Goal: Information Seeking & Learning: Find specific fact

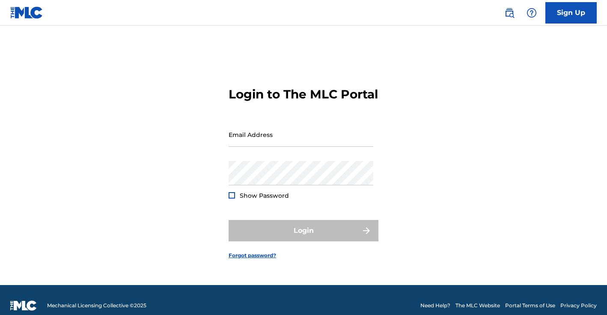
click at [36, 15] on img at bounding box center [26, 12] width 33 height 12
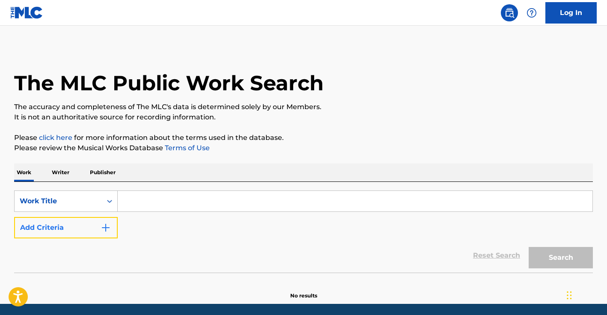
click at [77, 226] on button "Add Criteria" at bounding box center [66, 227] width 104 height 21
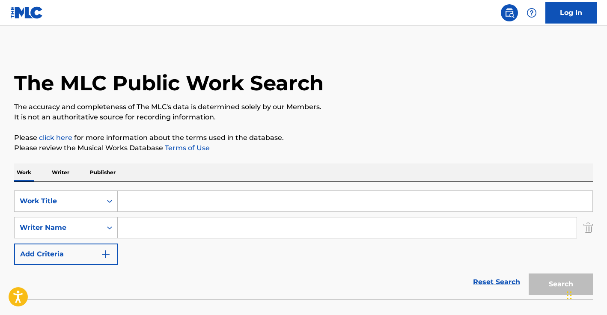
click at [135, 230] on input "Search Form" at bounding box center [347, 227] width 459 height 21
paste input "Natalie Nicole Hemby,"
type input "Natalie Nicole Hemby,"
click at [183, 202] on input "Search Form" at bounding box center [355, 201] width 475 height 21
paste input "ALWAYS REMEMBER US THIS WAY\"
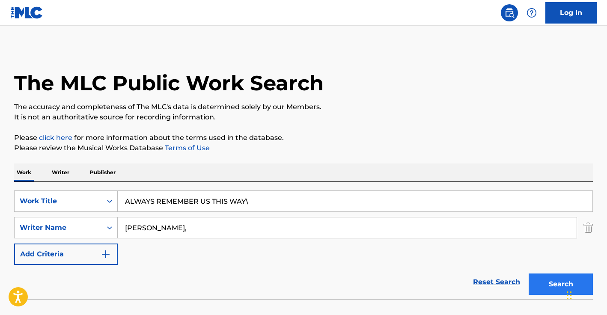
type input "ALWAYS REMEMBER US THIS WAY\"
click at [552, 291] on button "Search" at bounding box center [561, 283] width 64 height 21
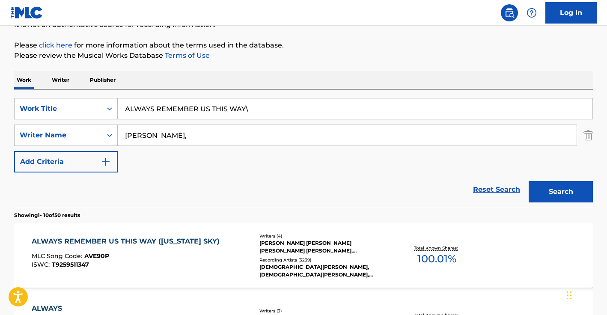
scroll to position [104, 0]
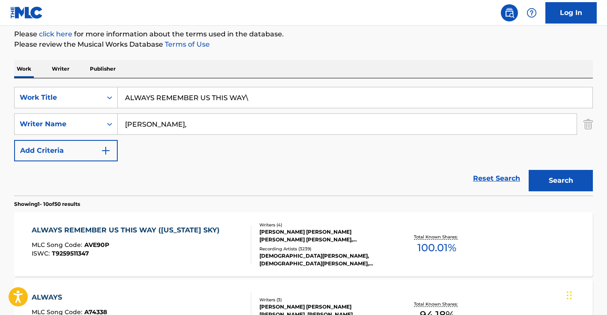
click at [207, 239] on div "ALWAYS REMEMBER US THIS WAY (ARIZONA SKY) MLC Song Code : AVE90P ISWC : T925951…" at bounding box center [128, 244] width 192 height 39
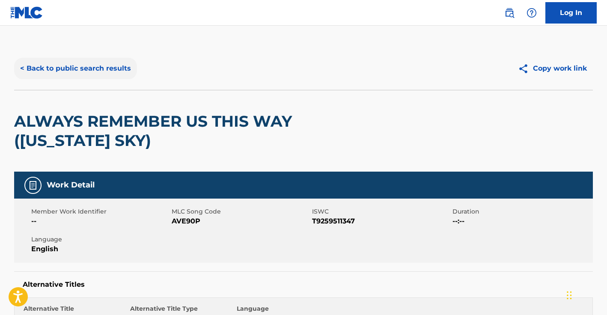
click at [99, 72] on button "< Back to public search results" at bounding box center [75, 68] width 123 height 21
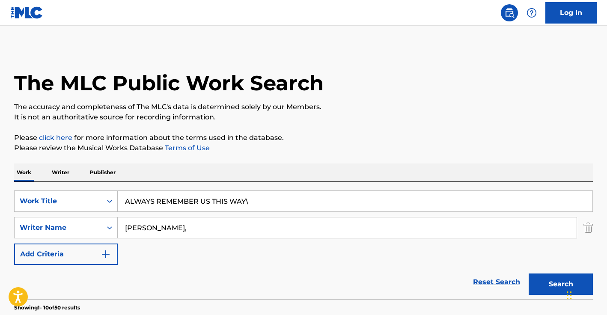
scroll to position [104, 0]
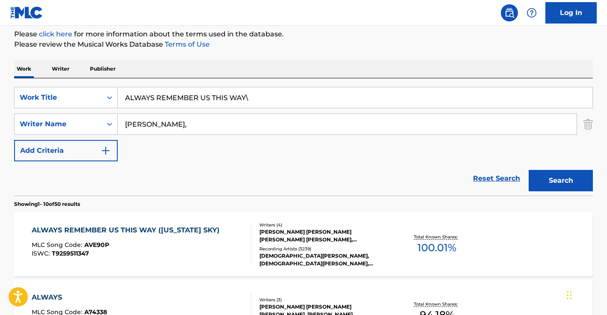
click at [197, 99] on input "ALWAYS REMEMBER US THIS WAY\" at bounding box center [355, 97] width 475 height 21
click at [178, 123] on input "Natalie Nicole Hemby," at bounding box center [347, 124] width 459 height 21
paste input "SIMMONDS"
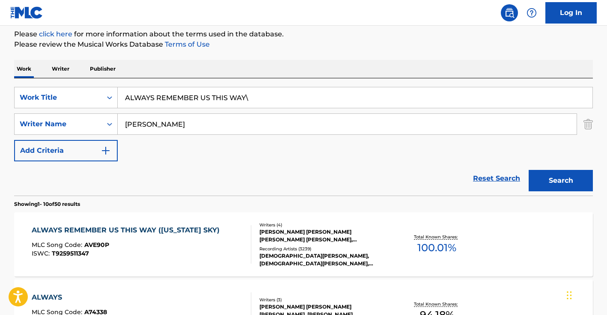
type input "SIMMONDS"
click at [208, 98] on input "ALWAYS REMEMBER US THIS WAY\" at bounding box center [355, 97] width 475 height 21
type input "violet"
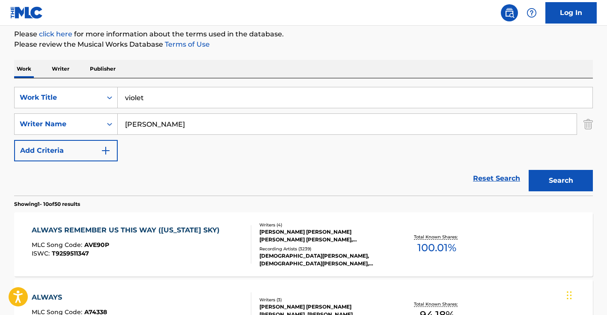
click at [529, 170] on button "Search" at bounding box center [561, 180] width 64 height 21
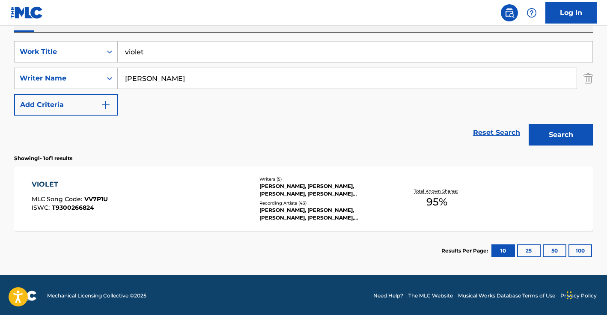
scroll to position [151, 0]
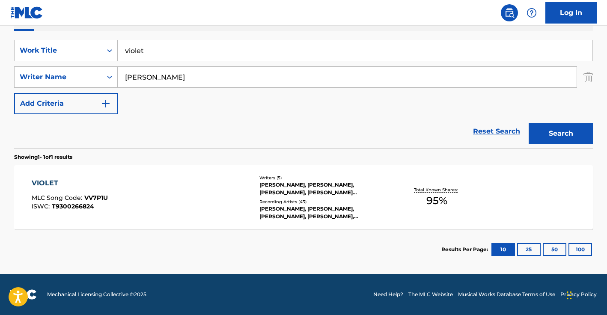
click at [285, 184] on div "MATTHEW RAYMOND BURNETT, BEN FORAN, ASHTON SIMMONDS, JORDAN DC EVANS, BRANDON H…" at bounding box center [323, 188] width 129 height 15
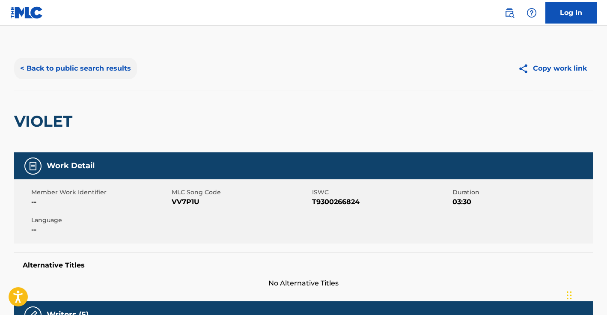
click at [68, 69] on button "< Back to public search results" at bounding box center [75, 68] width 123 height 21
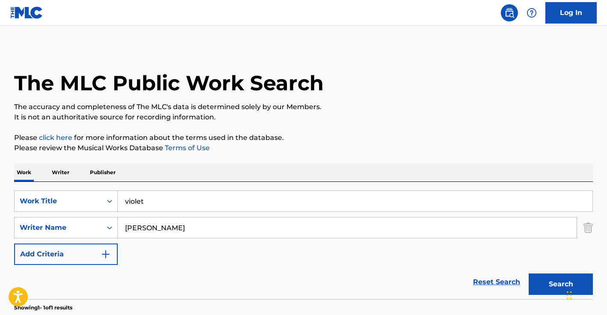
scroll to position [102, 0]
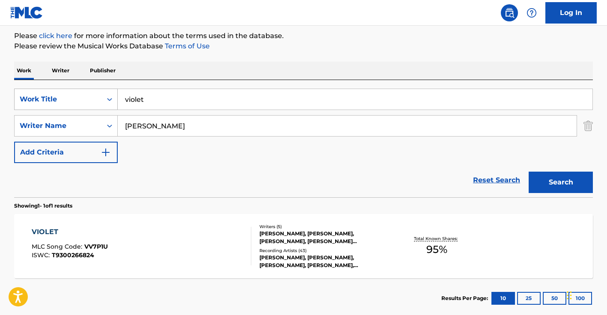
click at [84, 102] on div "Work Title" at bounding box center [58, 99] width 77 height 10
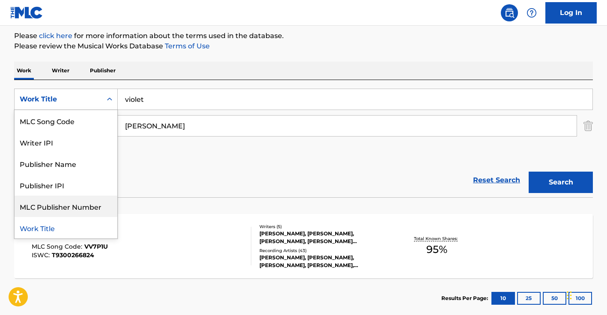
scroll to position [0, 0]
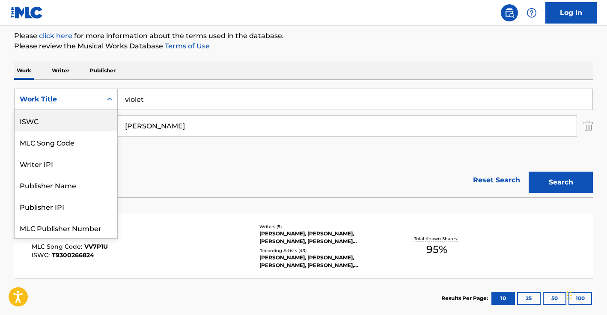
click at [55, 122] on div "ISWC" at bounding box center [66, 120] width 103 height 21
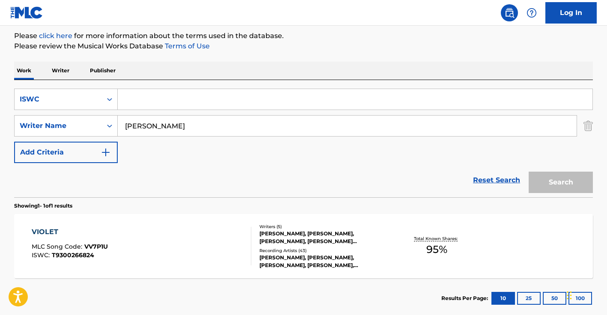
click at [137, 99] on input "Search Form" at bounding box center [355, 99] width 475 height 21
paste input "T3138700600"
type input "T3138700600"
click at [189, 127] on input "SIMMONDS" at bounding box center [347, 126] width 459 height 21
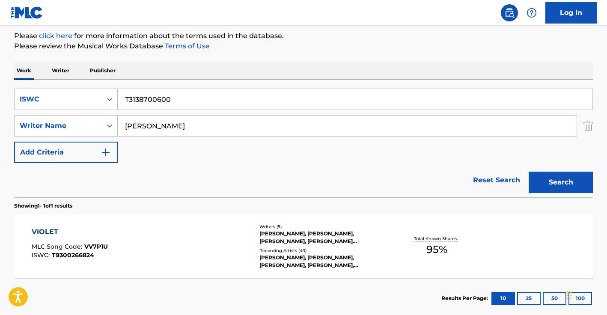
click at [189, 127] on input "SIMMONDS" at bounding box center [347, 126] width 459 height 21
click at [565, 176] on button "Search" at bounding box center [561, 182] width 64 height 21
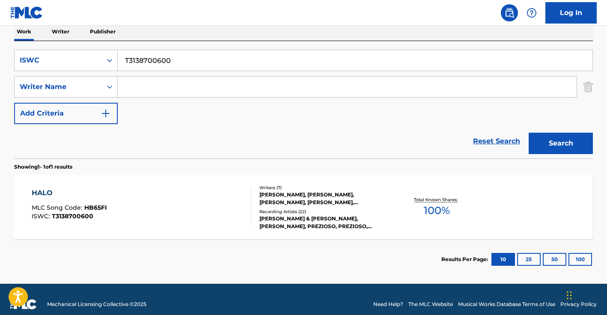
scroll to position [151, 0]
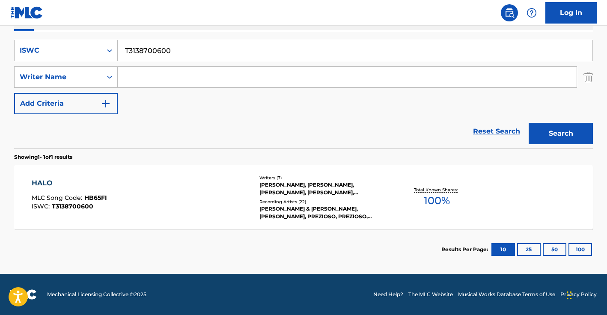
click at [141, 190] on div "HALO MLC Song Code : HB65FI ISWC : T3138700600" at bounding box center [142, 197] width 220 height 39
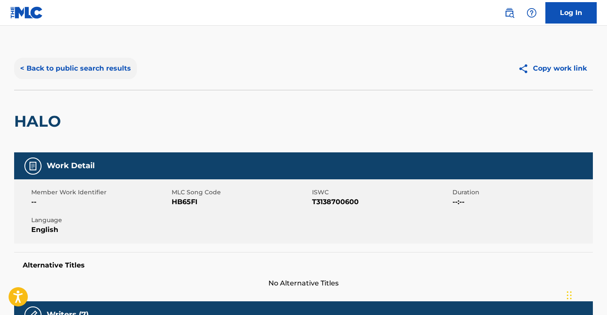
click at [87, 67] on button "< Back to public search results" at bounding box center [75, 68] width 123 height 21
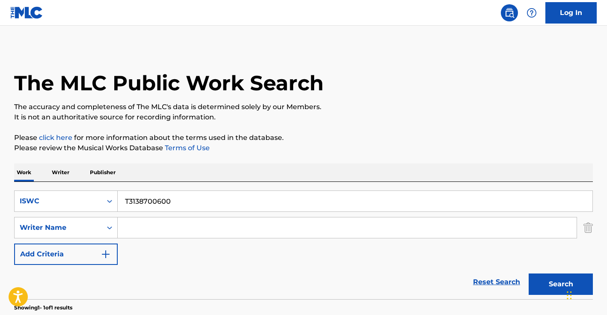
scroll to position [102, 0]
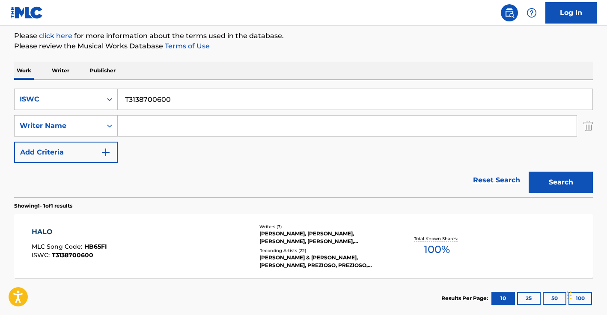
click at [201, 105] on input "T3138700600" at bounding box center [355, 99] width 475 height 21
paste input "027863583"
type input "T3027863583"
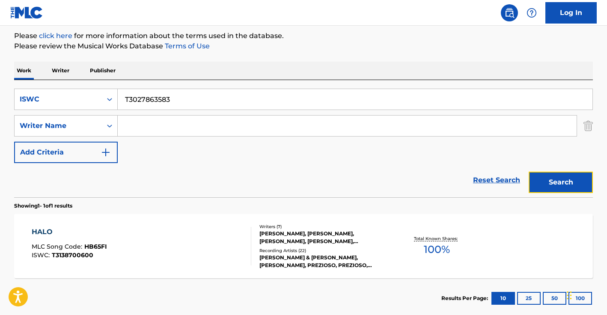
click at [568, 185] on button "Search" at bounding box center [561, 182] width 64 height 21
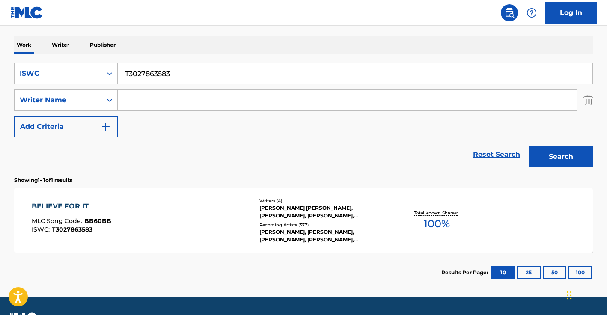
scroll to position [151, 0]
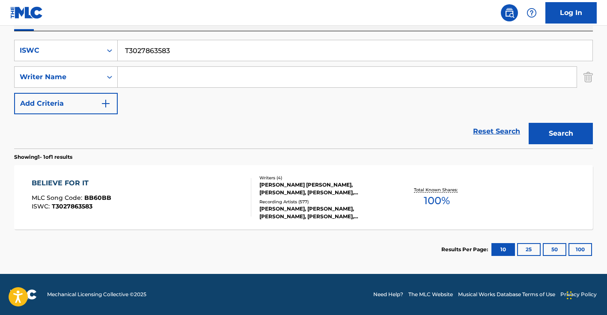
click at [141, 193] on div "BELIEVE FOR IT MLC Song Code : BB60BB ISWC : T3027863583" at bounding box center [142, 197] width 220 height 39
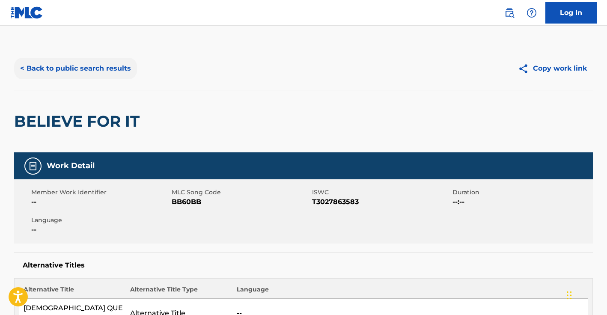
click at [56, 75] on button "< Back to public search results" at bounding box center [75, 68] width 123 height 21
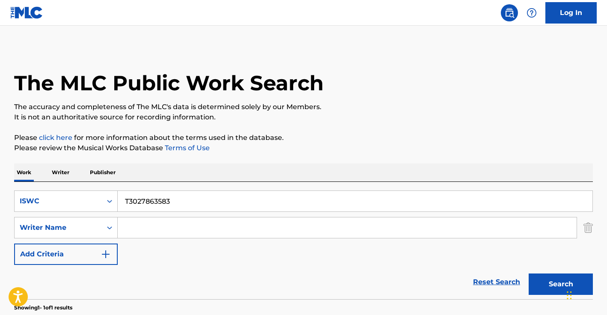
scroll to position [102, 0]
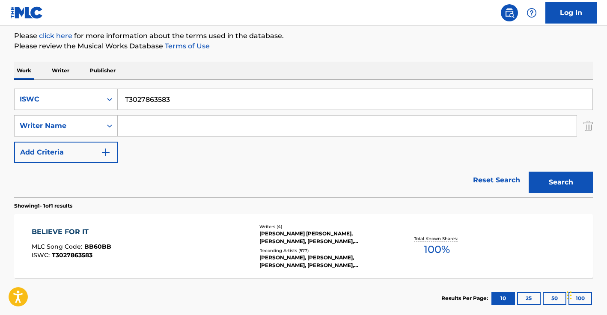
click at [189, 118] on input "Search Form" at bounding box center [347, 126] width 459 height 21
click at [170, 100] on input "T3027863583" at bounding box center [355, 99] width 475 height 21
paste input "['WEST COAST']"
type input "['WEST COAST']"
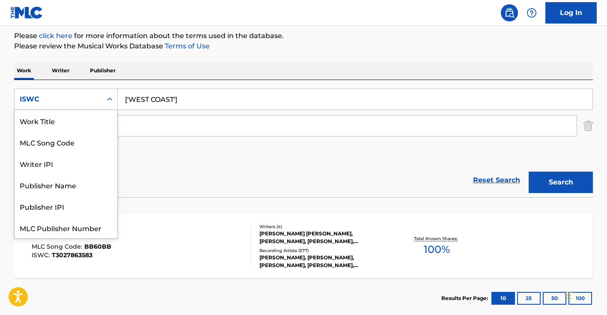
click at [64, 100] on div "ISWC" at bounding box center [58, 99] width 77 height 10
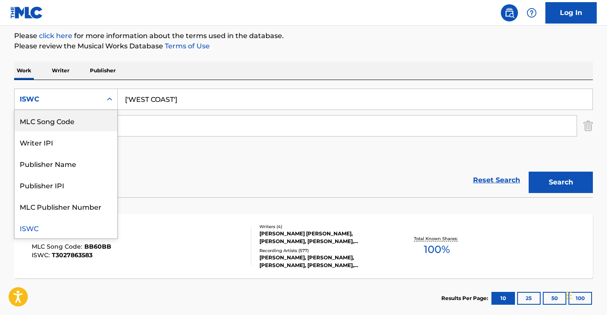
scroll to position [0, 0]
click at [53, 118] on div "Work Title" at bounding box center [66, 120] width 103 height 21
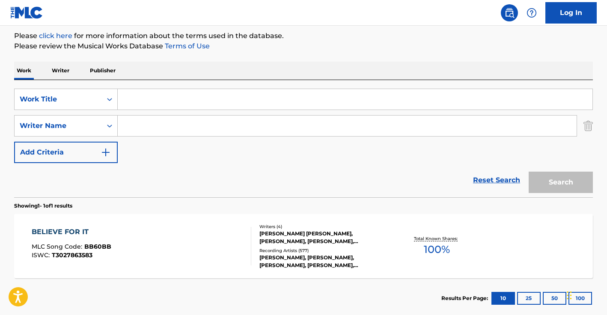
click at [140, 105] on input "Search Form" at bounding box center [355, 99] width 475 height 21
paste input "['WEST COAST']"
click at [129, 99] on input "['WEST COAST" at bounding box center [355, 99] width 475 height 21
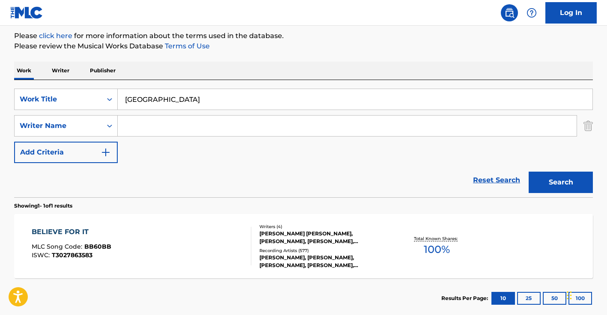
type input "WEST COAST"
click at [177, 128] on input "Search Form" at bounding box center [347, 126] width 459 height 21
paste input "KUTZLE BRENT MICHAEL,"
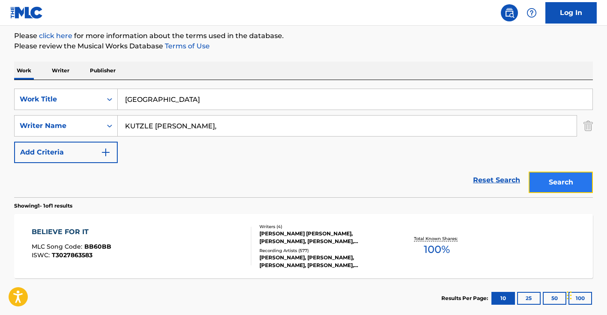
click at [565, 178] on button "Search" at bounding box center [561, 182] width 64 height 21
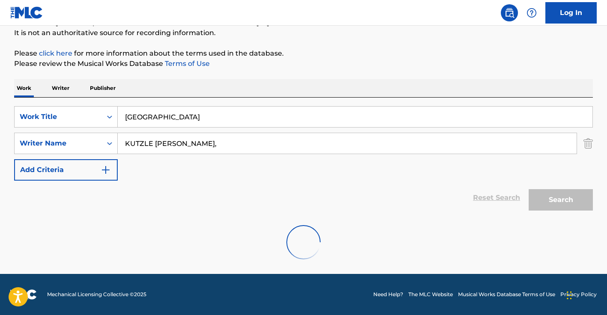
scroll to position [56, 0]
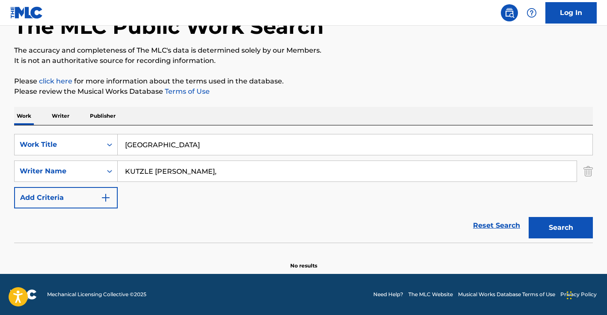
click at [241, 172] on input "KUTZLE BRENT MICHAEL," at bounding box center [347, 171] width 459 height 21
click at [529, 217] on button "Search" at bounding box center [561, 227] width 64 height 21
type input "KUTZLE BRENT MICHAEL"
click at [529, 217] on button "Search" at bounding box center [561, 227] width 64 height 21
click at [71, 140] on div "Work Title" at bounding box center [58, 145] width 77 height 10
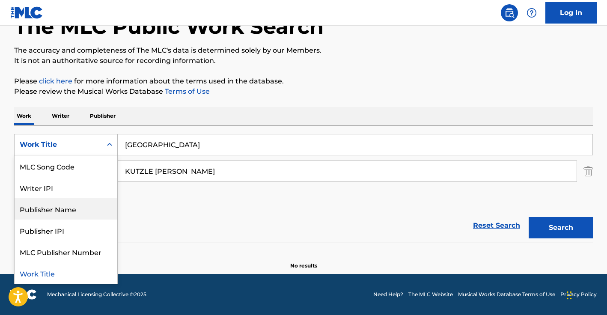
scroll to position [0, 0]
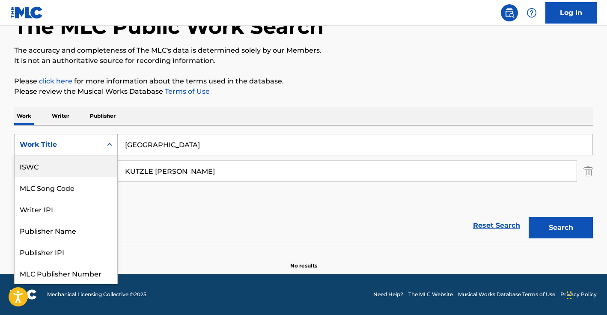
click at [66, 168] on div "ISWC" at bounding box center [66, 165] width 103 height 21
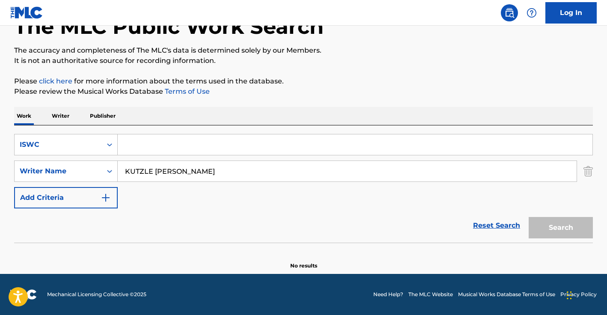
click at [169, 141] on input "Search Form" at bounding box center [355, 144] width 475 height 21
paste input "T0100725629"
type input "T0100725629"
click at [174, 177] on input "KUTZLE BRENT MICHAEL" at bounding box center [347, 171] width 459 height 21
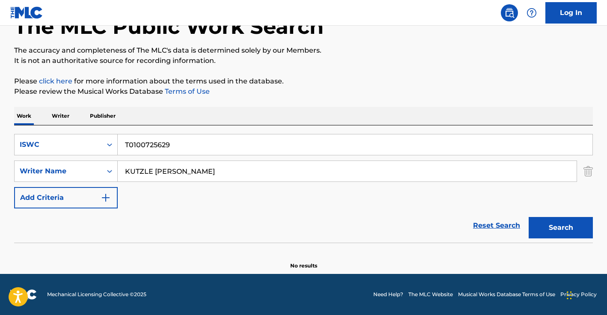
click at [174, 177] on input "KUTZLE BRENT MICHAEL" at bounding box center [347, 171] width 459 height 21
click at [529, 217] on button "Search" at bounding box center [561, 227] width 64 height 21
click at [163, 137] on input "T0100725629" at bounding box center [355, 144] width 475 height 21
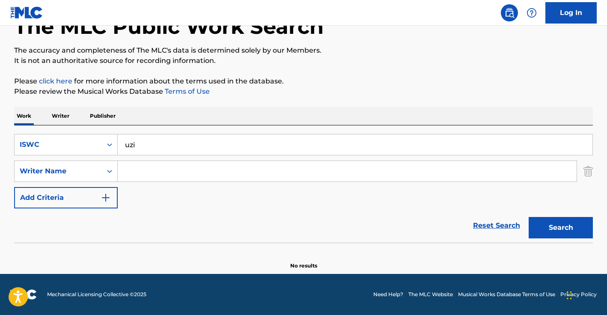
type input "uzi"
click at [148, 183] on div "SearchWithCriteriac1bc4a23-ff63-4cfc-967e-68a0a5815679 ISWC uzi SearchWithCrite…" at bounding box center [303, 171] width 579 height 74
click at [150, 171] on input "Search Form" at bounding box center [347, 171] width 459 height 21
paste input "ALTUN SUELEYMAN, OEZBABA, OEZCAN"
type input "ALTUN SUELEYMAN, OEZBABA, OEZCAN"
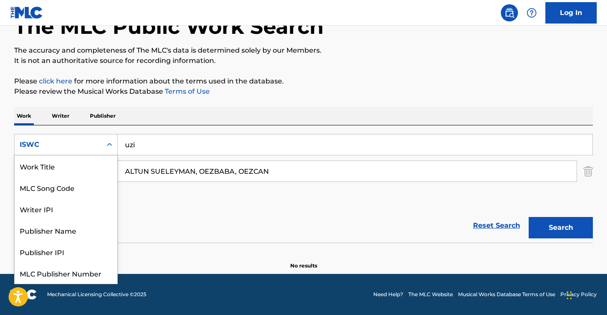
click at [39, 150] on div "ISWC" at bounding box center [58, 145] width 87 height 16
click at [44, 168] on div "Work Title" at bounding box center [66, 165] width 103 height 21
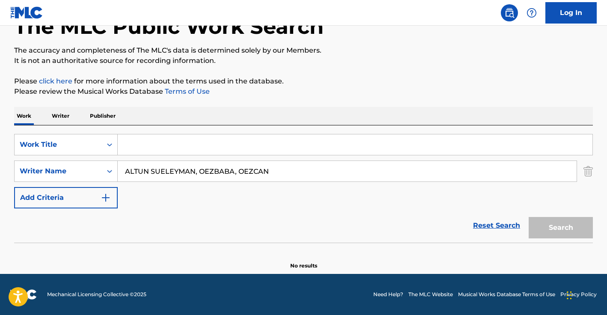
click at [143, 143] on input "Search Form" at bounding box center [355, 144] width 475 height 21
type input "uzi"
click at [529, 217] on button "Search" at bounding box center [561, 227] width 64 height 21
drag, startPoint x: 195, startPoint y: 172, endPoint x: 384, endPoint y: 178, distance: 189.3
click at [397, 185] on div "SearchWithCriteria66e820d4-41f3-4a22-9fdd-9ee25b79ee80 Work Title uzi SearchWit…" at bounding box center [303, 171] width 579 height 74
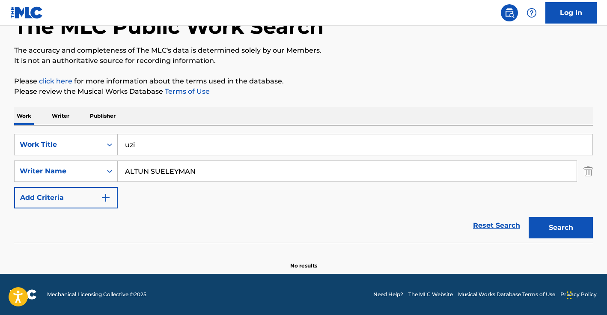
type input "ALTUN SUELEYMAN"
click at [529, 217] on button "Search" at bounding box center [561, 227] width 64 height 21
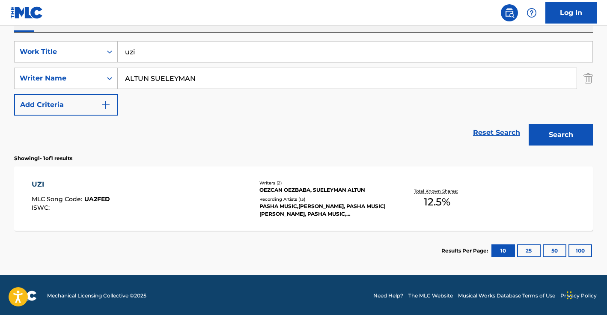
scroll to position [151, 0]
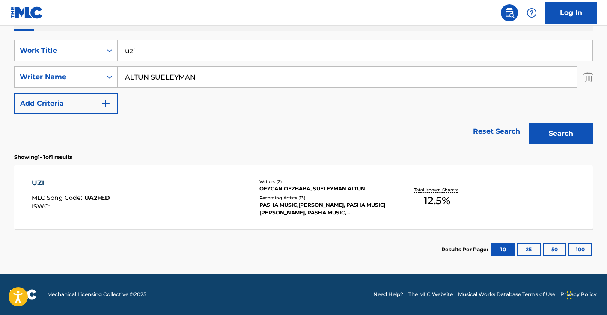
click at [189, 189] on div "UZI MLC Song Code : UA2FED ISWC :" at bounding box center [142, 197] width 220 height 39
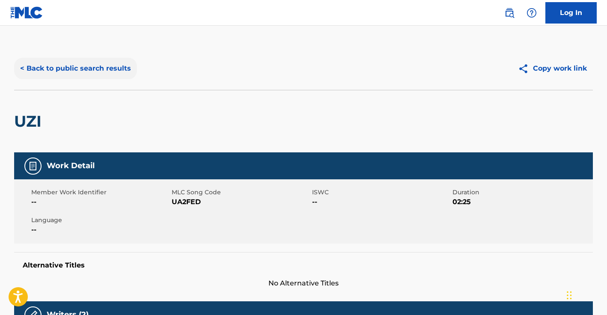
click at [51, 71] on button "< Back to public search results" at bounding box center [75, 68] width 123 height 21
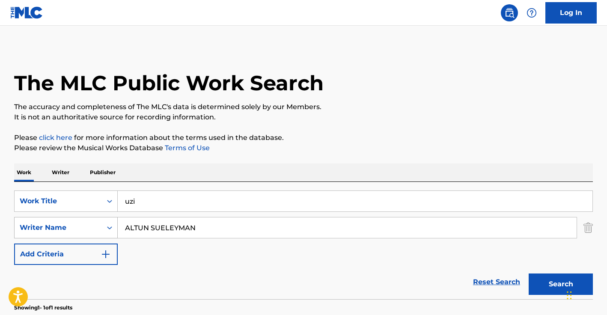
scroll to position [102, 0]
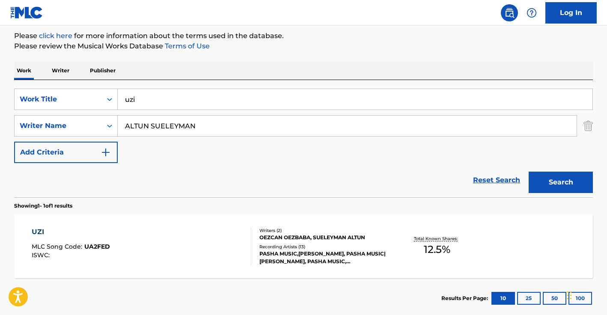
click at [144, 99] on input "uzi" at bounding box center [355, 99] width 475 height 21
drag, startPoint x: 144, startPoint y: 99, endPoint x: 144, endPoint y: 93, distance: 6.4
click at [144, 99] on input "uzi" at bounding box center [355, 99] width 475 height 21
type input "tarja preta"
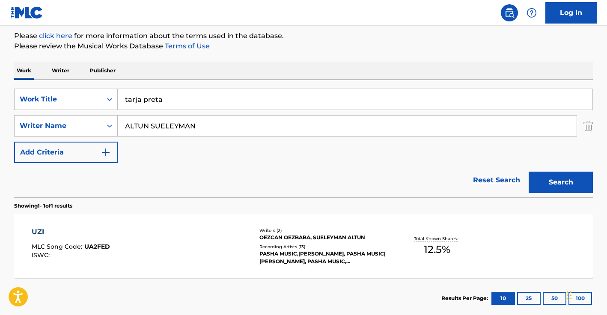
click at [179, 125] on input "ALTUN SUELEYMAN" at bounding box center [347, 126] width 459 height 21
paste input "SOLIS MARCO ANTONIO, TRANQUERO HENRIQUE, LEONARDO TARGINO DA SILVA, FIDUMA"
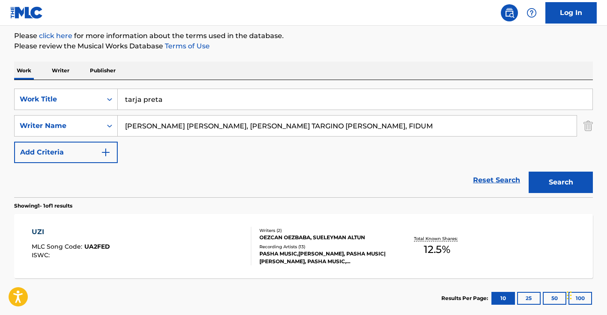
drag, startPoint x: 206, startPoint y: 125, endPoint x: 541, endPoint y: 133, distance: 334.3
click at [541, 133] on input "SOLIS MARCO ANTONIO, TRANQUERO HENRIQUE, LEONARDO TARGINO DA SILVA, FIDUM" at bounding box center [347, 126] width 459 height 21
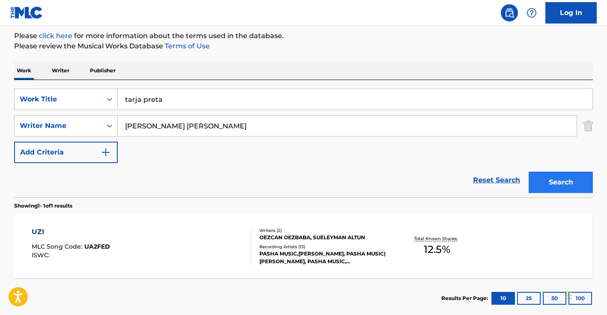
type input "SOLIS MARCO ANTONIo"
click at [545, 184] on button "Search" at bounding box center [561, 182] width 64 height 21
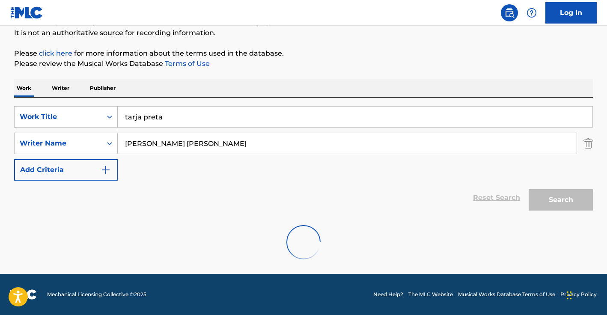
scroll to position [56, 0]
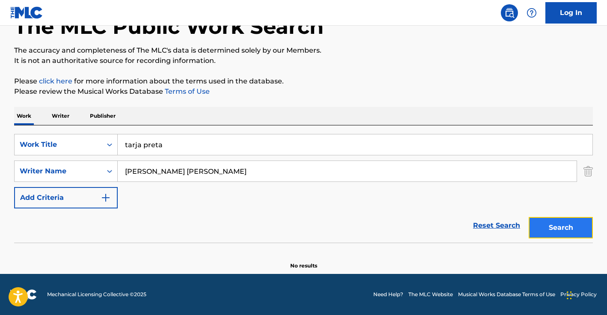
click at [571, 235] on button "Search" at bounding box center [561, 227] width 64 height 21
click at [160, 140] on input "tarja preta" at bounding box center [355, 144] width 475 height 21
paste input "T9268662551"
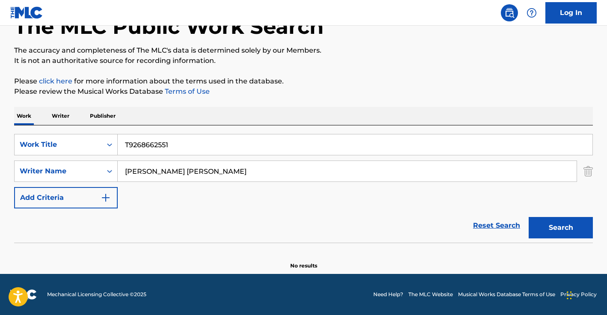
type input "T9268662551"
click at [181, 168] on input "SOLIS MARCO ANTONIo" at bounding box center [347, 171] width 459 height 21
click at [92, 145] on div "Work Title" at bounding box center [58, 145] width 77 height 10
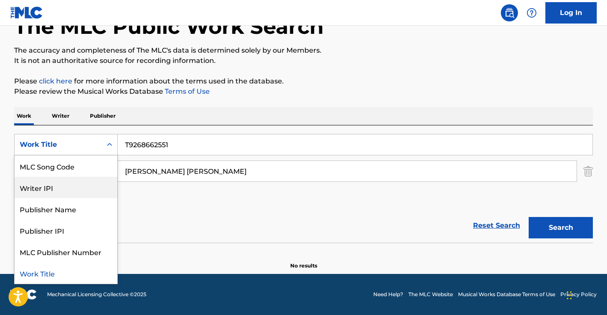
scroll to position [0, 0]
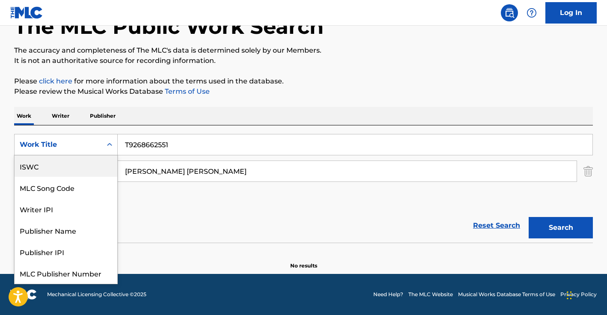
click at [59, 170] on div "ISWC" at bounding box center [66, 165] width 103 height 21
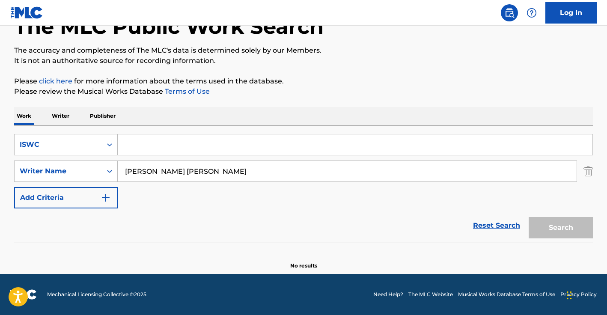
click at [134, 153] on input "Search Form" at bounding box center [355, 144] width 475 height 21
paste input "T9268662551"
type input "T9268662551"
drag, startPoint x: 175, startPoint y: 181, endPoint x: 179, endPoint y: 175, distance: 7.7
click at [175, 181] on div "SOLIS MARCO ANTONIo" at bounding box center [347, 170] width 459 height 21
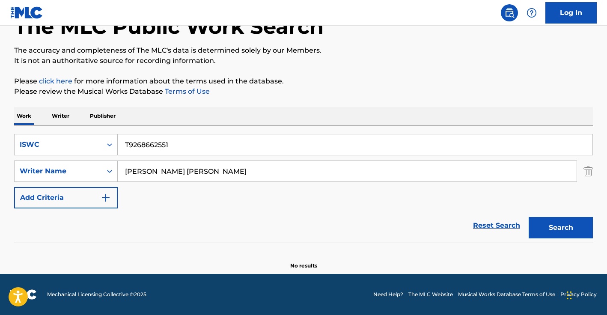
click at [179, 174] on input "SOLIS MARCO ANTONIo" at bounding box center [347, 171] width 459 height 21
click at [529, 217] on button "Search" at bounding box center [561, 227] width 64 height 21
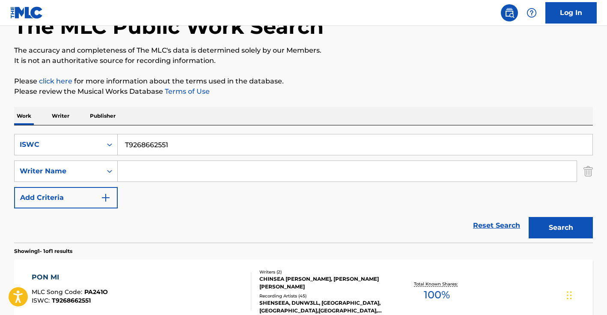
click at [158, 146] on input "T9268662551" at bounding box center [355, 144] width 475 height 21
paste input "3066911722"
click at [553, 218] on button "Search" at bounding box center [561, 227] width 64 height 21
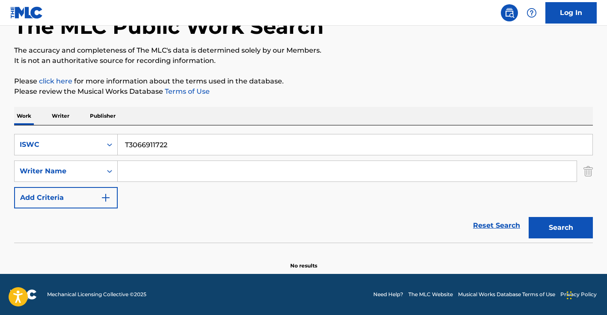
click at [179, 140] on input "T3066911722" at bounding box center [355, 144] width 475 height 21
paste input "WEST"
click at [157, 140] on input "WEST" at bounding box center [355, 144] width 475 height 21
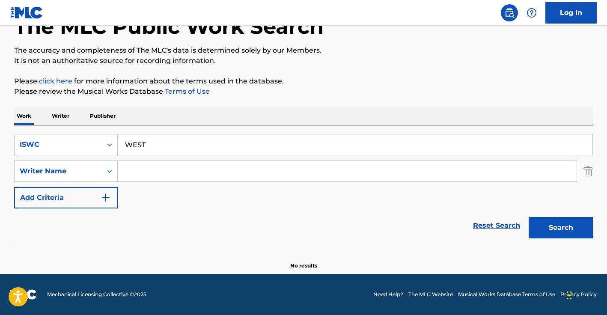
click at [157, 140] on input "WEST" at bounding box center [355, 144] width 475 height 21
type input "-"
type input "all joy no stress"
click at [192, 175] on input "Search Form" at bounding box center [347, 171] width 459 height 21
paste input "WEST"
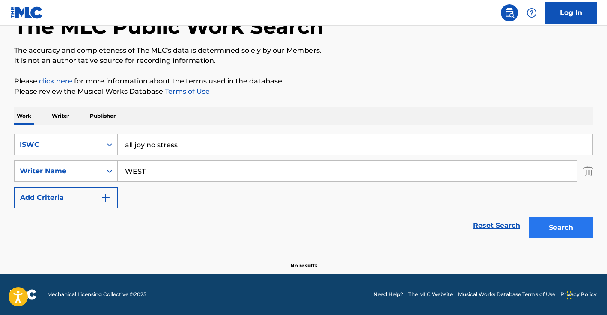
type input "WEST"
click at [556, 220] on button "Search" at bounding box center [561, 227] width 64 height 21
click at [50, 141] on div "ISWC" at bounding box center [58, 145] width 77 height 10
click at [155, 147] on input "all joy no stress" at bounding box center [355, 144] width 475 height 21
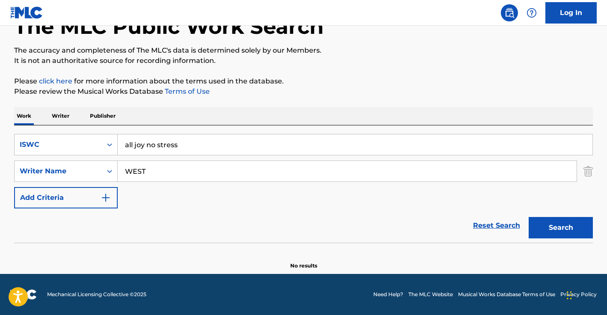
click at [155, 147] on input "all joy no stress" at bounding box center [355, 144] width 475 height 21
click at [63, 146] on div "ISWC" at bounding box center [58, 145] width 77 height 10
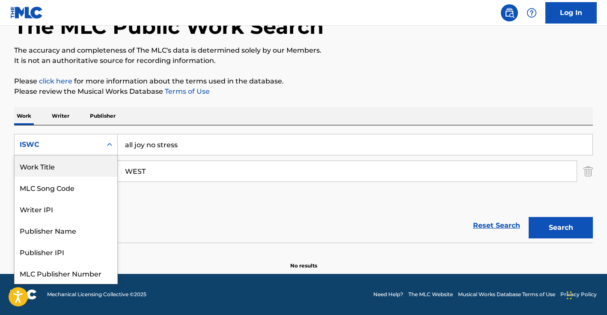
click at [46, 166] on div "Work Title" at bounding box center [66, 165] width 103 height 21
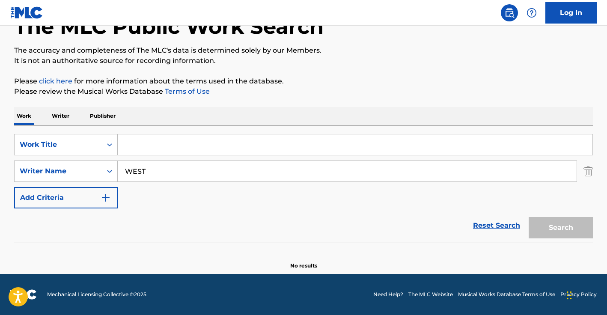
click at [142, 150] on input "Search Form" at bounding box center [355, 144] width 475 height 21
paste input "all joy no stress"
type input "all joy no stress"
click at [572, 224] on button "Search" at bounding box center [561, 227] width 64 height 21
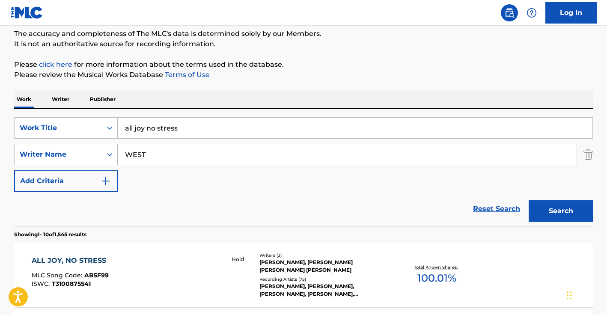
scroll to position [187, 0]
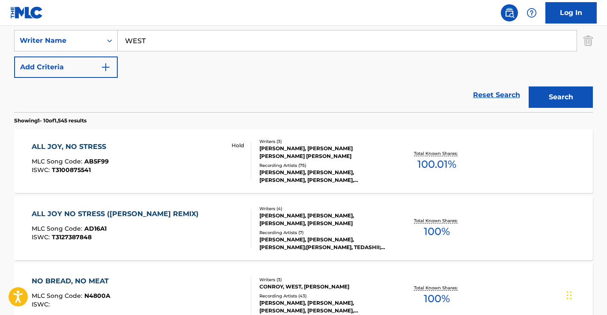
click at [182, 158] on div "ALL JOY, NO STRESS MLC Song Code : AB5F99 ISWC : T3100875541 Hold" at bounding box center [142, 161] width 220 height 39
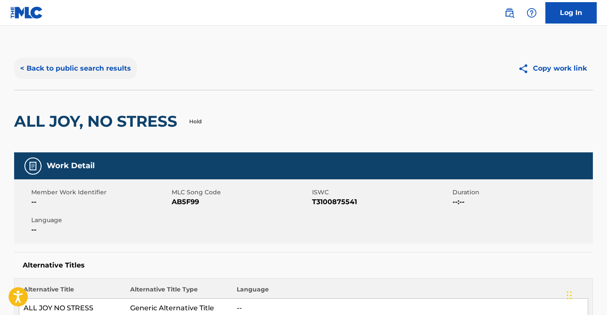
click at [83, 74] on button "< Back to public search results" at bounding box center [75, 68] width 123 height 21
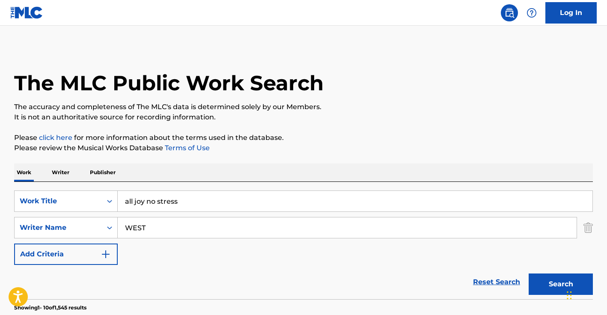
click at [155, 204] on input "all joy no stress" at bounding box center [355, 201] width 475 height 21
drag, startPoint x: 154, startPoint y: 204, endPoint x: 74, endPoint y: 197, distance: 80.8
click at [151, 205] on input "all joy no stress" at bounding box center [355, 201] width 475 height 21
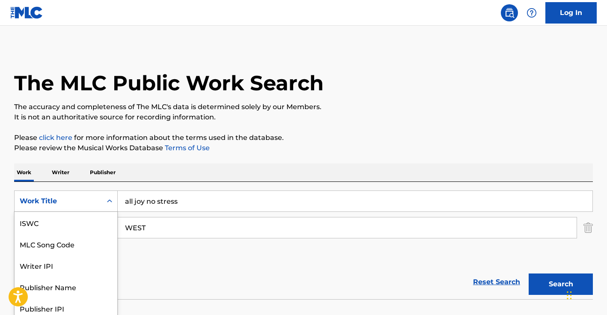
scroll to position [22, 0]
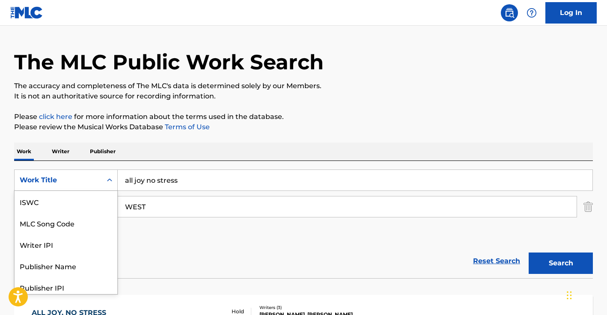
click at [74, 191] on div "Work Title selected, 7 of 7. 7 results available. Use Up and Down to choose opt…" at bounding box center [66, 179] width 104 height 21
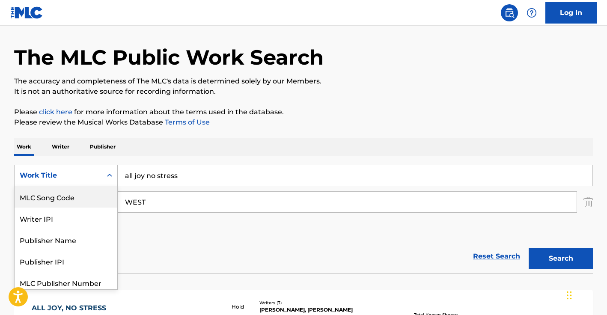
scroll to position [0, 0]
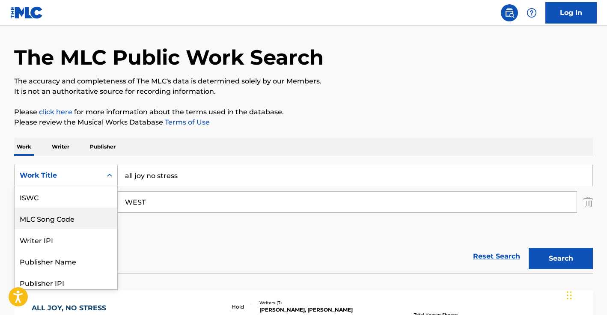
click at [66, 204] on div "ISWC" at bounding box center [66, 196] width 103 height 21
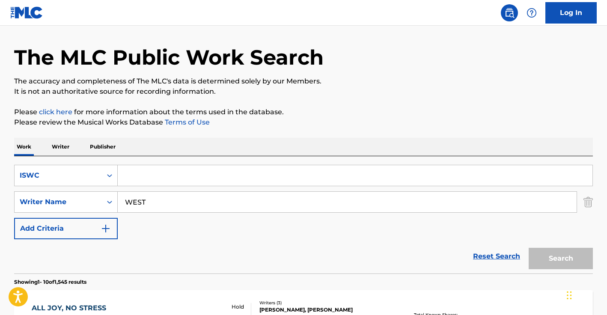
click at [161, 169] on input "Search Form" at bounding box center [355, 175] width 475 height 21
paste input "T3255013759"
type input "T3255013759"
click at [149, 205] on input "WEST" at bounding box center [347, 202] width 459 height 21
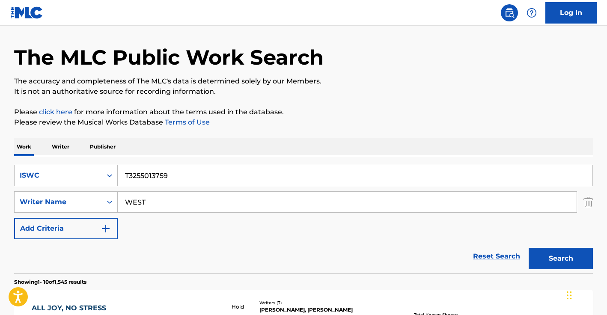
click at [149, 205] on input "WEST" at bounding box center [347, 202] width 459 height 21
click at [529, 248] on button "Search" at bounding box center [561, 258] width 64 height 21
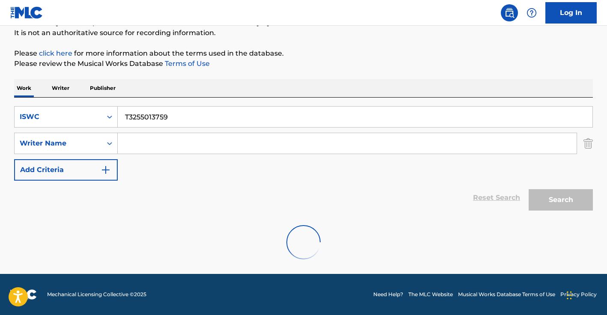
scroll to position [56, 0]
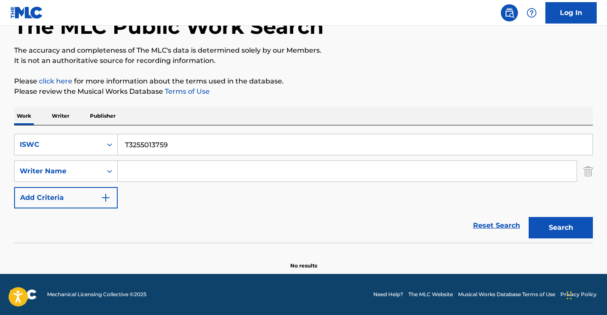
click at [164, 140] on input "T3255013759" at bounding box center [355, 144] width 475 height 21
paste input "005472384"
click at [529, 217] on button "Search" at bounding box center [561, 227] width 64 height 21
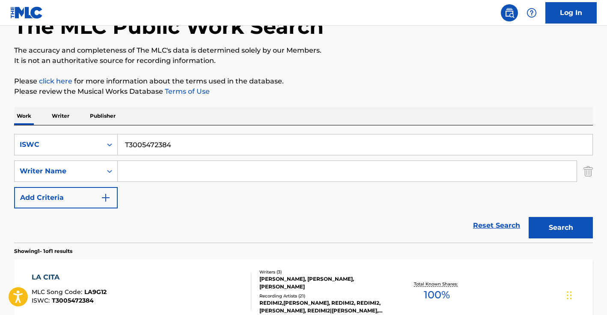
click at [169, 140] on input "T3005472384" at bounding box center [355, 144] width 475 height 21
click at [169, 141] on input "T3005472384" at bounding box center [355, 144] width 475 height 21
paste input "071091891"
type input "T0710918914"
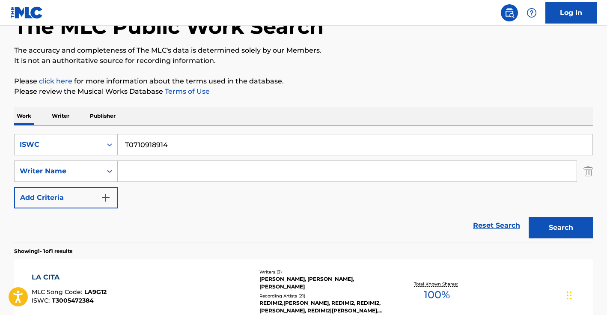
click at [529, 217] on button "Search" at bounding box center [561, 227] width 64 height 21
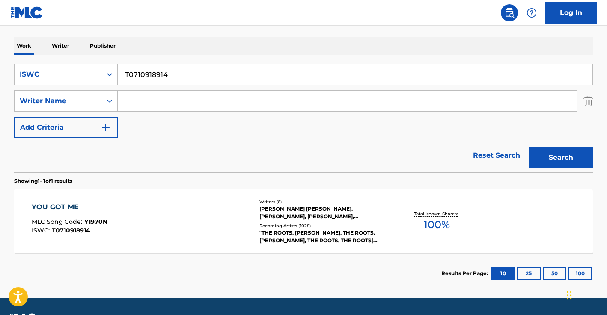
scroll to position [127, 0]
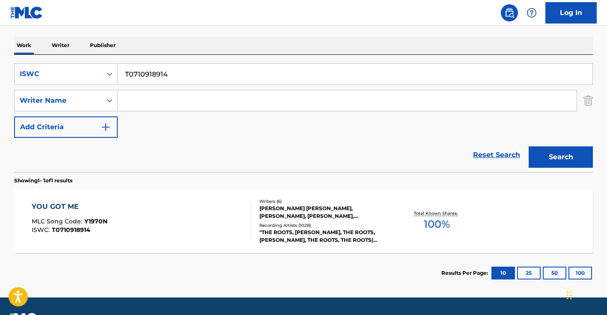
click at [125, 219] on div "YOU GOT ME MLC Song Code : Y1970N ISWC : T0710918914" at bounding box center [142, 221] width 220 height 39
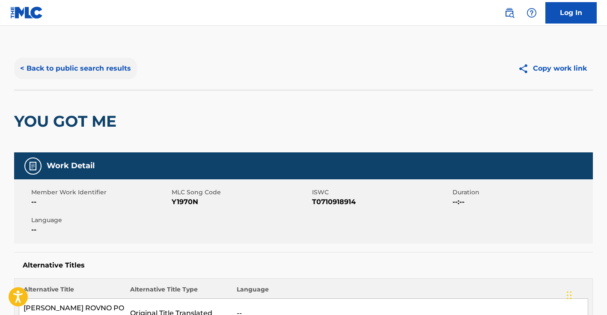
click at [102, 71] on button "< Back to public search results" at bounding box center [75, 68] width 123 height 21
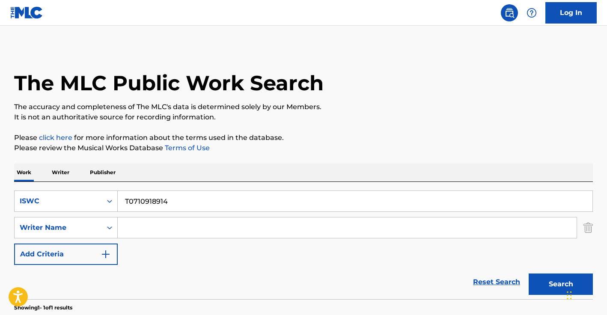
scroll to position [102, 0]
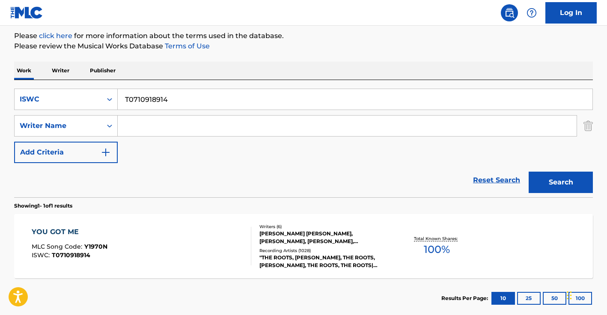
click at [177, 98] on input "T0710918914" at bounding box center [355, 99] width 475 height 21
paste input "3116544168"
type input "T3116544168"
click at [544, 173] on button "Search" at bounding box center [561, 182] width 64 height 21
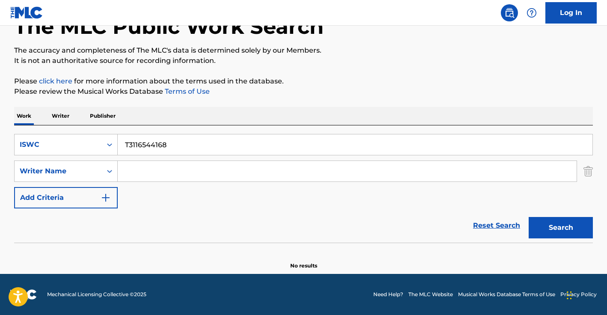
scroll to position [56, 0]
click at [153, 150] on input "T3116544168" at bounding box center [355, 144] width 475 height 21
click at [153, 149] on input "T3116544168" at bounding box center [355, 144] width 475 height 21
click at [85, 152] on div "ISWC" at bounding box center [58, 145] width 87 height 16
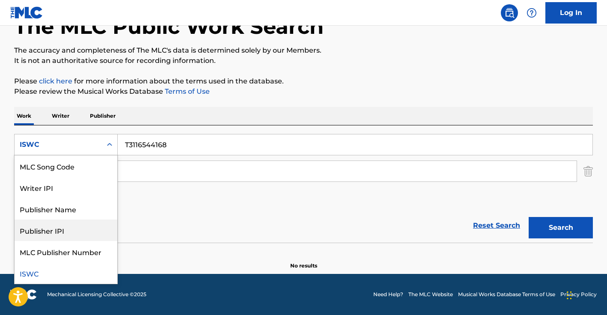
scroll to position [0, 0]
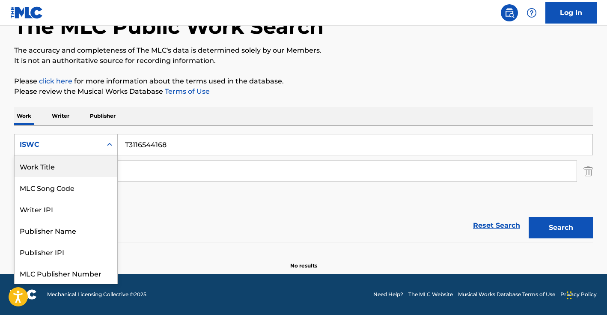
click at [56, 165] on div "Work Title" at bounding box center [66, 165] width 103 height 21
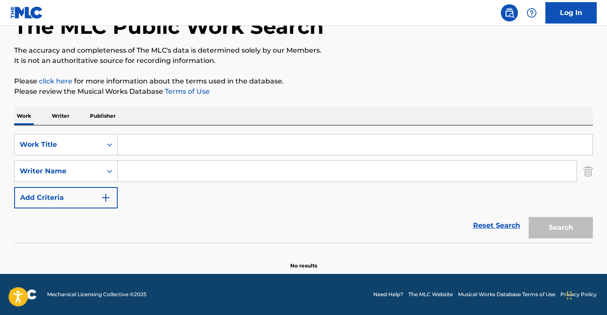
click at [160, 147] on input "Search Form" at bounding box center [355, 144] width 475 height 21
paste input "ME & MYSELF"
type input "ME & MYSELF"
click at [155, 172] on input "Search Form" at bounding box center [347, 171] width 459 height 21
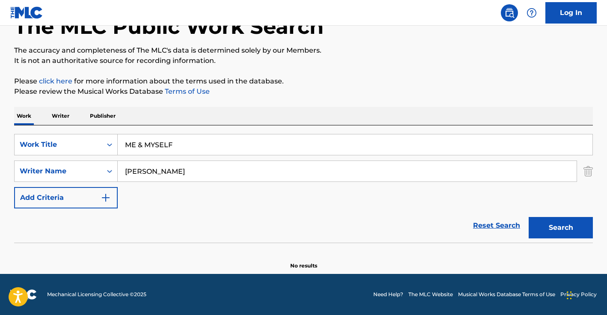
type input "oliver"
click at [529, 217] on button "Search" at bounding box center [561, 227] width 64 height 21
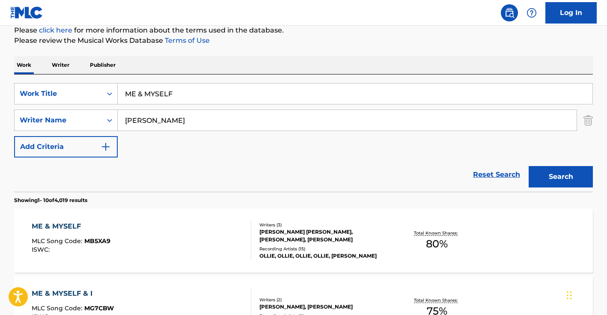
scroll to position [161, 0]
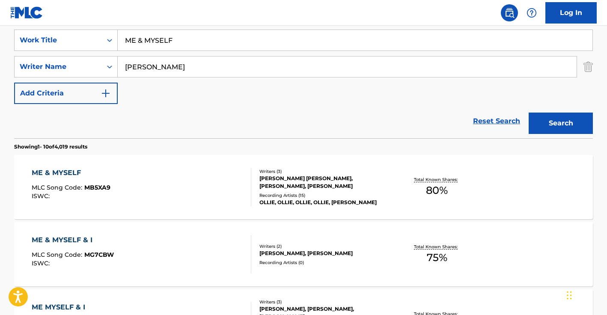
click at [180, 198] on div "ME & MYSELF MLC Song Code : MB5XA9 ISWC :" at bounding box center [142, 187] width 220 height 39
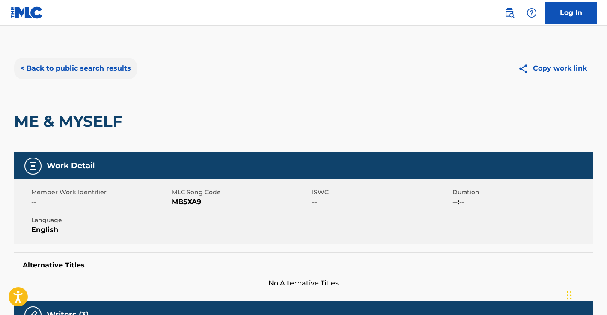
click at [68, 68] on button "< Back to public search results" at bounding box center [75, 68] width 123 height 21
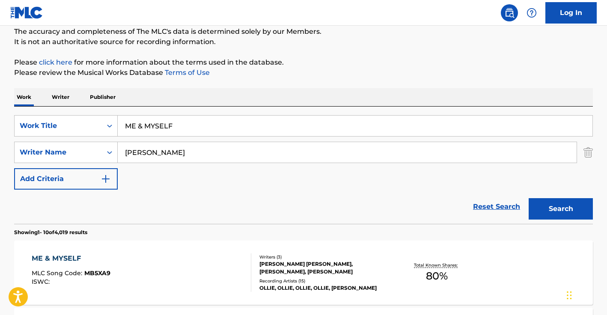
scroll to position [56, 0]
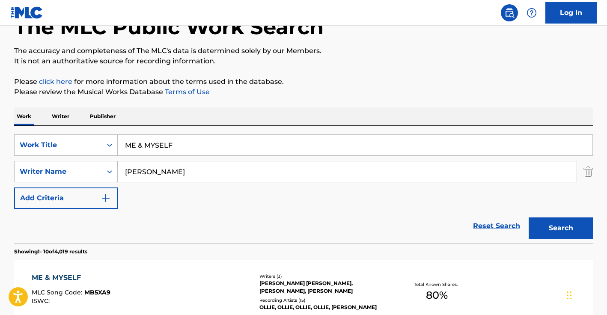
click at [158, 134] on div "SearchWithCriteria266cc670-2bde-4522-afbc-8fe04ccfe277 Work Title ME & MYSELF S…" at bounding box center [303, 184] width 579 height 117
click at [156, 138] on input "ME & MYSELF" at bounding box center [355, 145] width 475 height 21
click at [84, 145] on div "Work Title" at bounding box center [58, 145] width 77 height 10
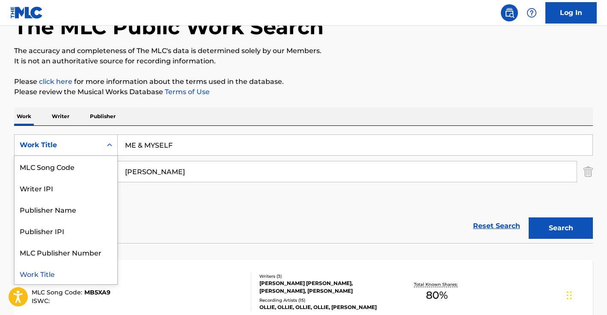
scroll to position [0, 0]
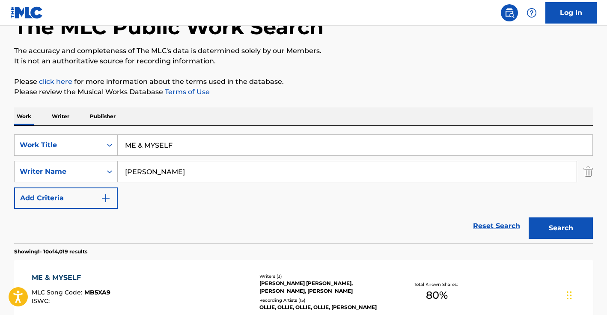
click at [193, 144] on input "ME & MYSELF" at bounding box center [355, 145] width 475 height 21
drag, startPoint x: 193, startPoint y: 145, endPoint x: 188, endPoint y: 146, distance: 5.3
click at [193, 145] on input "ME & MYSELF" at bounding box center [355, 145] width 475 height 21
type input "run2u"
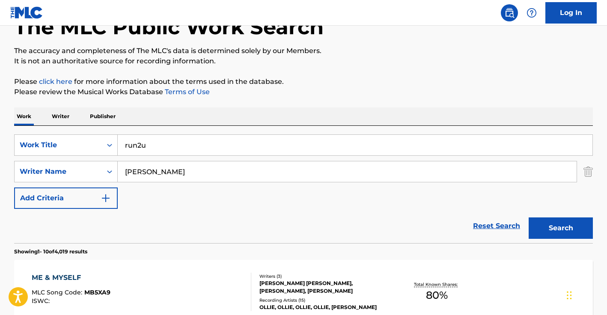
click at [172, 178] on input "oliver" at bounding box center [347, 171] width 459 height 21
type input "jeon"
click at [529, 217] on button "Search" at bounding box center [561, 227] width 64 height 21
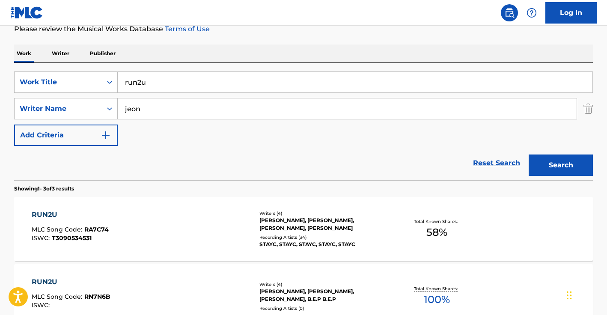
scroll to position [218, 0]
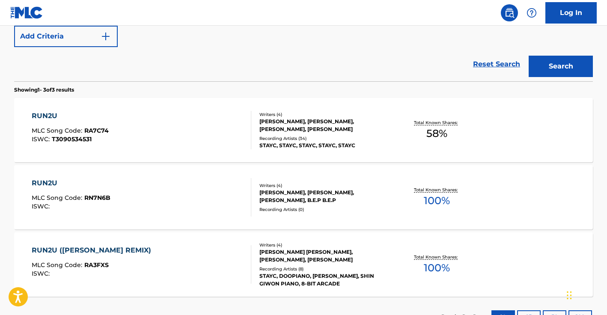
click at [206, 132] on div "RUN2U MLC Song Code : RA7C74 ISWC : T3090534531" at bounding box center [142, 130] width 220 height 39
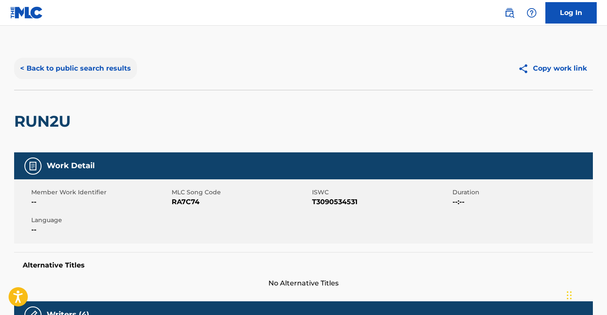
click at [81, 74] on button "< Back to public search results" at bounding box center [75, 68] width 123 height 21
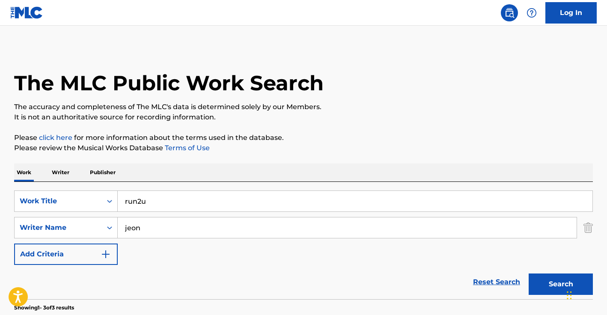
click at [158, 206] on input "run2u" at bounding box center [355, 201] width 475 height 21
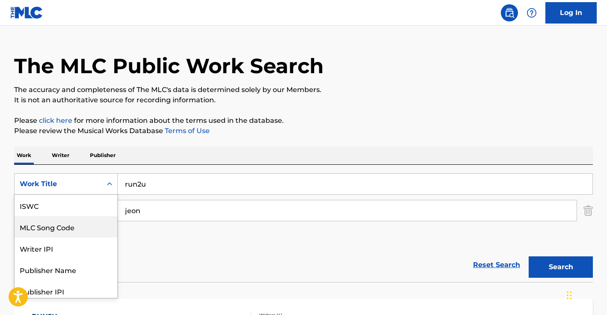
click at [86, 195] on div "MLC Song Code, 2 of 7. 7 results available. Use Up and Down to choose options, …" at bounding box center [66, 183] width 104 height 21
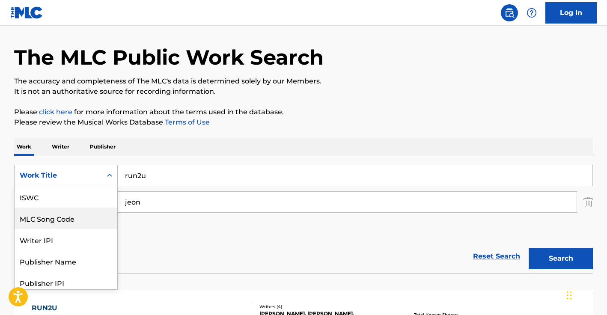
click at [64, 205] on div "ISWC" at bounding box center [66, 196] width 103 height 21
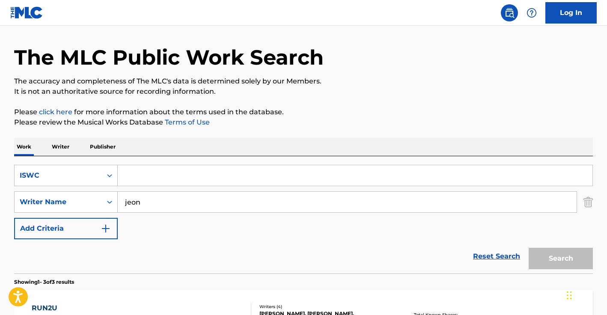
click at [134, 178] on input "Search Form" at bounding box center [355, 175] width 475 height 21
paste input "T3065225670"
type input "T3065225670"
click at [165, 204] on input "jeon" at bounding box center [347, 202] width 459 height 21
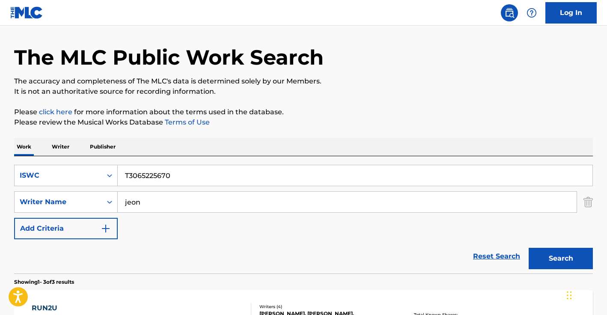
click at [165, 204] on input "jeon" at bounding box center [347, 202] width 459 height 21
click at [529, 248] on button "Search" at bounding box center [561, 258] width 64 height 21
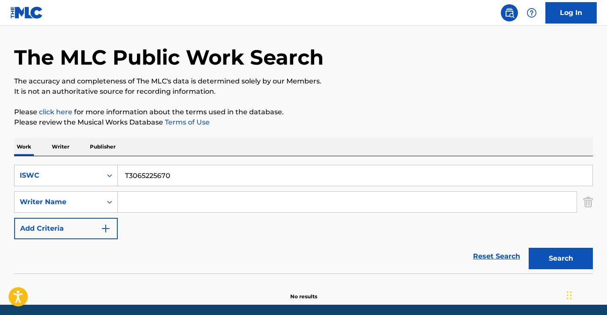
drag, startPoint x: 154, startPoint y: 166, endPoint x: 148, endPoint y: 172, distance: 8.2
click at [153, 166] on input "T3065225670" at bounding box center [355, 175] width 475 height 21
click at [147, 173] on input "T3065225670" at bounding box center [355, 175] width 475 height 21
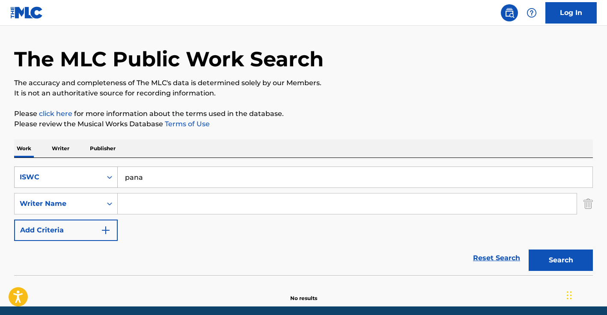
scroll to position [24, 0]
type input "pana"
drag, startPoint x: 150, startPoint y: 222, endPoint x: 154, endPoint y: 216, distance: 6.5
click at [151, 220] on div "SearchWithCriteria340a4288-da6d-4af6-8978-6f11505ab15a ISWC pana SearchWithCrit…" at bounding box center [303, 203] width 579 height 74
click at [155, 209] on input "Search Form" at bounding box center [347, 203] width 459 height 21
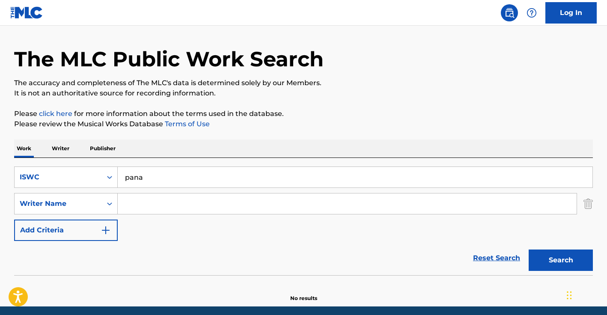
paste input "KELECHI"
type input "KELECHI"
click at [75, 187] on div "ISWC" at bounding box center [66, 176] width 104 height 21
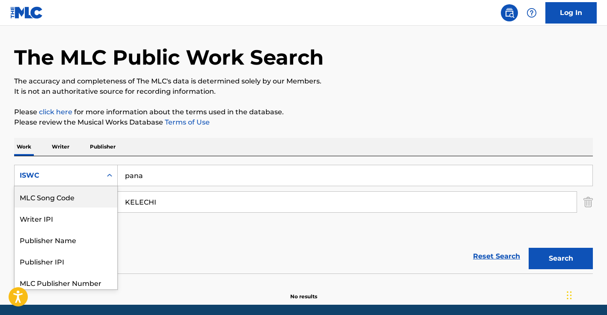
scroll to position [0, 0]
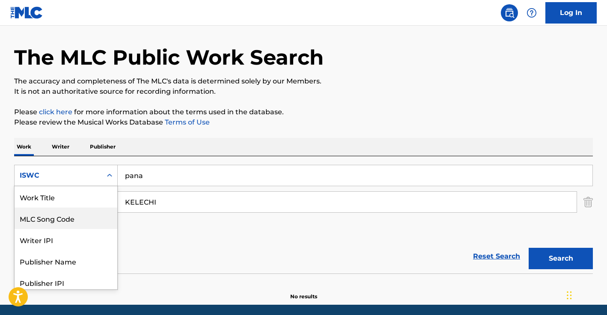
click at [53, 203] on div "Work Title" at bounding box center [66, 196] width 103 height 21
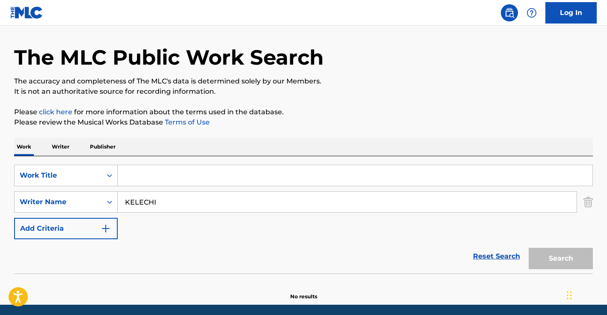
click at [166, 179] on input "Search Form" at bounding box center [355, 175] width 475 height 21
type input "pana"
click at [529, 248] on button "Search" at bounding box center [561, 258] width 64 height 21
click at [77, 185] on div "Work Title" at bounding box center [66, 175] width 104 height 21
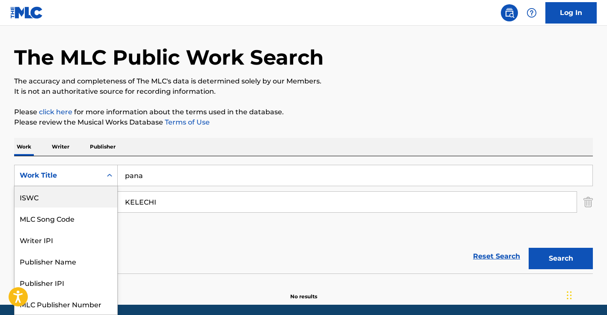
click at [62, 196] on div "ISWC" at bounding box center [66, 196] width 103 height 21
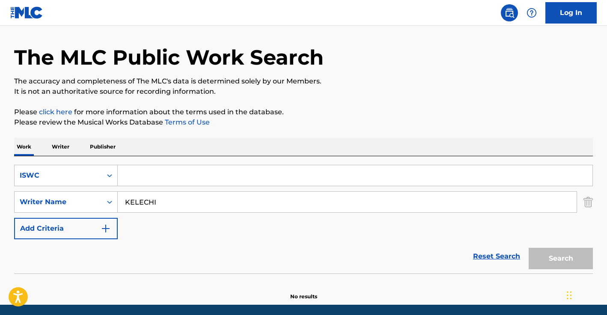
click at [135, 169] on input "Search Form" at bounding box center [355, 175] width 475 height 21
paste input "T3086200097"
type input "T3086200097"
click at [178, 202] on input "KELECHI" at bounding box center [347, 202] width 459 height 21
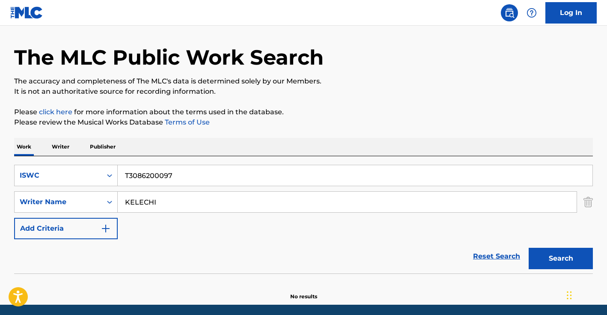
drag, startPoint x: 178, startPoint y: 202, endPoint x: 172, endPoint y: 158, distance: 43.5
click at [177, 202] on input "KELECHI" at bounding box center [347, 202] width 459 height 21
click at [529, 248] on button "Search" at bounding box center [561, 258] width 64 height 21
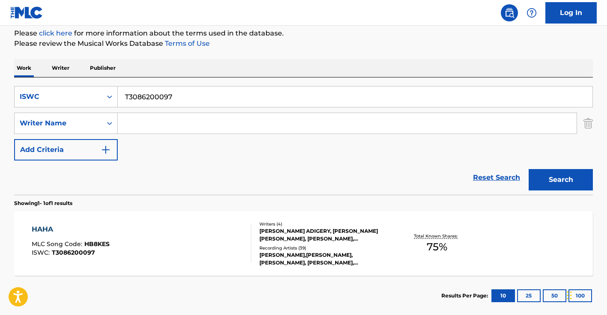
scroll to position [151, 0]
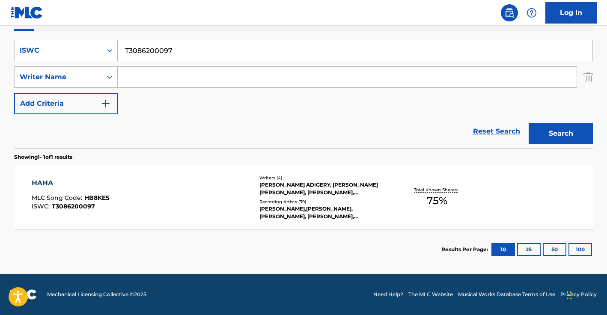
click at [156, 196] on div "HAHA MLC Song Code : HB8KES ISWC : T3086200097" at bounding box center [142, 197] width 220 height 39
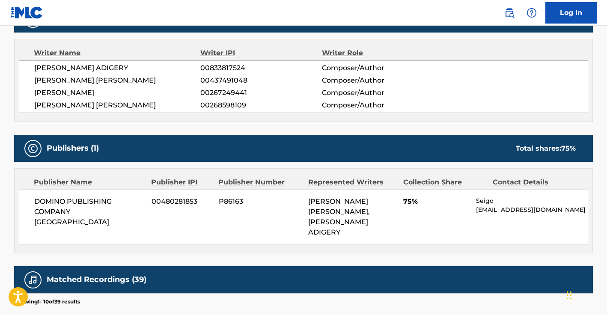
scroll to position [296, 0]
click at [71, 87] on div "CHARLOTTE AMBRE ADIGERY 00833817524 Composer/Author BORIS KOR TOM ZEEBROEK 0043…" at bounding box center [303, 86] width 569 height 53
copy div "STEPHEN DEWAELE"
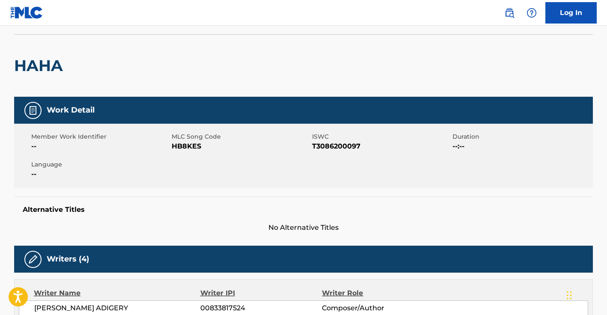
scroll to position [0, 0]
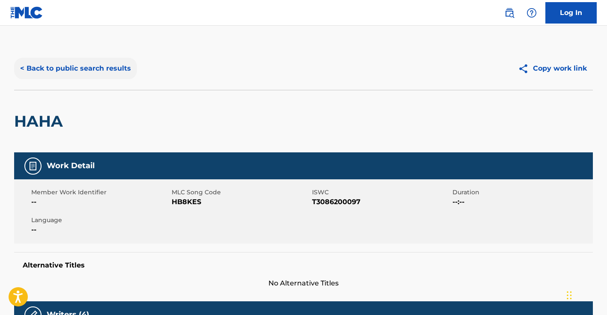
click at [73, 76] on button "< Back to public search results" at bounding box center [75, 68] width 123 height 21
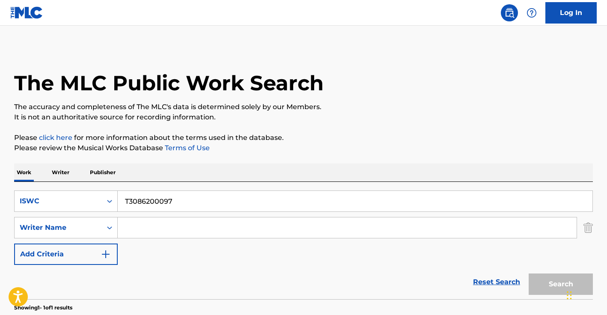
scroll to position [102, 0]
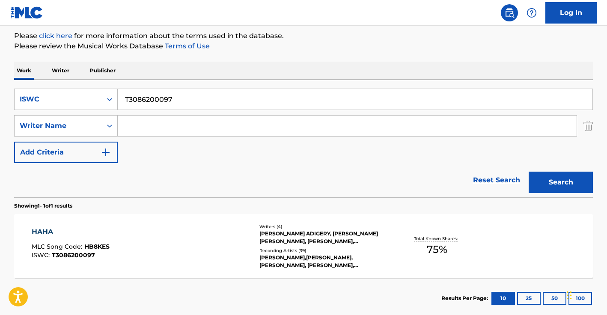
click at [181, 94] on input "T3086200097" at bounding box center [355, 99] width 475 height 21
paste input "0030103822"
type input "T0030103822"
click at [529, 172] on button "Search" at bounding box center [561, 182] width 64 height 21
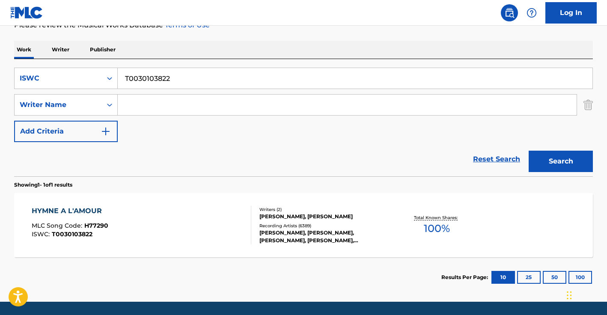
scroll to position [140, 0]
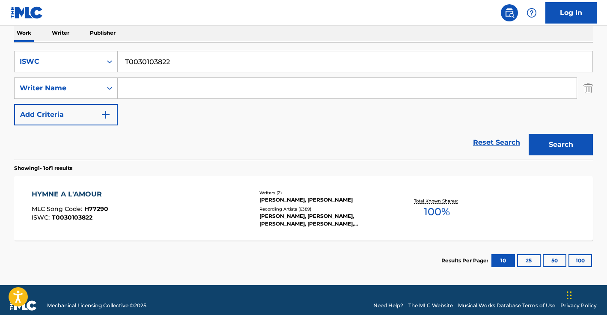
click at [205, 208] on div "HYMNE A L'AMOUR MLC Song Code : H77290 ISWC : T0030103822" at bounding box center [142, 208] width 220 height 39
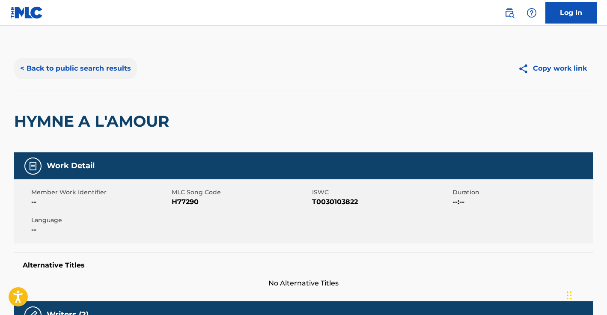
click at [111, 69] on button "< Back to public search results" at bounding box center [75, 68] width 123 height 21
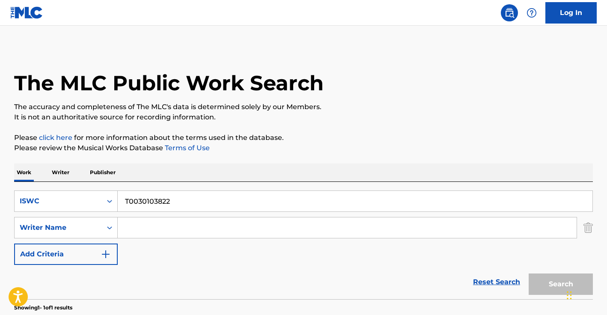
scroll to position [102, 0]
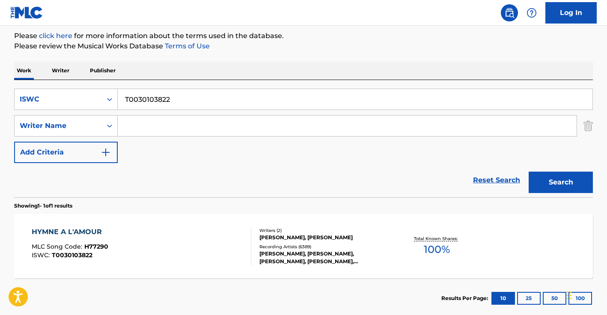
click at [160, 99] on input "T0030103822" at bounding box center [355, 99] width 475 height 21
paste input "3188012666"
click at [529, 172] on button "Search" at bounding box center [561, 182] width 64 height 21
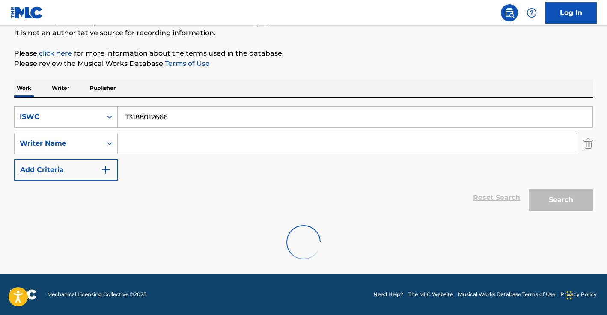
scroll to position [84, 0]
click at [166, 116] on input "T3188012666" at bounding box center [355, 117] width 475 height 21
paste input "042542338"
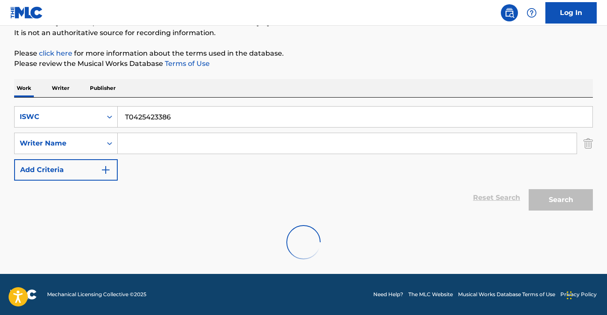
click at [156, 123] on input "T0425423386" at bounding box center [355, 117] width 475 height 21
paste input "['CORAZON ATOMICO']"
type input "['CORAZON ATOMICO']"
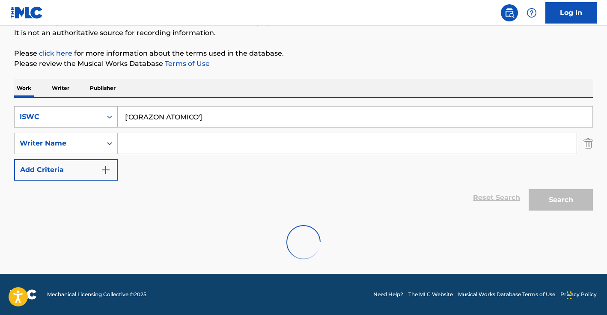
click at [75, 123] on div "ISWC" at bounding box center [58, 117] width 87 height 16
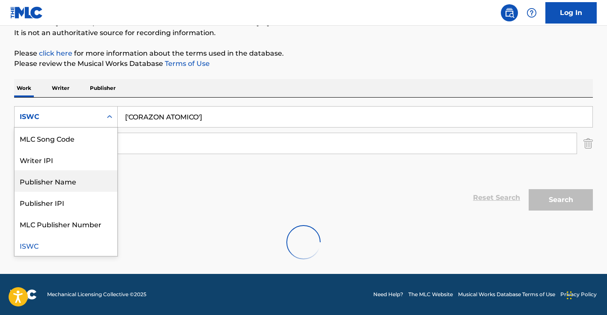
scroll to position [0, 0]
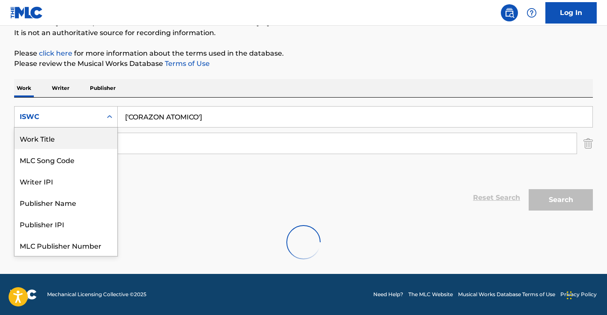
click at [55, 134] on div "Work Title" at bounding box center [66, 138] width 103 height 21
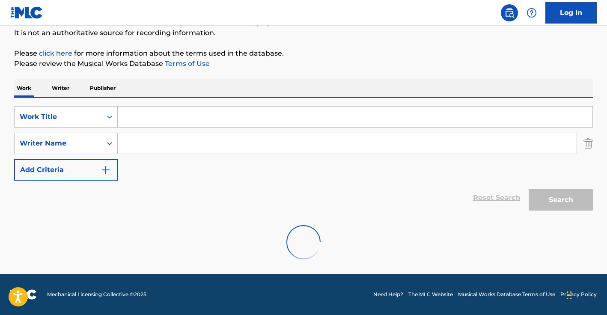
click at [143, 125] on input "Search Form" at bounding box center [355, 117] width 475 height 21
paste input "['CORAZON ATOMICO']"
click at [131, 117] on input "['CORAZON ATOMICO" at bounding box center [355, 117] width 475 height 21
type input "CORAZON ATOMICO"
click at [172, 143] on input "Search Form" at bounding box center [347, 143] width 459 height 21
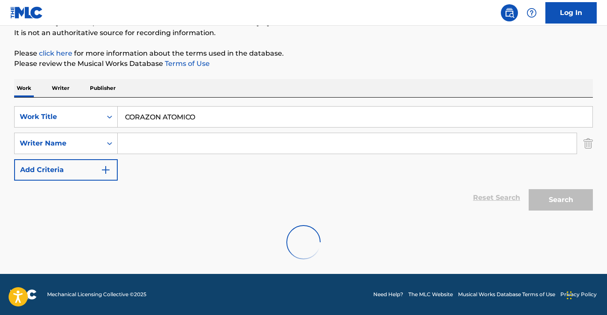
paste input "LEON RUBEN LARREGUI MARIN,"
type input "LEON RUBEN LARREGUI MARIN"
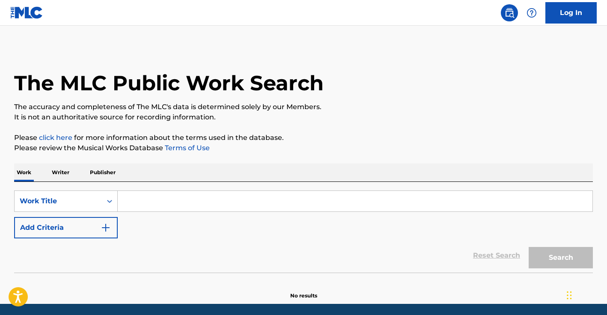
click at [150, 202] on input "Search Form" at bounding box center [355, 201] width 475 height 21
paste input "[PERSON_NAME] [PERSON_NAME],"
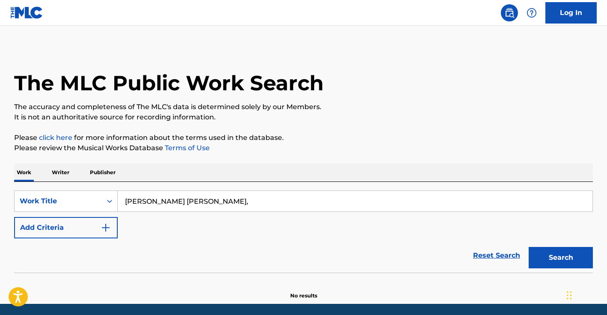
type input "[PERSON_NAME] [PERSON_NAME],"
click at [166, 201] on input "LEON RUBEN LARREGUI MARIN," at bounding box center [355, 201] width 475 height 21
drag, startPoint x: 166, startPoint y: 201, endPoint x: 73, endPoint y: 189, distance: 94.1
click at [160, 201] on input "LEON RUBEN LARREGUI MARIN," at bounding box center [355, 201] width 475 height 21
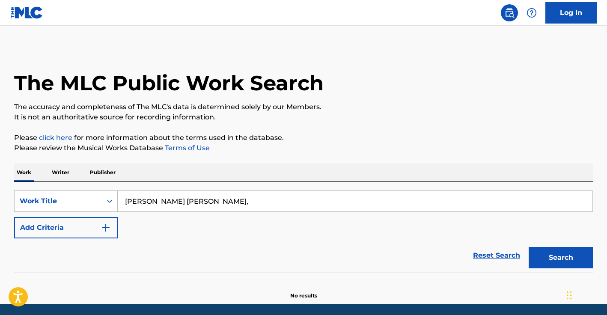
click at [73, 189] on div "SearchWithCriteria0493d951-5b19-44ae-98ce-fd8a2ff85024 Work Title LEON RUBEN LA…" at bounding box center [303, 227] width 579 height 91
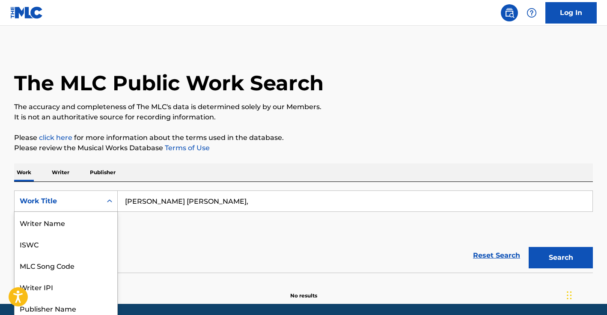
scroll to position [25, 0]
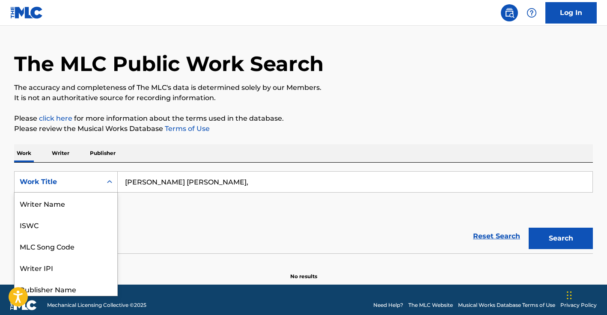
click at [71, 193] on div "Work Title selected, 8 of 8. 8 results available. Use Up and Down to choose opt…" at bounding box center [66, 181] width 104 height 21
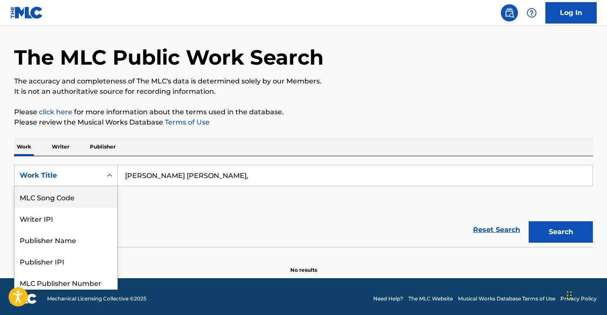
scroll to position [0, 0]
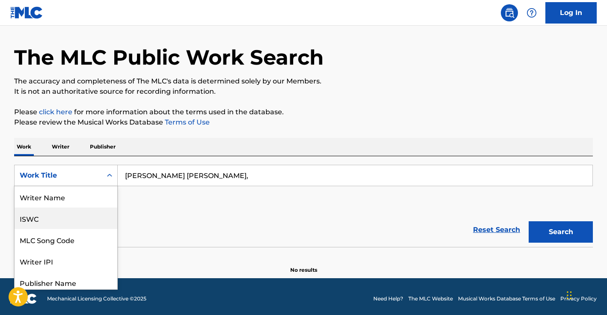
click at [59, 217] on div "ISWC" at bounding box center [66, 218] width 103 height 21
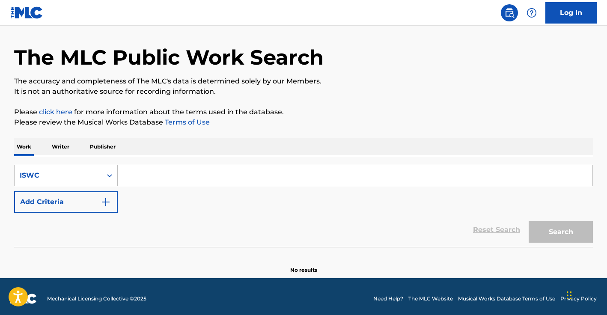
click at [140, 180] on input "Search Form" at bounding box center [355, 175] width 475 height 21
paste input "T0425423386"
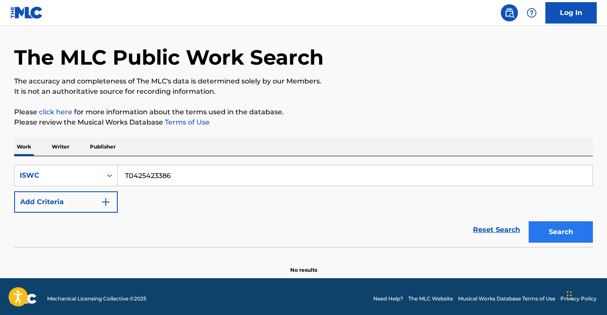
type input "T0425423386"
click at [542, 235] on button "Search" at bounding box center [561, 231] width 64 height 21
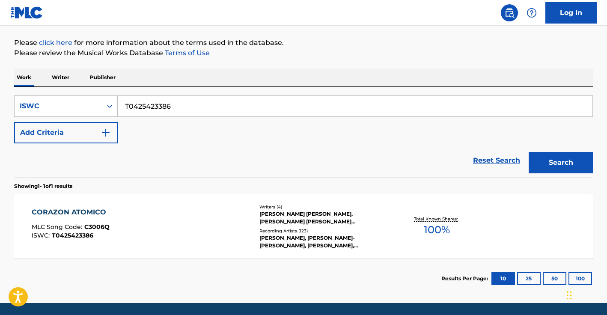
scroll to position [124, 0]
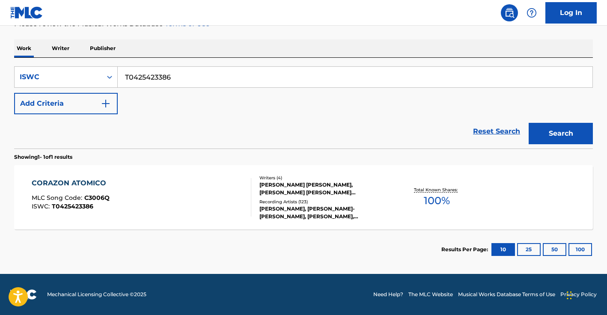
click at [185, 179] on div "CORAZON ATOMICO MLC Song Code : C3006Q ISWC : T0425423386" at bounding box center [142, 197] width 220 height 39
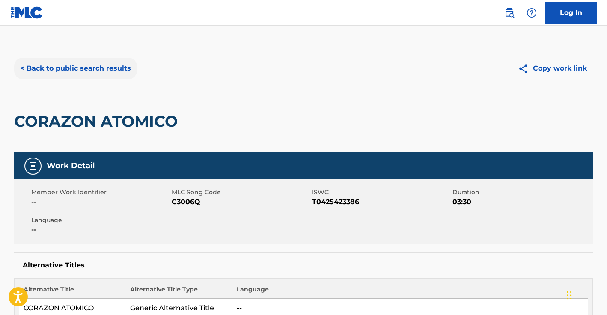
click at [86, 64] on button "< Back to public search results" at bounding box center [75, 68] width 123 height 21
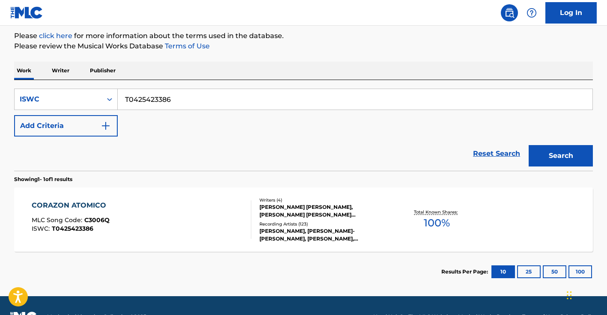
click at [152, 89] on input "T0425423386" at bounding box center [355, 99] width 475 height 21
paste input "3222979213"
type input "T3222979213"
click at [529, 145] on button "Search" at bounding box center [561, 155] width 64 height 21
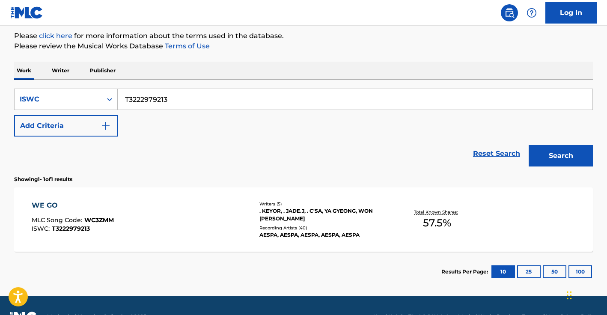
click at [140, 209] on div "WE GO MLC Song Code : WC3ZMM ISWC : T3222979213" at bounding box center [142, 219] width 220 height 39
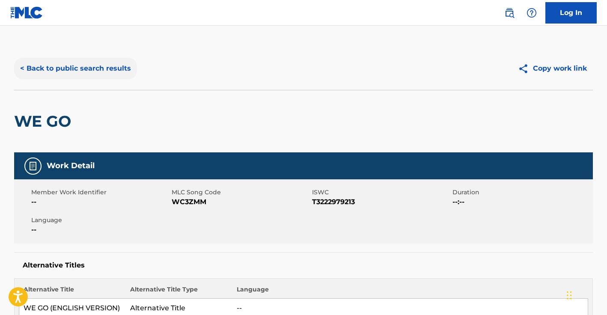
click at [89, 75] on button "< Back to public search results" at bounding box center [75, 68] width 123 height 21
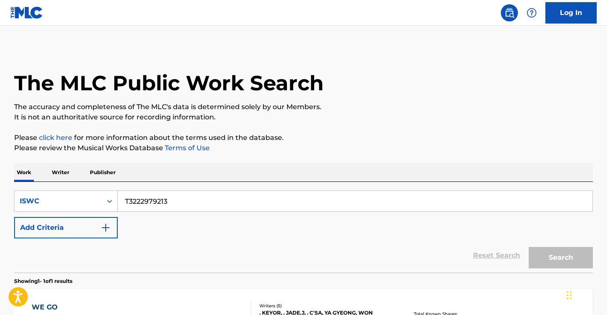
scroll to position [102, 0]
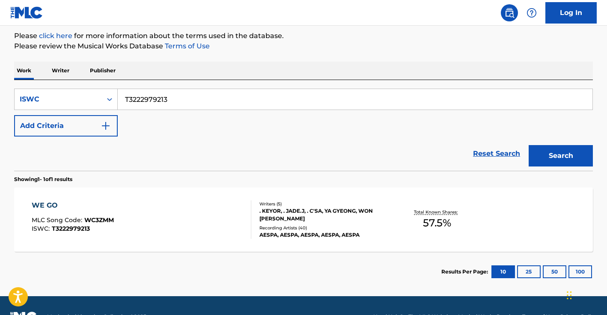
click at [186, 108] on input "T3222979213" at bounding box center [355, 99] width 475 height 21
paste input "9021208924"
click at [529, 145] on button "Search" at bounding box center [561, 155] width 64 height 21
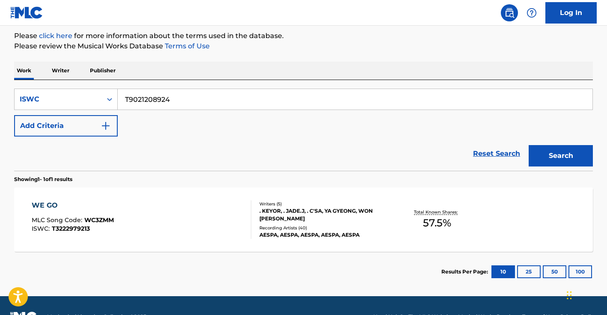
scroll to position [58, 0]
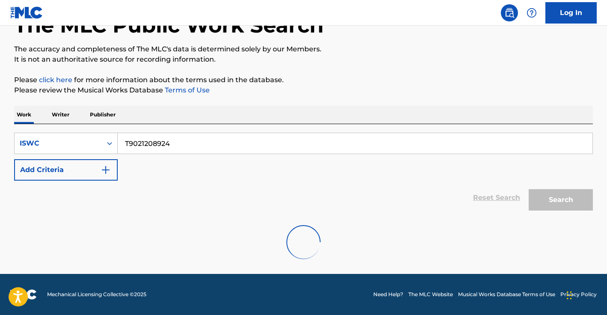
click at [132, 143] on input "T9021208924" at bounding box center [355, 143] width 475 height 21
paste input "3176315796"
click at [184, 139] on input "T3176315796" at bounding box center [355, 143] width 475 height 21
drag, startPoint x: 565, startPoint y: 194, endPoint x: 550, endPoint y: 176, distance: 24.0
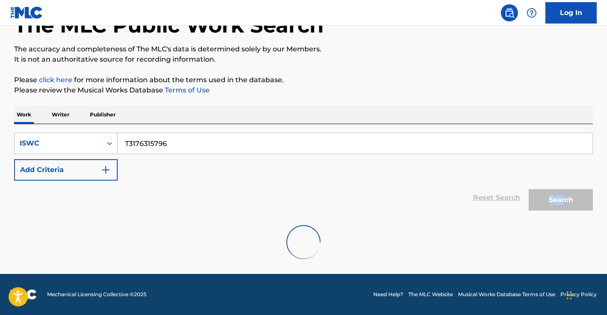
click at [565, 193] on div "Search" at bounding box center [558, 198] width 68 height 34
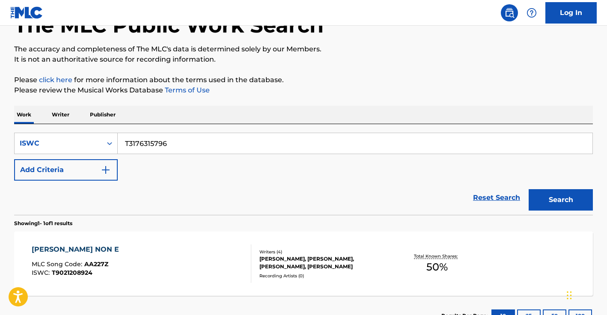
click at [172, 144] on input "T3176315796" at bounding box center [355, 143] width 475 height 21
click at [171, 144] on input "T3176315796" at bounding box center [355, 143] width 475 height 21
paste input "62286359"
type input "T3162286359"
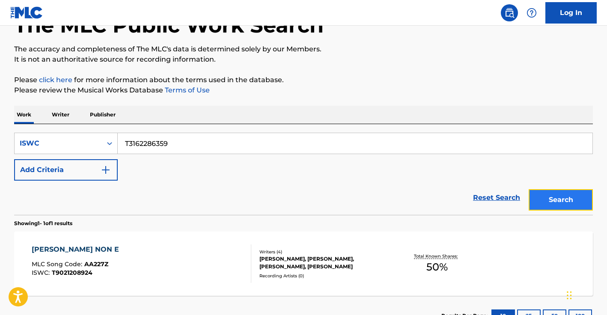
click at [573, 198] on button "Search" at bounding box center [561, 199] width 64 height 21
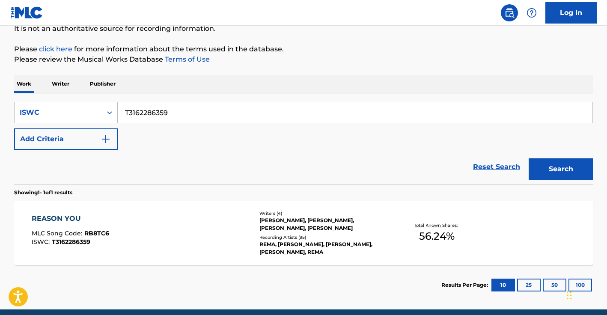
scroll to position [124, 0]
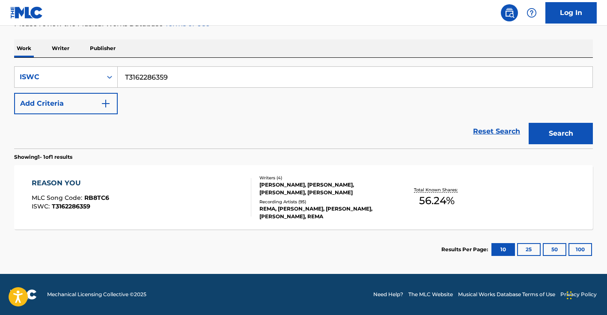
click at [172, 188] on div "REASON YOU MLC Song Code : RB8TC6 ISWC : T3162286359" at bounding box center [142, 197] width 220 height 39
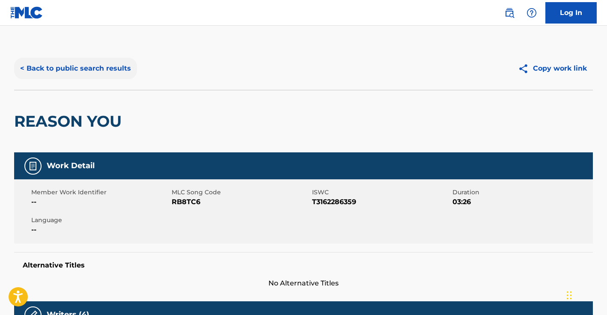
click at [102, 69] on button "< Back to public search results" at bounding box center [75, 68] width 123 height 21
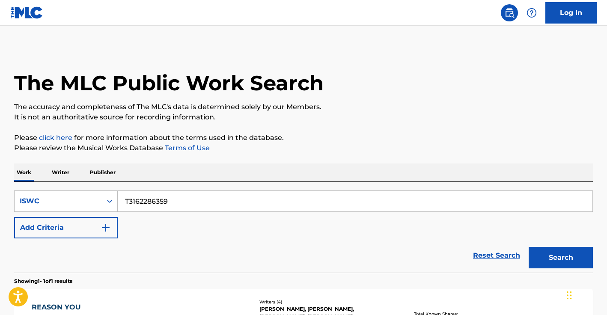
scroll to position [102, 0]
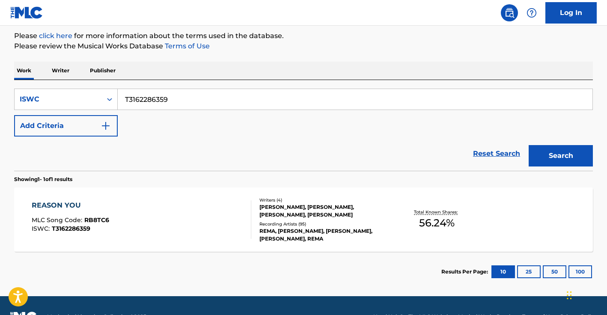
click at [210, 105] on input "T3162286359" at bounding box center [355, 99] width 475 height 21
paste input "9189311191"
type input "T9189311191"
click at [570, 161] on button "Search" at bounding box center [561, 155] width 64 height 21
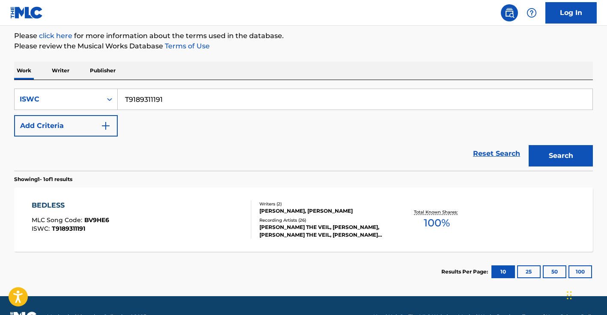
click at [143, 199] on div "BEDLESS MLC Song Code : BV9HE6 ISWC : T9189311191 Writers ( 2 ) VICTOR VINCENT …" at bounding box center [303, 219] width 579 height 64
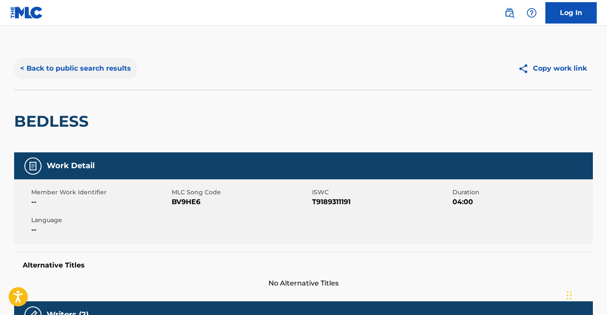
click at [88, 64] on button "< Back to public search results" at bounding box center [75, 68] width 123 height 21
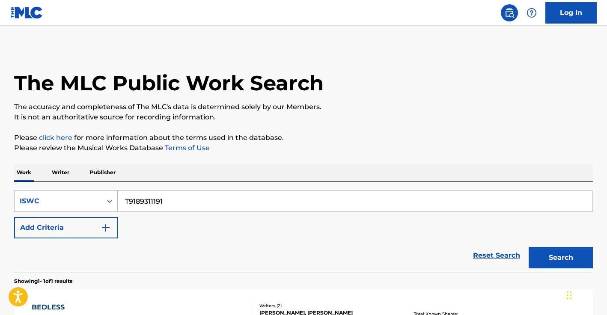
scroll to position [102, 0]
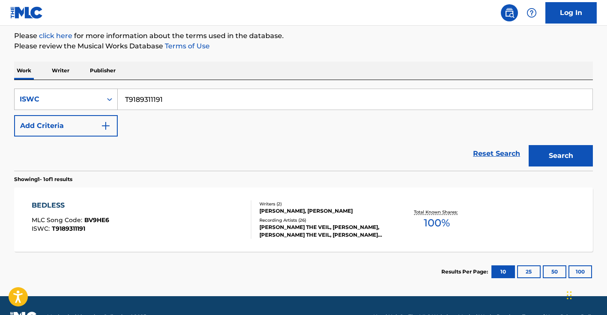
click at [62, 98] on div "ISWC" at bounding box center [58, 99] width 77 height 10
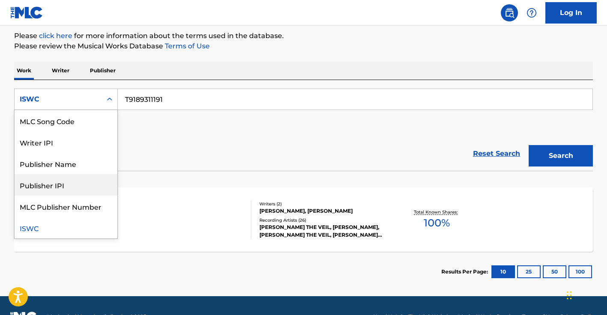
scroll to position [0, 0]
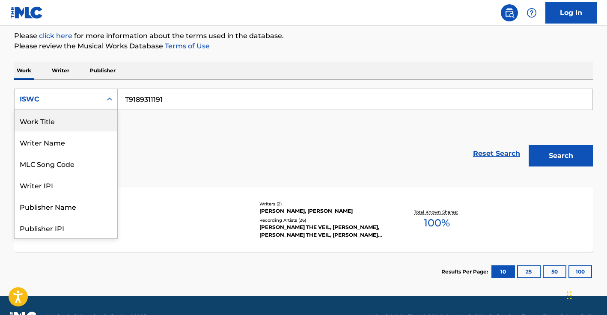
click at [58, 124] on div "Work Title" at bounding box center [66, 120] width 103 height 21
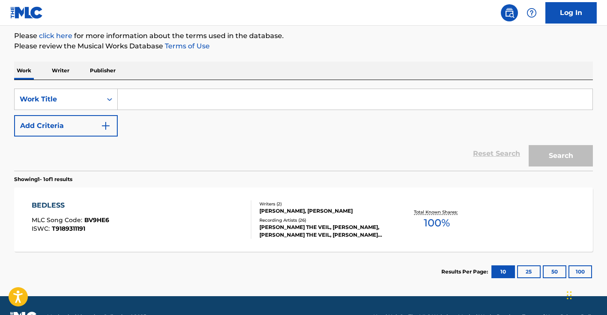
click at [144, 106] on input "Search Form" at bounding box center [355, 99] width 475 height 21
paste input "HALL JOHN"
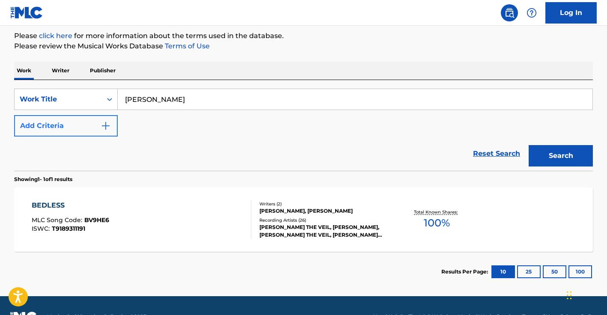
type input "HALL JOHN"
click at [65, 127] on button "Add Criteria" at bounding box center [66, 125] width 104 height 21
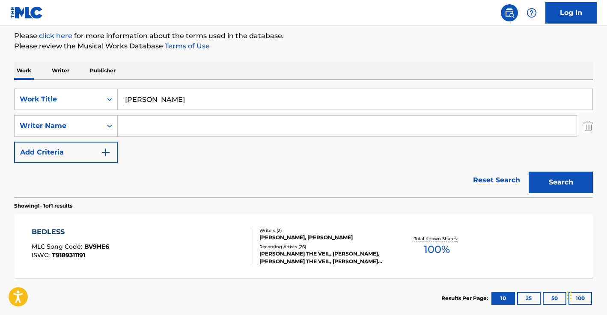
click at [157, 124] on input "Search Form" at bounding box center [347, 126] width 459 height 21
type input "glory"
click at [529, 172] on button "Search" at bounding box center [561, 182] width 64 height 21
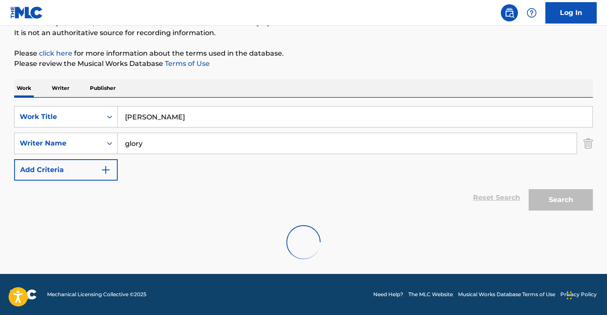
scroll to position [56, 0]
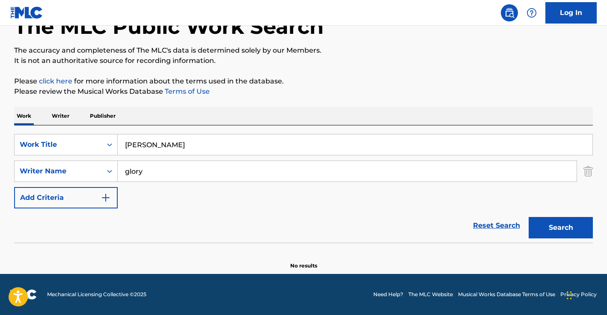
click at [176, 146] on input "HALL JOHN" at bounding box center [355, 144] width 475 height 21
type input "glory"
click at [168, 178] on input "glory" at bounding box center [347, 171] width 459 height 21
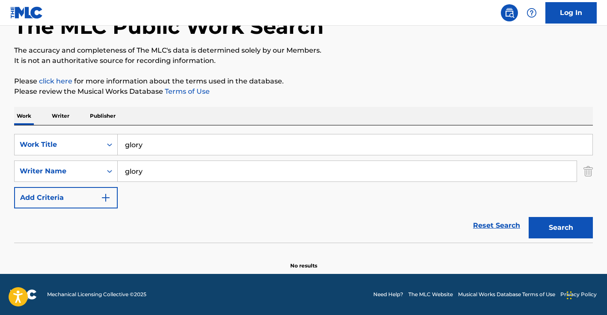
click at [168, 178] on input "glory" at bounding box center [347, 171] width 459 height 21
paste input "HALL JOHN"
type input "HALL JOHN"
click at [562, 233] on button "Search" at bounding box center [561, 227] width 64 height 21
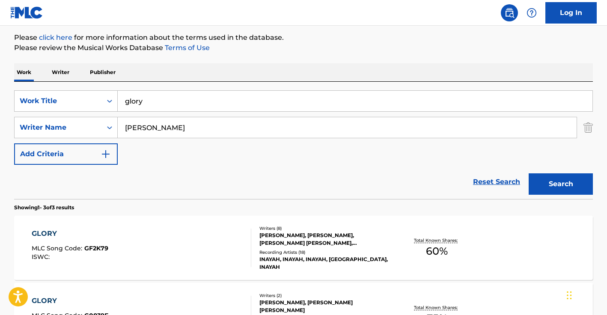
scroll to position [124, 0]
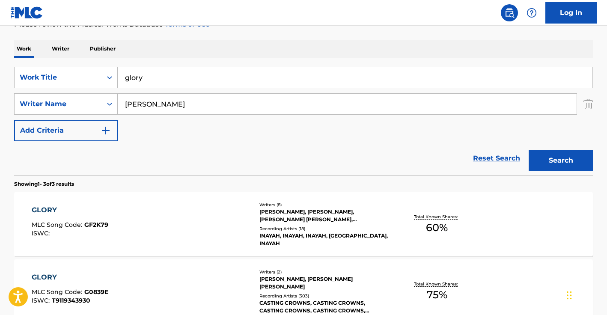
click at [138, 215] on div "GLORY MLC Song Code : GF2K79 ISWC :" at bounding box center [142, 224] width 220 height 39
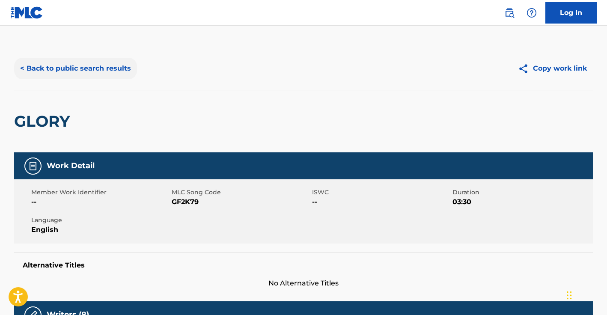
click at [65, 62] on button "< Back to public search results" at bounding box center [75, 68] width 123 height 21
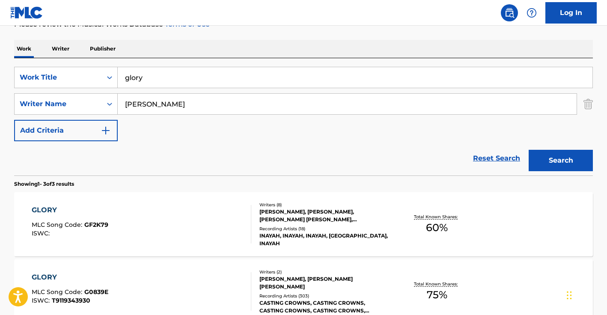
click at [40, 89] on div "SearchWithCriteria8ac77825-5478-45a3-9150-ba1f28a9e21a Work Title glory SearchW…" at bounding box center [303, 104] width 579 height 74
drag, startPoint x: 43, startPoint y: 87, endPoint x: 52, endPoint y: 77, distance: 13.3
click at [44, 86] on div "Work Title" at bounding box center [66, 77] width 104 height 21
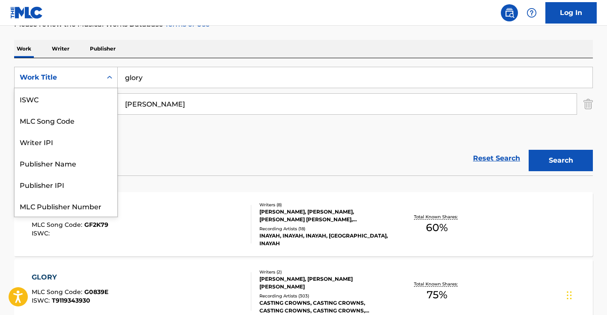
scroll to position [21, 0]
click at [53, 72] on div "Work Title" at bounding box center [58, 77] width 77 height 10
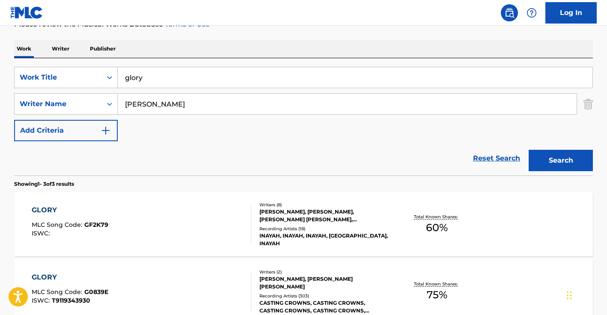
click at [65, 82] on div "Work Title" at bounding box center [58, 77] width 77 height 10
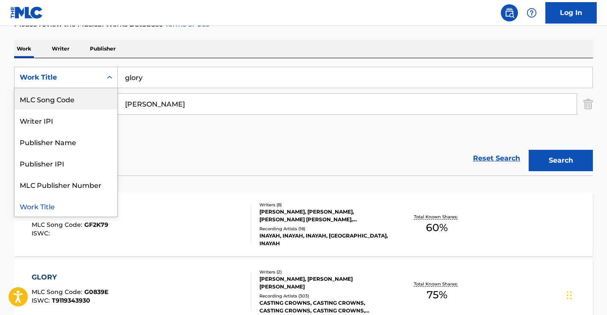
scroll to position [0, 0]
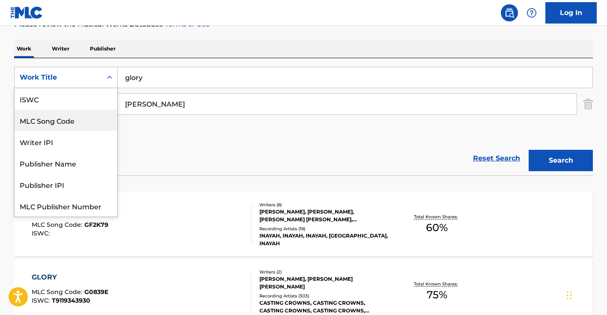
click at [71, 104] on div "ISWC" at bounding box center [66, 98] width 103 height 21
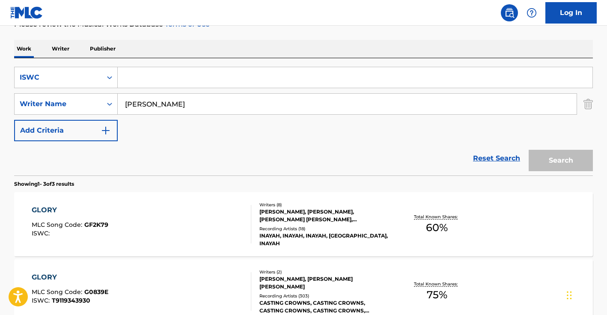
paste input "T9257926300"
type input "T9257926300"
click at [149, 104] on input "HALL JOHN" at bounding box center [347, 104] width 459 height 21
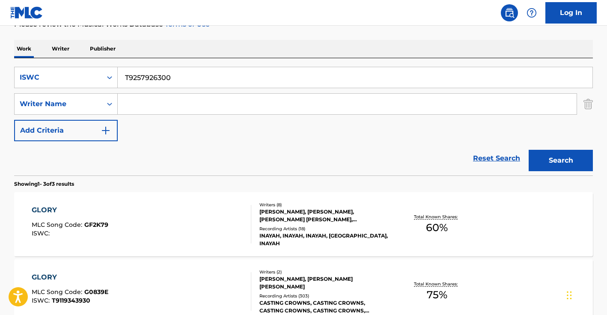
click at [529, 150] on button "Search" at bounding box center [561, 160] width 64 height 21
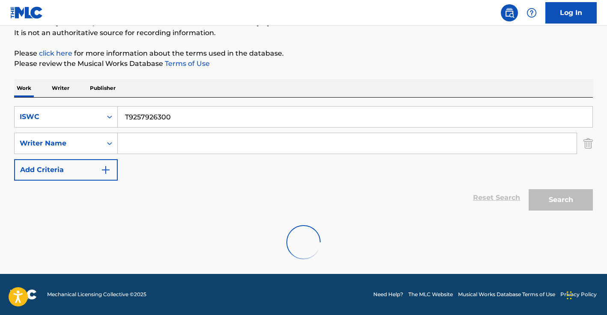
scroll to position [124, 0]
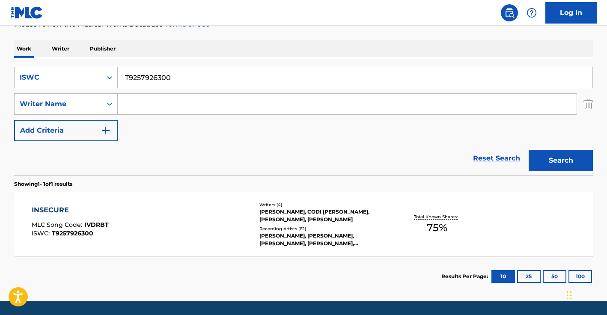
click at [187, 210] on div "INSECURE MLC Song Code : IVDRBT ISWC : T9257926300" at bounding box center [142, 224] width 220 height 39
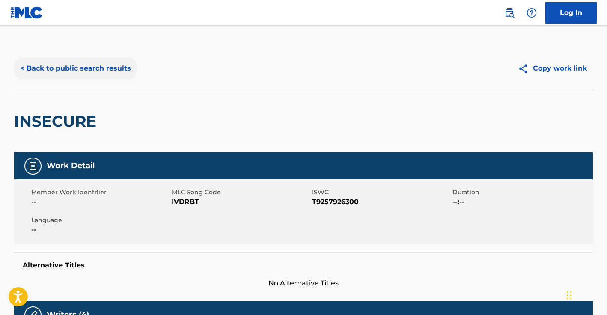
click at [77, 61] on button "< Back to public search results" at bounding box center [75, 68] width 123 height 21
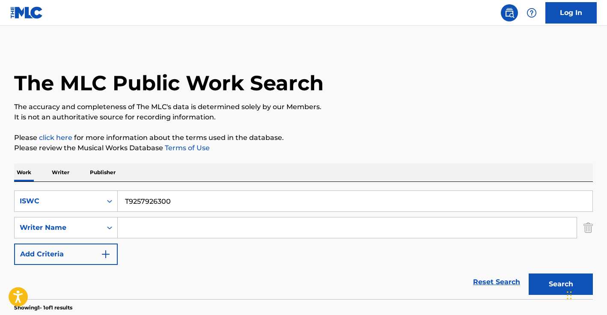
scroll to position [102, 0]
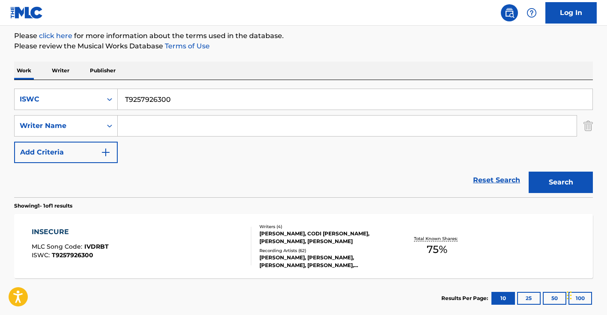
click at [158, 102] on input "T9257926300" at bounding box center [355, 99] width 475 height 21
click at [159, 102] on input "T9257926300" at bounding box center [355, 99] width 475 height 21
paste input "3245031323"
type input "T3245031323"
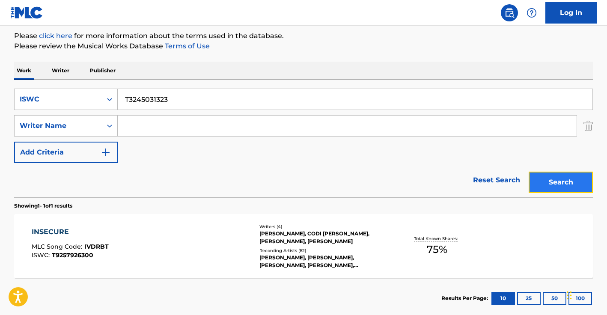
click at [582, 181] on button "Search" at bounding box center [561, 182] width 64 height 21
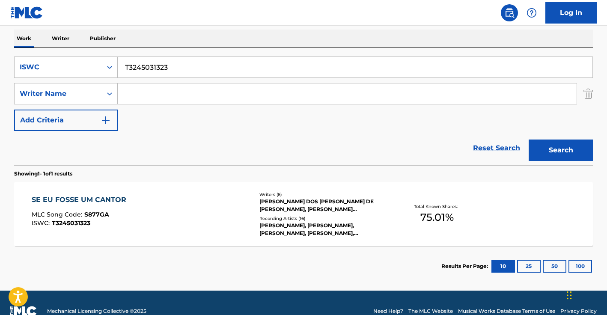
scroll to position [151, 0]
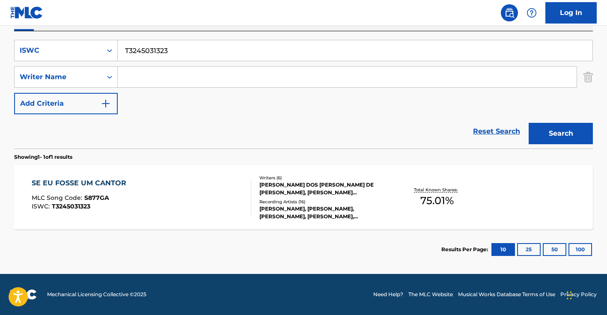
click at [316, 190] on div "LUCAS DOS REIS DE ALMEIDA SILVA, IGOR MARTINI FERNANDES ROSANO, MATEUS JONAS NA…" at bounding box center [323, 188] width 129 height 15
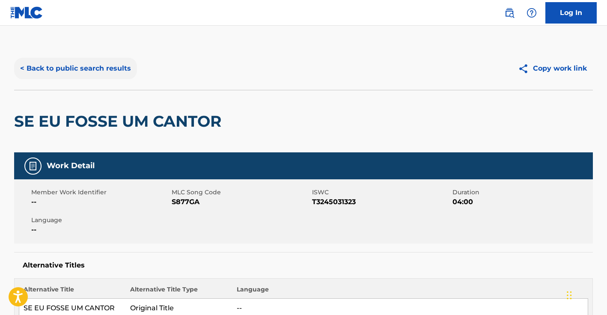
click at [66, 63] on button "< Back to public search results" at bounding box center [75, 68] width 123 height 21
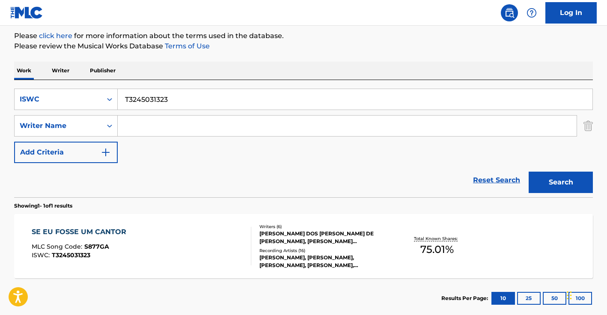
click at [164, 101] on input "T3245031323" at bounding box center [355, 99] width 475 height 21
click at [557, 187] on button "Search" at bounding box center [561, 182] width 64 height 21
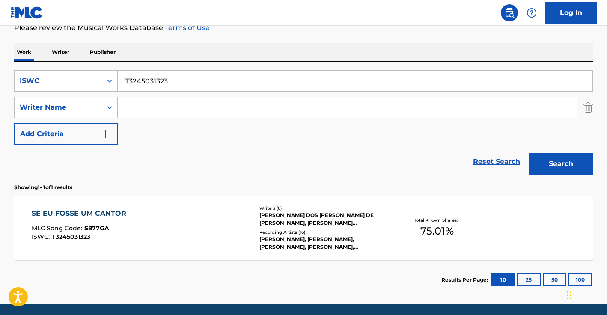
scroll to position [151, 0]
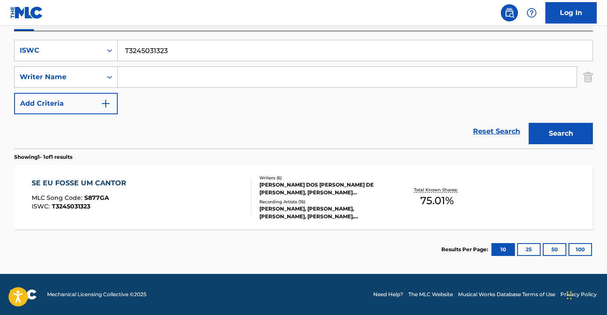
click at [302, 206] on div "KEVI JONNY, KEVI JONNY, KEVI JONNY, KEVI JONNY, KEVI JONNY" at bounding box center [323, 212] width 129 height 15
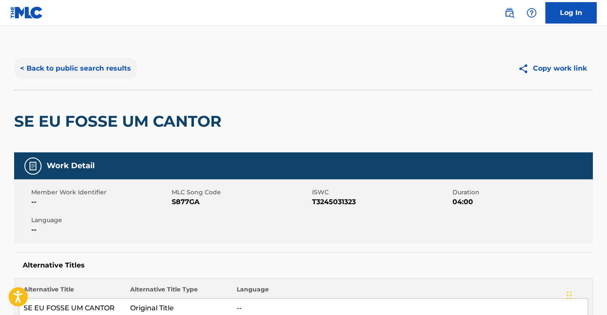
click at [65, 71] on button "< Back to public search results" at bounding box center [75, 68] width 123 height 21
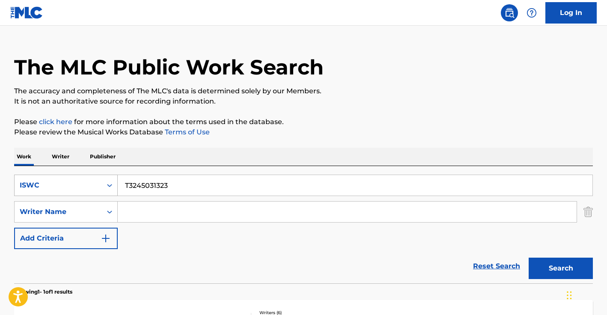
click at [78, 184] on div "ISWC" at bounding box center [58, 185] width 87 height 16
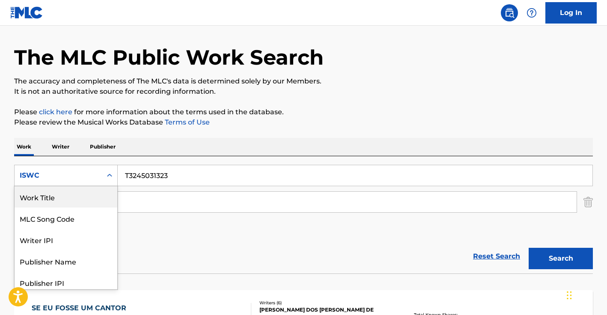
click at [75, 199] on div "Work Title" at bounding box center [66, 196] width 103 height 21
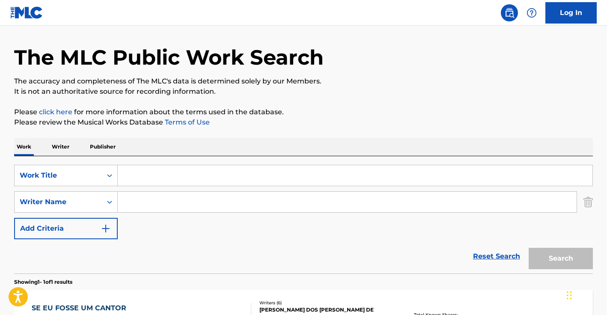
click at [147, 179] on input "Search Form" at bounding box center [355, 175] width 475 height 21
paste input "['ONE DAY AT A TIME']"
click at [128, 176] on input "['ONE DAY AT A TIME" at bounding box center [355, 175] width 475 height 21
type input "ONE DAY AT A TIME"
click at [178, 199] on input "Search Form" at bounding box center [347, 202] width 459 height 21
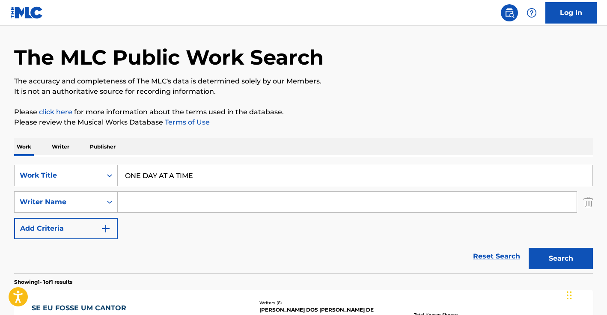
paste input "HAN HA GYEONG"
type input "HAN HA GYEONG"
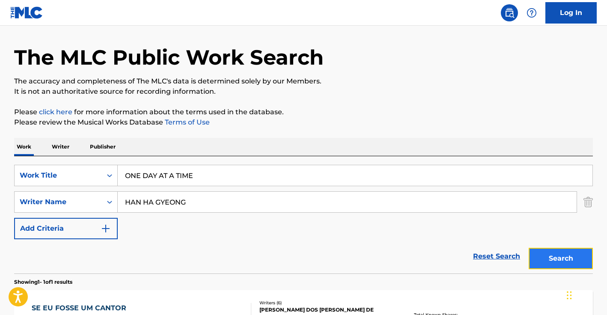
click at [531, 255] on button "Search" at bounding box center [561, 258] width 64 height 21
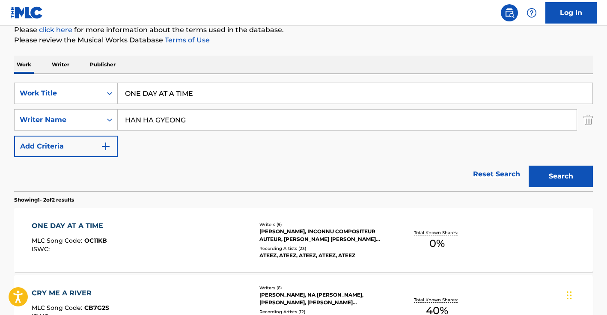
scroll to position [152, 0]
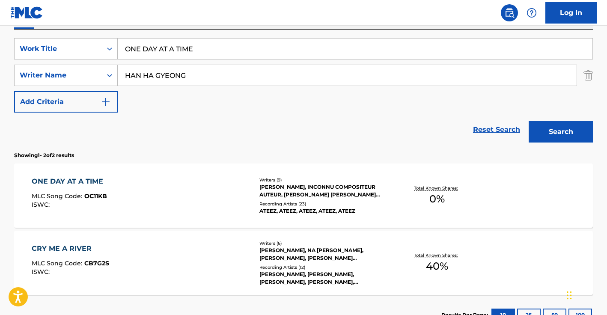
click at [211, 188] on div "ONE DAY AT A TIME MLC Song Code : OC11KB ISWC :" at bounding box center [142, 195] width 220 height 39
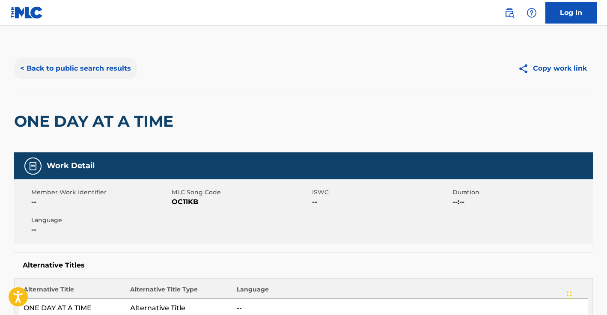
click at [107, 65] on button "< Back to public search results" at bounding box center [75, 68] width 123 height 21
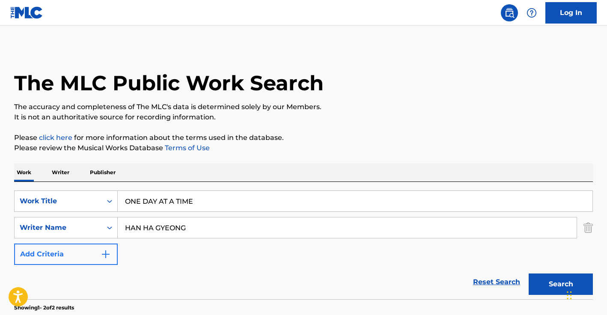
scroll to position [152, 0]
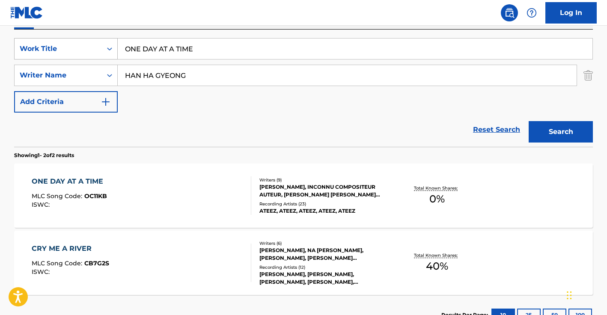
click at [69, 51] on div "Work Title" at bounding box center [58, 49] width 77 height 10
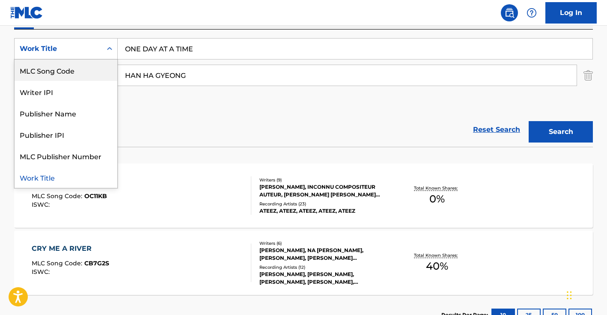
scroll to position [0, 0]
click at [60, 65] on div "ISWC" at bounding box center [66, 69] width 103 height 21
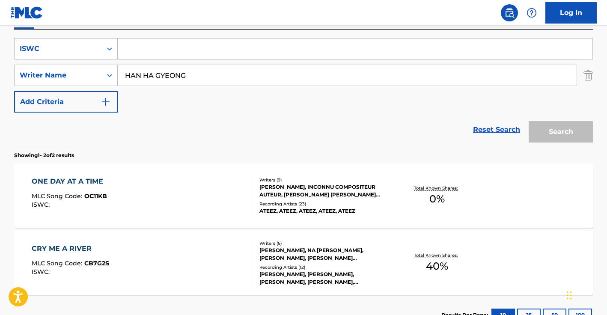
click at [131, 70] on input "HAN HA GYEONG" at bounding box center [347, 75] width 459 height 21
click at [136, 54] on input "Search Form" at bounding box center [355, 49] width 475 height 21
paste input "T0709221168"
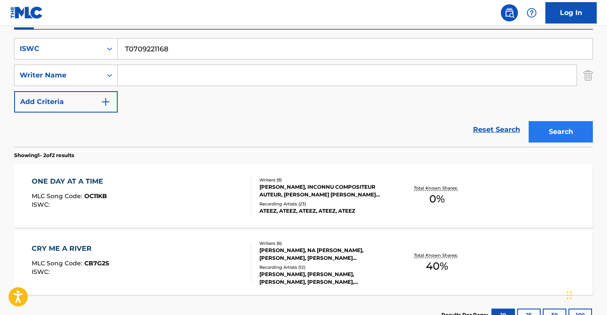
type input "T0709221168"
click at [565, 125] on button "Search" at bounding box center [561, 131] width 64 height 21
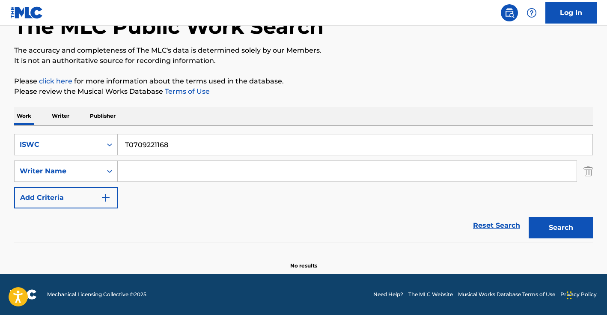
scroll to position [56, 0]
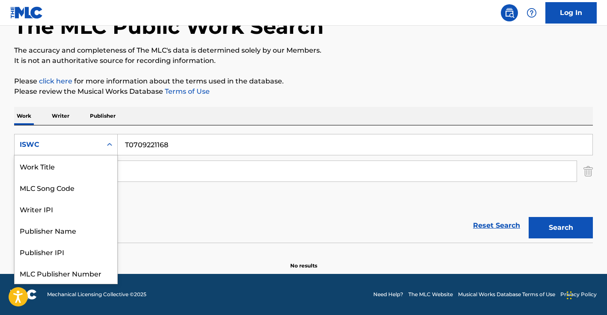
drag, startPoint x: 84, startPoint y: 149, endPoint x: 86, endPoint y: 160, distance: 11.3
click at [85, 149] on div "ISWC" at bounding box center [58, 145] width 77 height 10
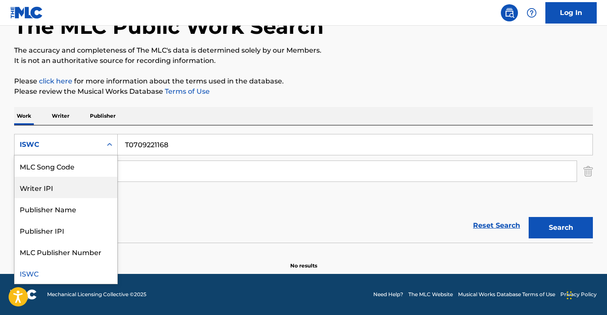
scroll to position [0, 0]
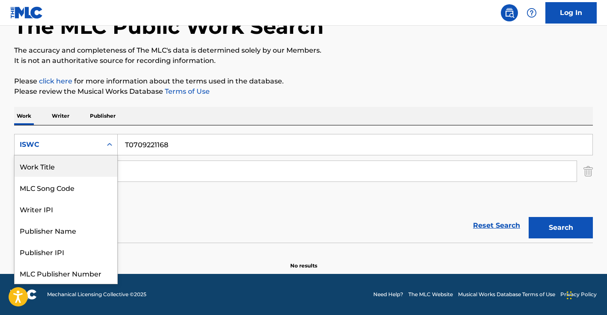
click at [77, 169] on div "Work Title" at bounding box center [66, 165] width 103 height 21
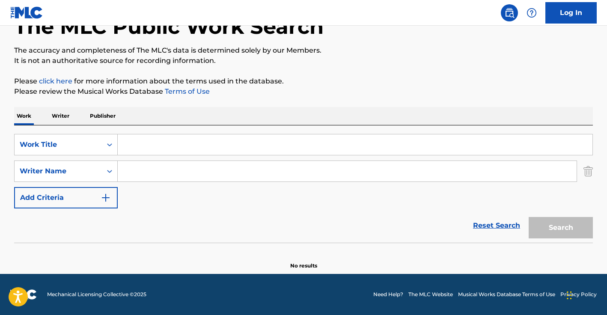
click at [141, 149] on input "Search Form" at bounding box center [355, 144] width 475 height 21
paste input "ROCK AROUND THE CLOCK"
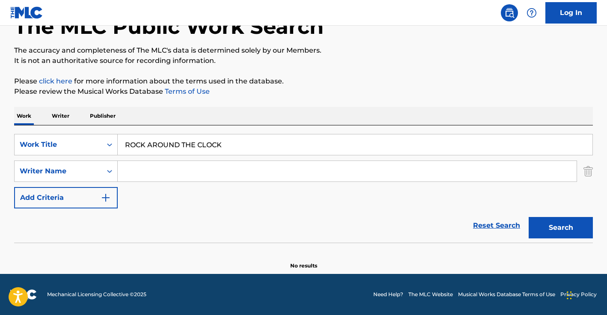
type input "ROCK AROUND THE CLOCK"
click at [167, 172] on input "Search Form" at bounding box center [347, 171] width 459 height 21
type input "max"
click at [529, 217] on button "Search" at bounding box center [561, 227] width 64 height 21
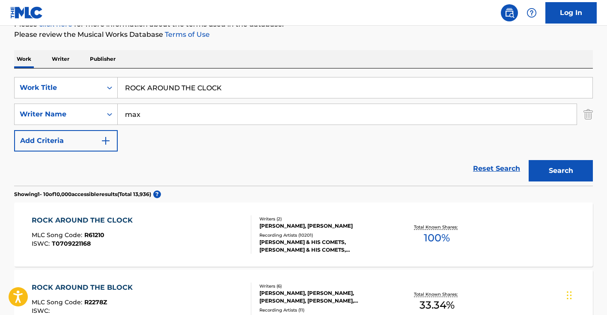
scroll to position [206, 0]
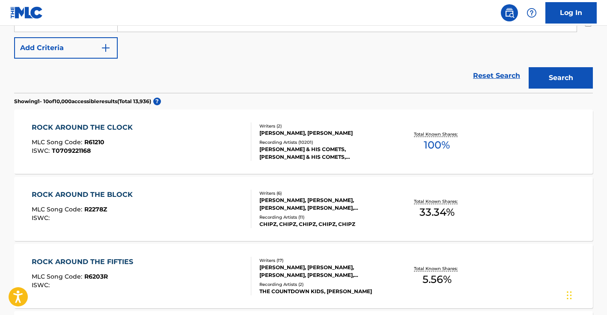
click at [214, 133] on div "ROCK AROUND THE CLOCK MLC Song Code : R61210 ISWC : T0709221168" at bounding box center [142, 141] width 220 height 39
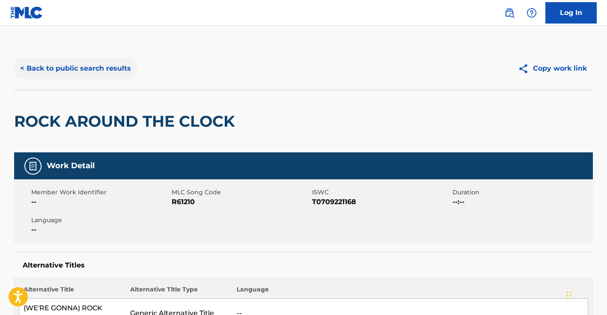
click at [70, 77] on button "< Back to public search results" at bounding box center [75, 68] width 123 height 21
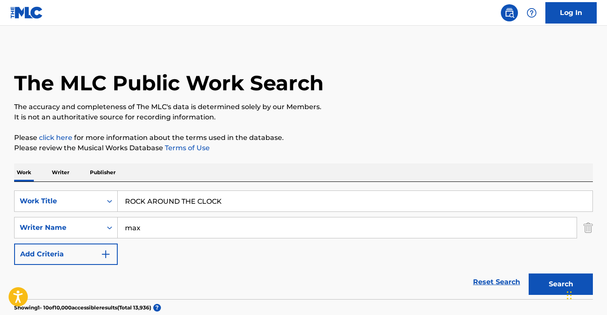
scroll to position [255, 0]
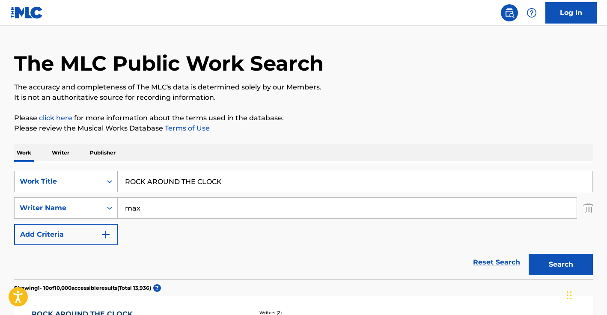
click at [80, 186] on div "Work Title" at bounding box center [58, 181] width 87 height 16
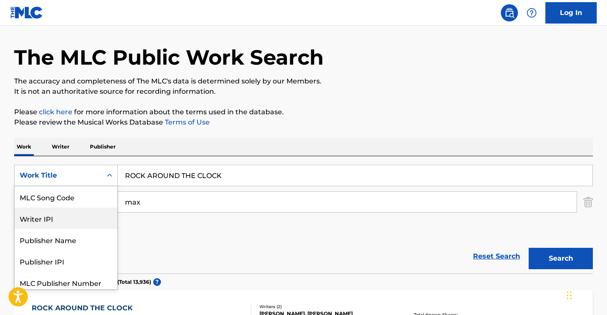
scroll to position [0, 0]
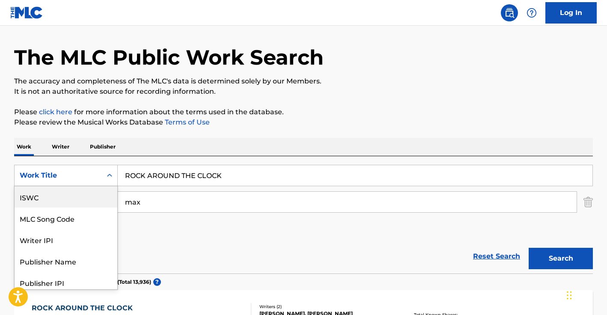
click at [62, 197] on div "ISWC" at bounding box center [66, 196] width 103 height 21
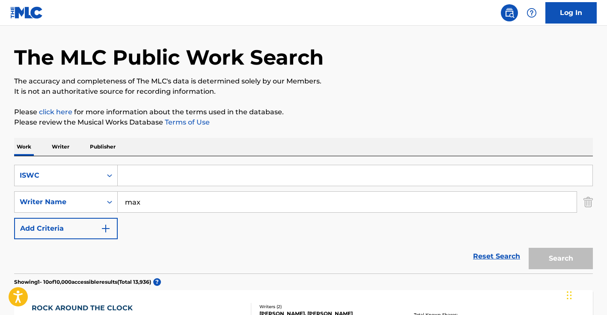
click at [171, 177] on input "Search Form" at bounding box center [355, 175] width 475 height 21
paste input "T9195400181"
type input "T9195400181"
click at [137, 202] on input "max" at bounding box center [347, 202] width 459 height 21
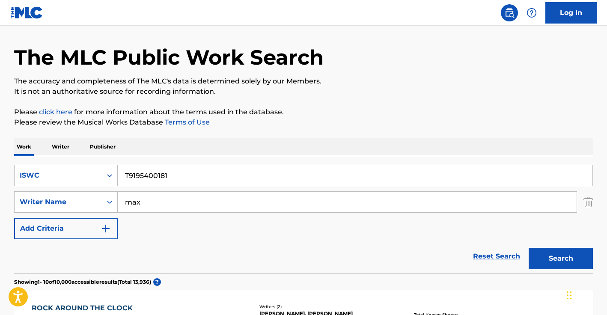
click at [137, 202] on input "max" at bounding box center [347, 202] width 459 height 21
click at [529, 248] on button "Search" at bounding box center [561, 258] width 64 height 21
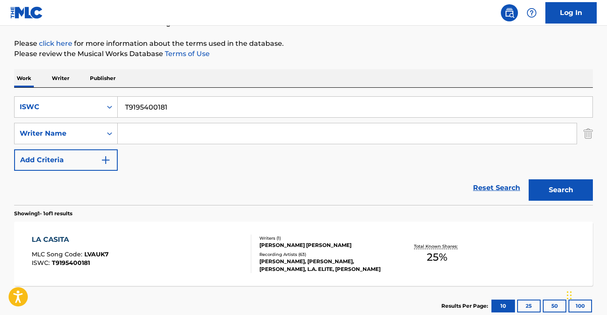
scroll to position [148, 0]
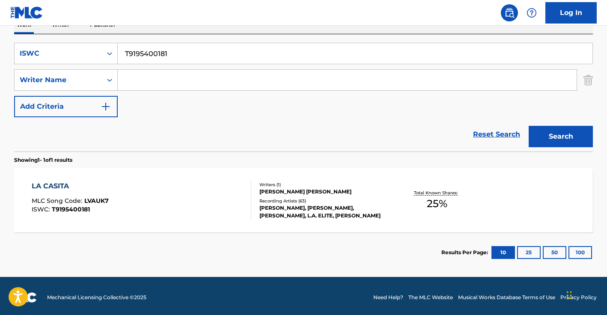
click at [281, 209] on div "JULIÁN MERCADO, JULIÁN MERCADO, JULIÁN MERCADO, L.A. ELITE, JULIÁN MERCADO" at bounding box center [323, 211] width 129 height 15
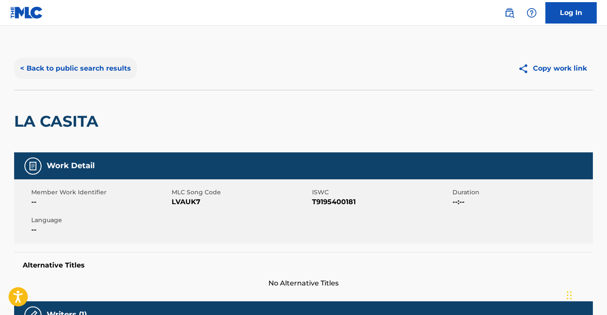
click at [86, 70] on button "< Back to public search results" at bounding box center [75, 68] width 123 height 21
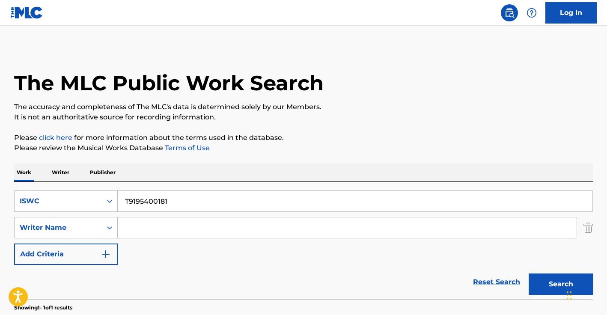
scroll to position [102, 0]
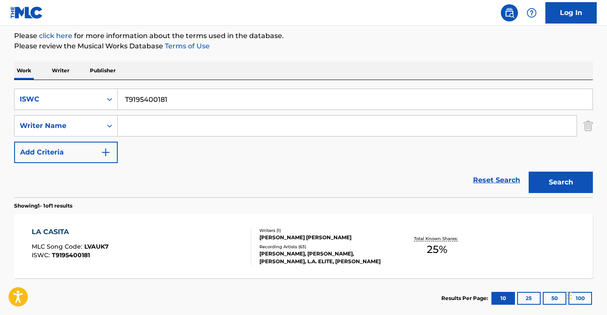
click at [252, 110] on div "T9195400181" at bounding box center [355, 99] width 475 height 21
click at [249, 101] on input "T9195400181" at bounding box center [355, 99] width 475 height 21
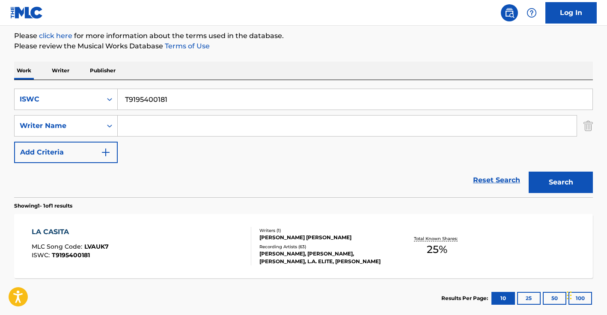
paste input "0709353616"
type input "T0709353616"
click at [529, 172] on button "Search" at bounding box center [561, 182] width 64 height 21
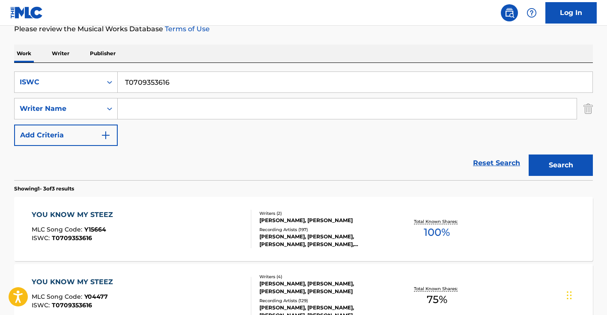
scroll to position [146, 0]
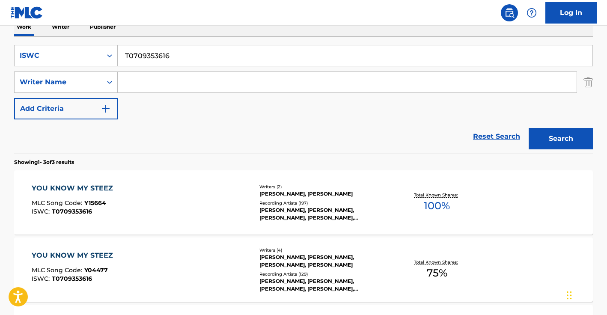
click at [193, 196] on div "YOU KNOW MY STEEZ MLC Song Code : Y15664 ISWC : T0709353616" at bounding box center [142, 202] width 220 height 39
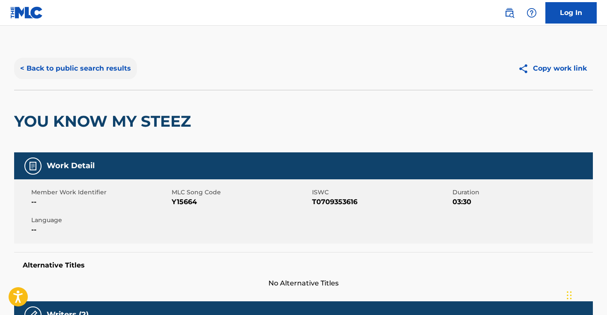
click at [57, 64] on button "< Back to public search results" at bounding box center [75, 68] width 123 height 21
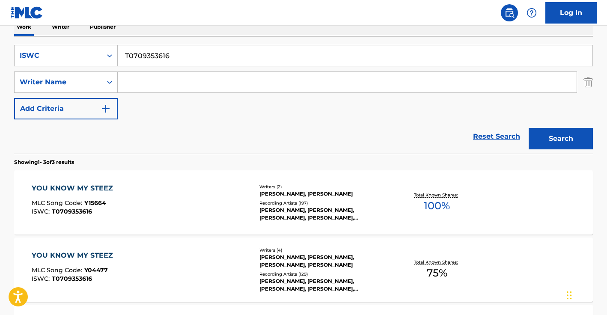
click at [199, 54] on input "T0709353616" at bounding box center [355, 55] width 475 height 21
paste input "8020849940"
type input "T8020849940"
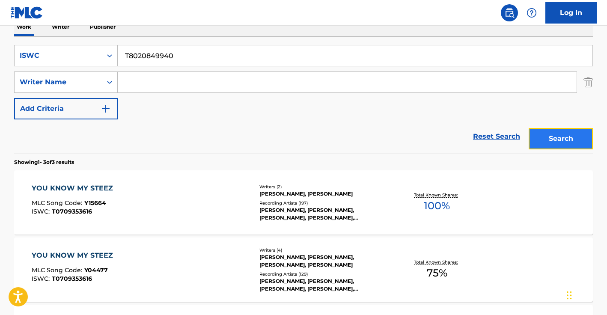
click at [572, 134] on button "Search" at bounding box center [561, 138] width 64 height 21
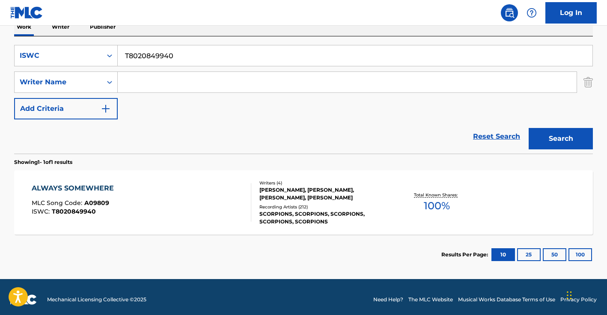
click at [178, 215] on div "ALWAYS SOMEWHERE MLC Song Code : A09809 ISWC : T8020849940" at bounding box center [142, 202] width 220 height 39
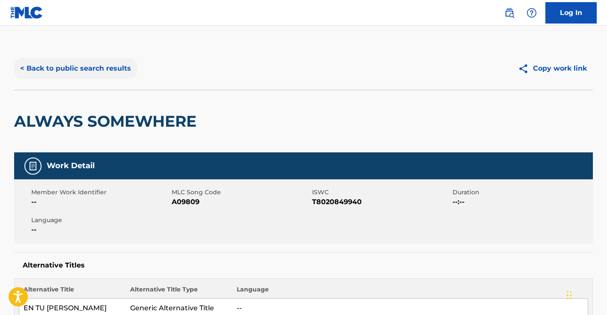
click at [119, 71] on button "< Back to public search results" at bounding box center [75, 68] width 123 height 21
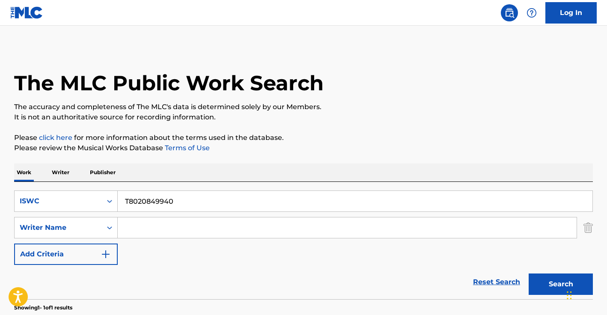
scroll to position [102, 0]
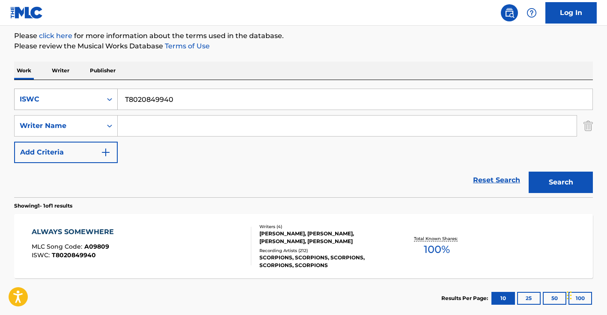
click at [92, 103] on div "ISWC" at bounding box center [58, 99] width 77 height 10
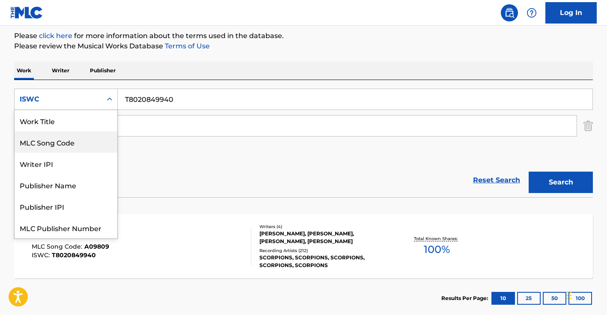
scroll to position [0, 0]
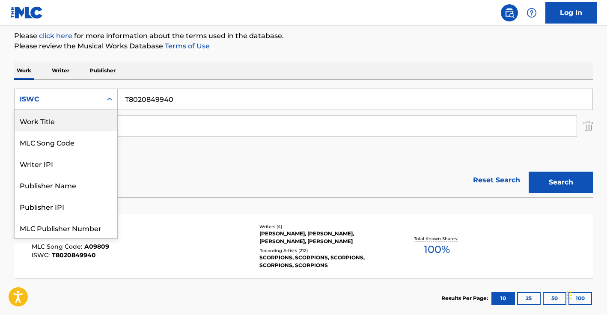
click at [69, 130] on div "Work Title" at bounding box center [66, 120] width 103 height 21
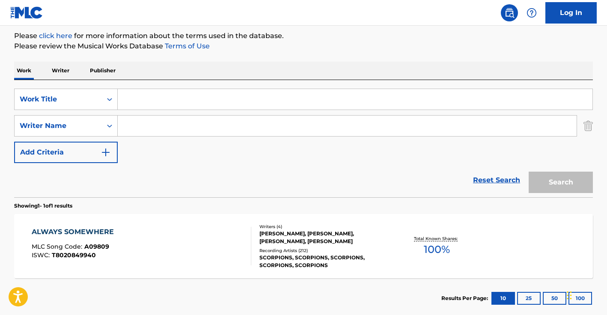
click at [156, 247] on div "ALWAYS SOMEWHERE MLC Song Code : A09809 ISWC : T8020849940" at bounding box center [142, 246] width 220 height 39
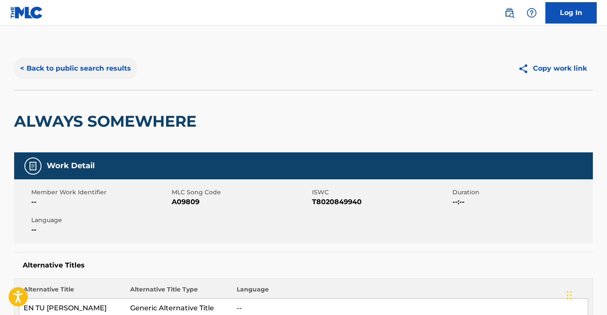
click at [96, 64] on button "< Back to public search results" at bounding box center [75, 68] width 123 height 21
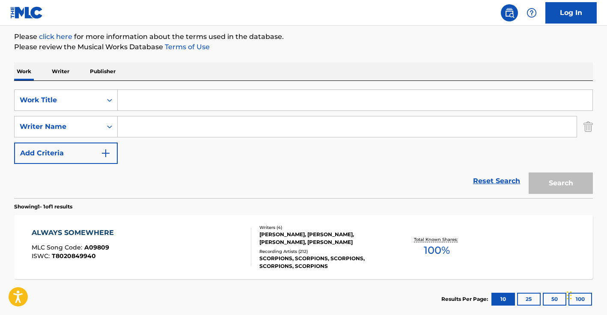
scroll to position [100, 0]
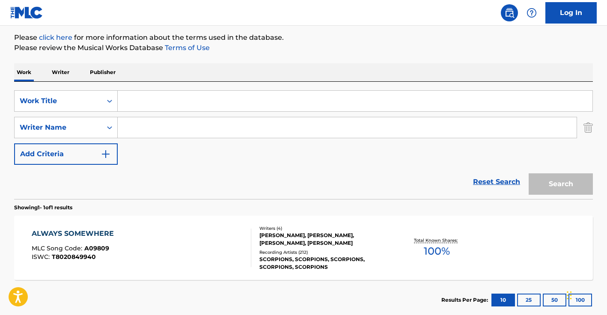
click at [169, 95] on input "Search Form" at bounding box center [355, 101] width 475 height 21
paste input "I CHANGED MY MIND"
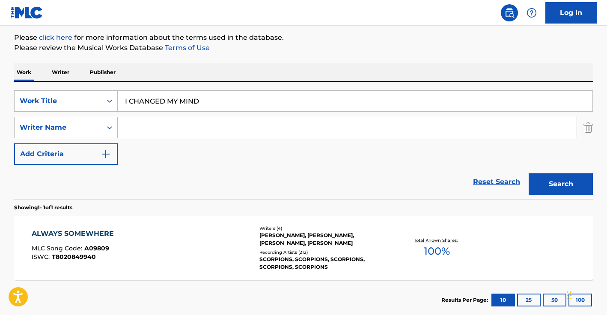
type input "I CHANGED MY MIND"
click at [153, 133] on input "Search Form" at bounding box center [347, 127] width 459 height 21
type input "allen"
click at [529, 173] on button "Search" at bounding box center [561, 183] width 64 height 21
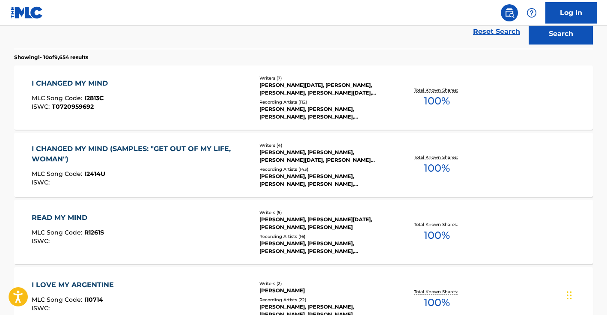
scroll to position [260, 0]
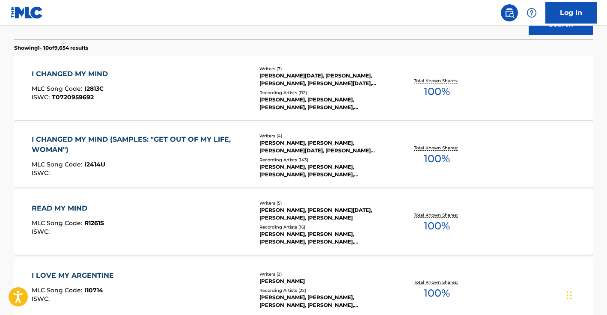
click at [179, 73] on div "I CHANGED MY MIND MLC Song Code : I2813C ISWC : T0720959692" at bounding box center [142, 88] width 220 height 39
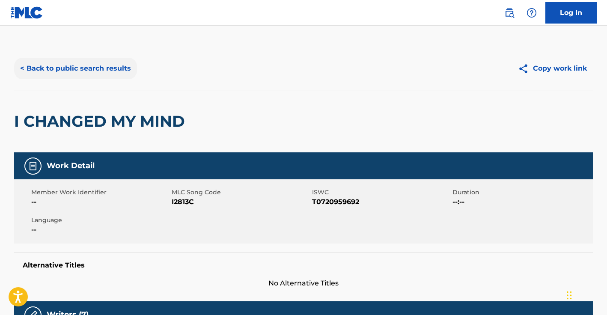
click at [84, 69] on button "< Back to public search results" at bounding box center [75, 68] width 123 height 21
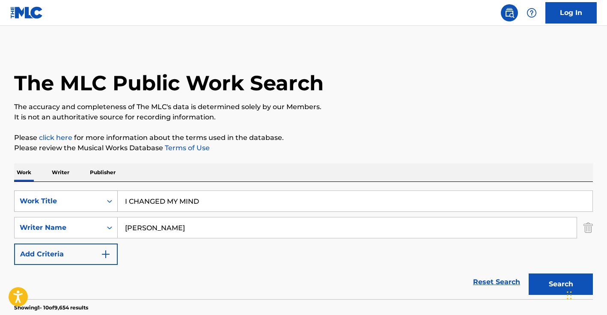
click at [75, 208] on div "Work Title" at bounding box center [66, 200] width 104 height 21
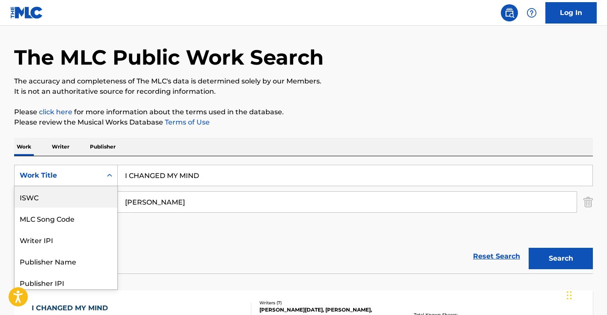
click at [65, 196] on div "ISWC" at bounding box center [66, 196] width 103 height 21
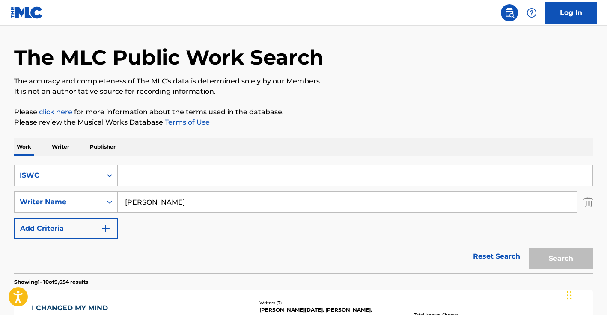
click at [149, 173] on input "Search Form" at bounding box center [355, 175] width 475 height 21
paste input "T3179814707"
type input "T3179814707"
click at [149, 204] on input "allen" at bounding box center [347, 202] width 459 height 21
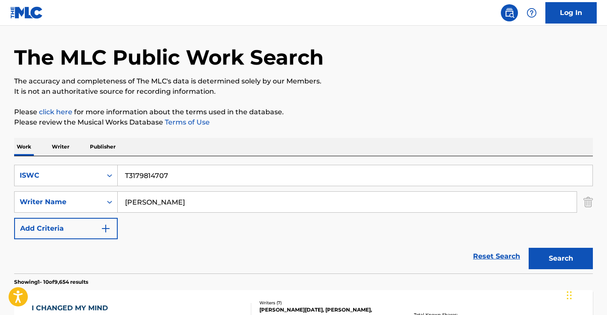
click at [149, 204] on input "allen" at bounding box center [347, 202] width 459 height 21
click at [529, 248] on button "Search" at bounding box center [561, 258] width 64 height 21
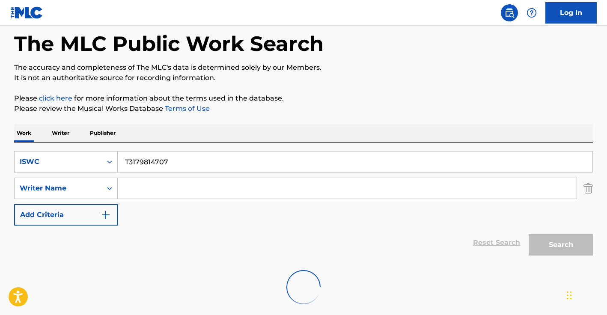
scroll to position [46, 0]
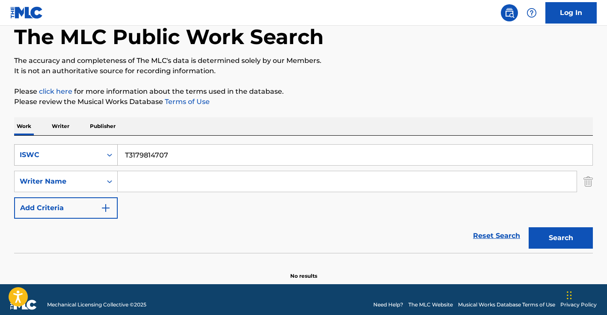
click at [89, 159] on div "ISWC" at bounding box center [58, 155] width 87 height 16
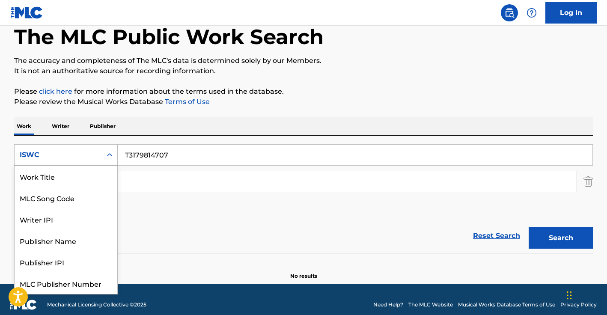
scroll to position [0, 0]
click at [57, 183] on div "Work Title" at bounding box center [66, 176] width 103 height 21
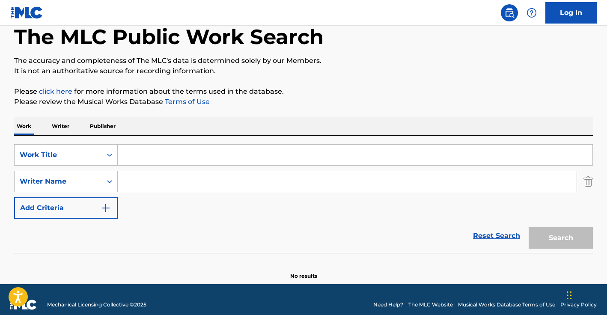
click at [142, 158] on input "Search Form" at bounding box center [355, 155] width 475 height 21
type input "status"
click at [150, 184] on input "Search Form" at bounding box center [347, 181] width 459 height 21
click at [529, 227] on button "Search" at bounding box center [561, 237] width 64 height 21
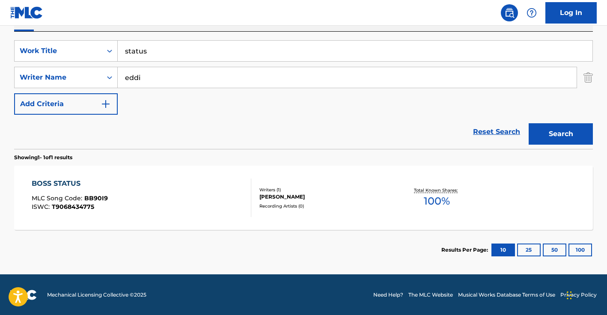
scroll to position [151, 0]
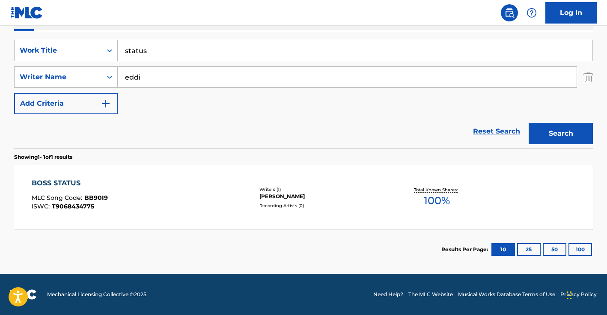
click at [205, 71] on input "eddi" at bounding box center [347, 77] width 459 height 21
click at [203, 75] on input "eddi" at bounding box center [347, 77] width 459 height 21
click at [529, 123] on button "Search" at bounding box center [561, 133] width 64 height 21
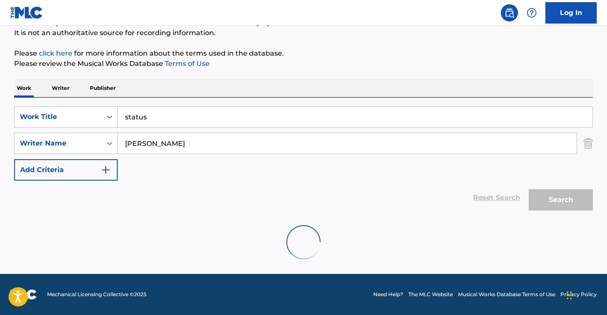
click at [125, 143] on input "eddi jones" at bounding box center [347, 143] width 459 height 21
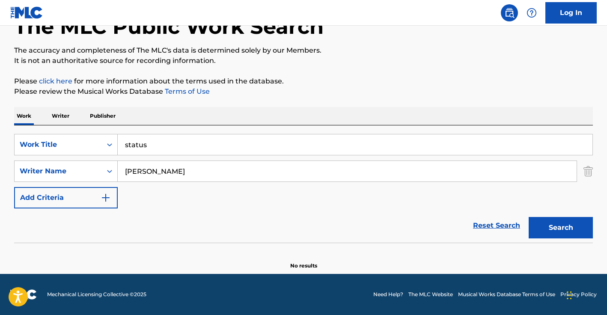
scroll to position [56, 0]
click at [529, 217] on button "Search" at bounding box center [561, 227] width 64 height 21
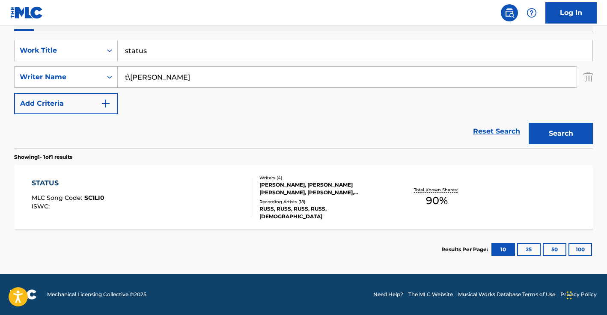
type input "teddi jones"
click at [529, 123] on button "Search" at bounding box center [561, 133] width 64 height 21
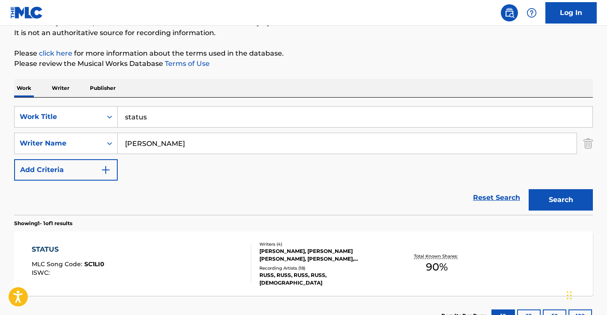
scroll to position [151, 0]
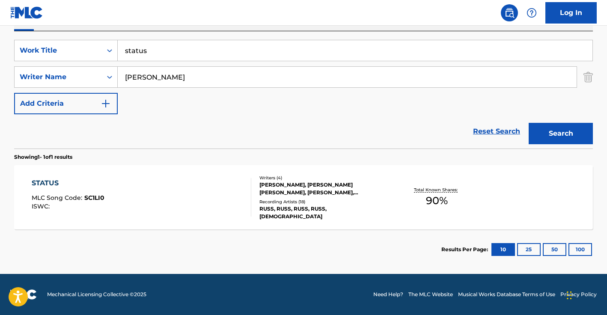
click at [195, 202] on div "STATUS MLC Song Code : SC1LI0 ISWC :" at bounding box center [142, 197] width 220 height 39
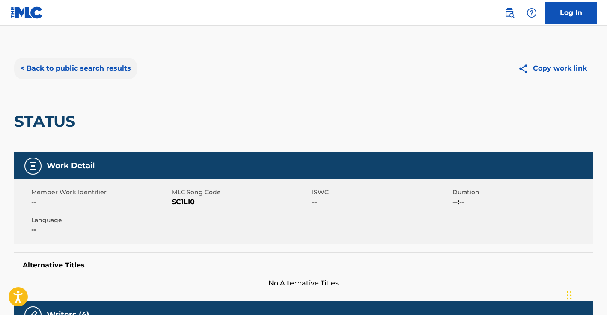
click at [91, 65] on button "< Back to public search results" at bounding box center [75, 68] width 123 height 21
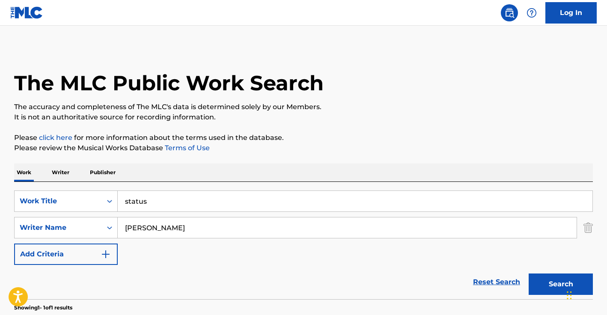
scroll to position [102, 0]
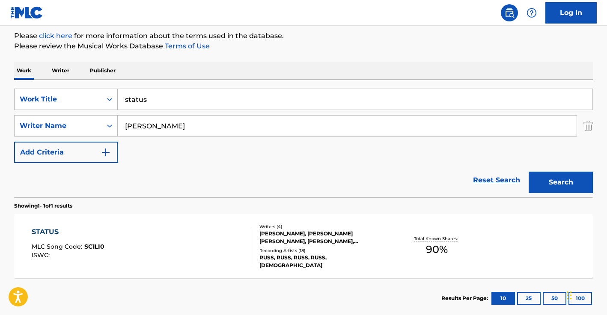
click at [71, 102] on div "Work Title" at bounding box center [58, 99] width 77 height 10
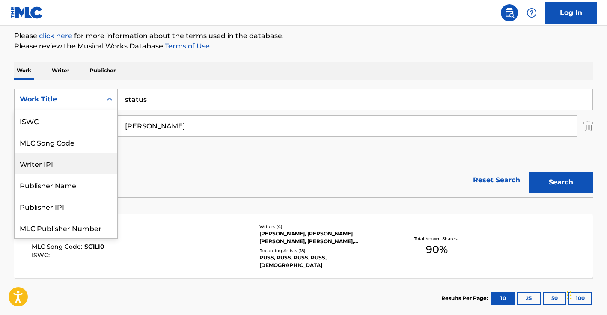
scroll to position [0, 0]
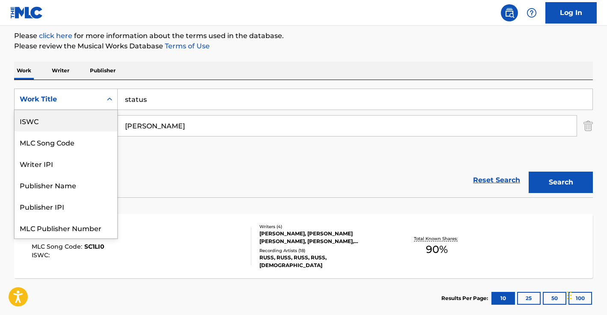
click at [65, 122] on div "ISWC" at bounding box center [66, 120] width 103 height 21
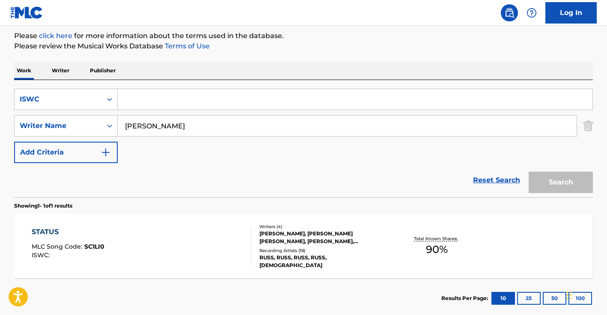
click at [131, 100] on input "Search Form" at bounding box center [355, 99] width 475 height 21
paste input "T9053804925"
type input "T9053804925"
click at [173, 126] on input "teddi jones" at bounding box center [347, 126] width 459 height 21
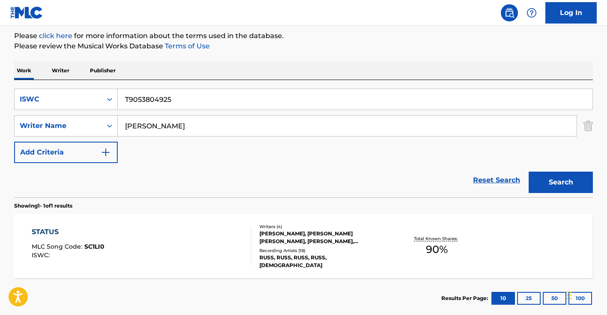
click at [173, 126] on input "teddi jones" at bounding box center [347, 126] width 459 height 21
click at [529, 172] on button "Search" at bounding box center [561, 182] width 64 height 21
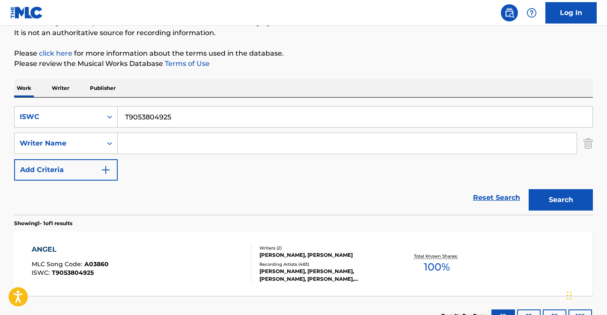
scroll to position [102, 0]
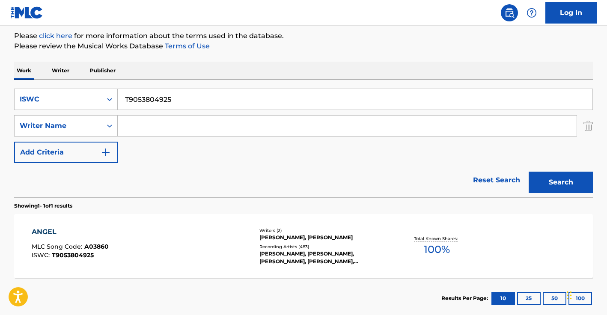
click at [165, 101] on input "T9053804925" at bounding box center [355, 99] width 475 height 21
click at [143, 104] on input "T9053804925" at bounding box center [355, 99] width 475 height 21
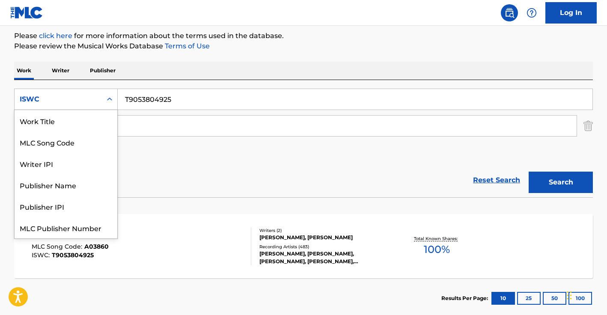
click at [65, 96] on div "ISWC" at bounding box center [58, 99] width 77 height 10
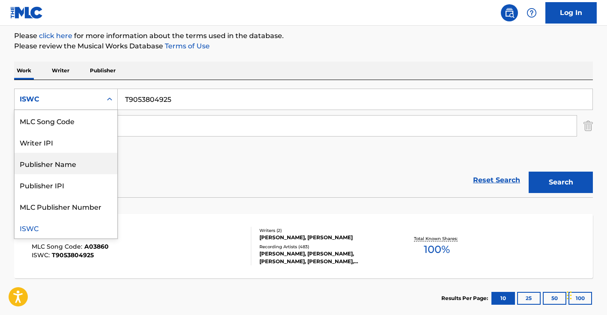
scroll to position [0, 0]
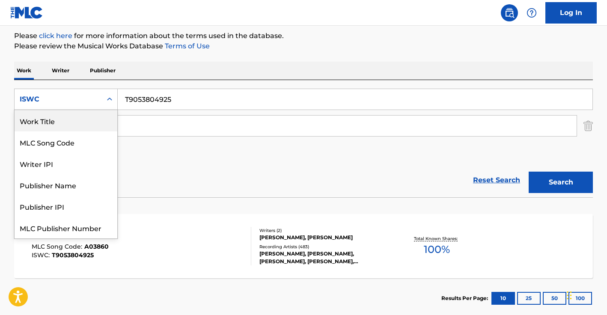
click at [48, 124] on div "Work Title" at bounding box center [66, 120] width 103 height 21
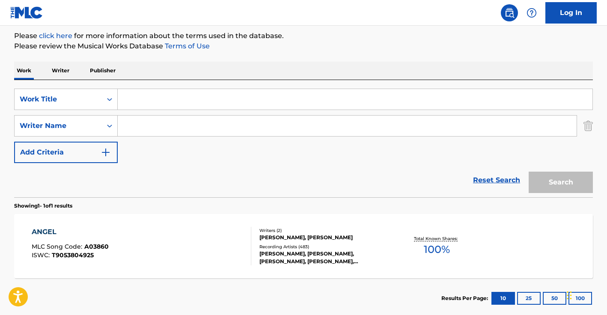
drag, startPoint x: 158, startPoint y: 106, endPoint x: 152, endPoint y: 92, distance: 14.7
click at [158, 106] on input "Search Form" at bounding box center [355, 99] width 475 height 21
type input "so good"
click at [173, 123] on input "Search Form" at bounding box center [347, 126] width 459 height 21
paste input "Jörgen Elofsson,"
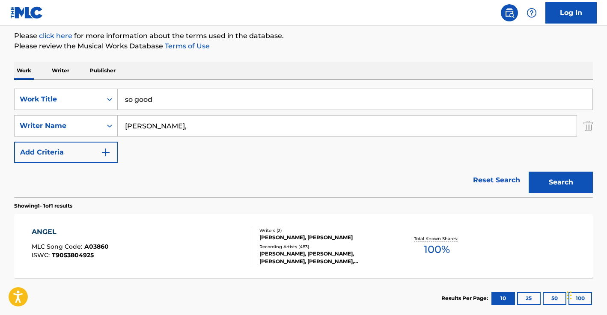
click at [133, 126] on input "Jörgen Elofsson," at bounding box center [347, 126] width 459 height 21
click at [529, 172] on button "Search" at bounding box center [561, 182] width 64 height 21
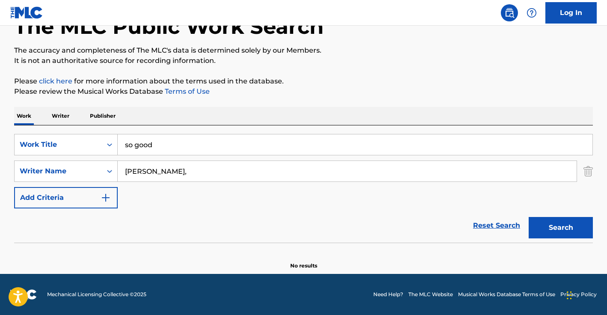
scroll to position [56, 0]
click at [220, 181] on input "Jörgen Elofsson," at bounding box center [347, 171] width 459 height 21
type input "Jörgen Elofsson"
click at [529, 217] on button "Search" at bounding box center [561, 227] width 64 height 21
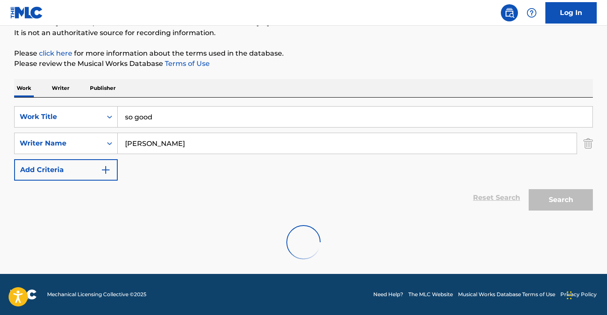
scroll to position [102, 0]
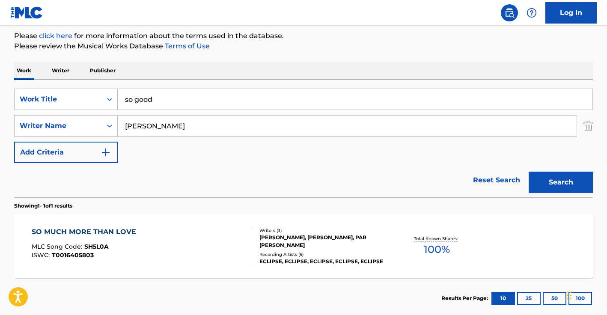
click at [170, 103] on input "so good" at bounding box center [355, 99] width 475 height 21
click at [102, 100] on div "Search Form" at bounding box center [109, 99] width 15 height 15
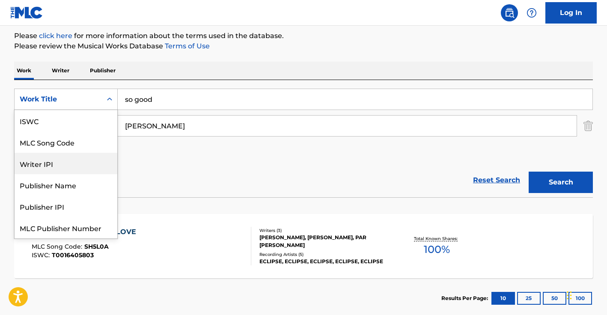
scroll to position [0, 0]
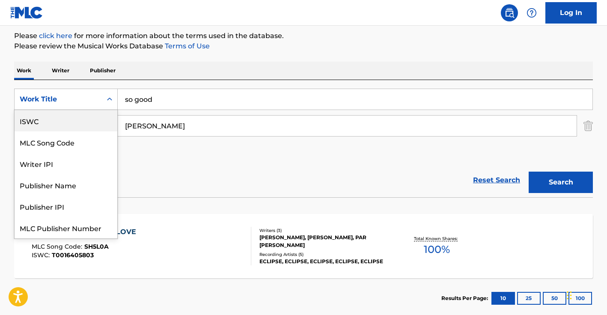
click at [71, 125] on div "ISWC" at bounding box center [66, 120] width 103 height 21
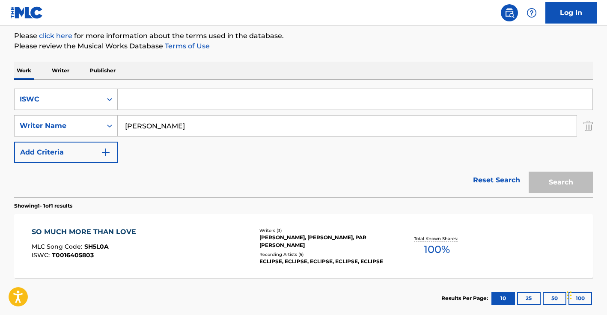
click at [128, 102] on input "Search Form" at bounding box center [355, 99] width 475 height 21
paste input "T0410215701"
type input "T0410215701"
click at [177, 131] on input "Jörgen Elofsson" at bounding box center [347, 126] width 459 height 21
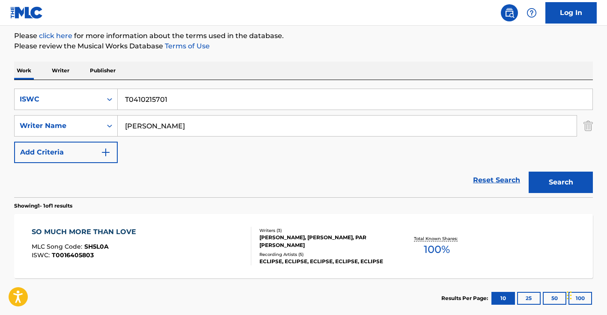
click at [177, 131] on input "Jörgen Elofsson" at bounding box center [347, 126] width 459 height 21
click at [529, 172] on button "Search" at bounding box center [561, 182] width 64 height 21
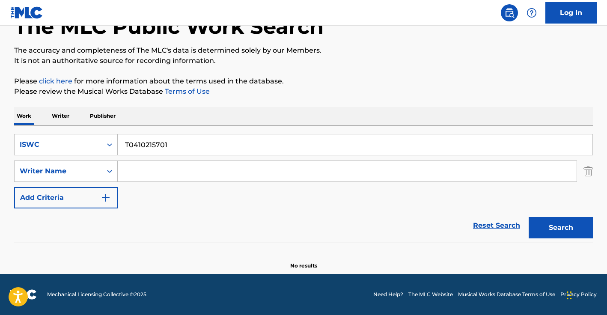
scroll to position [56, 0]
drag, startPoint x: 170, startPoint y: 146, endPoint x: 67, endPoint y: 157, distance: 103.7
click at [168, 146] on input "T0410215701" at bounding box center [355, 144] width 475 height 21
click at [52, 158] on div "SearchWithCriteriaf1e85e9d-8a18-412b-9363-875d6fa4b4ca ISWC T0410215701 SearchW…" at bounding box center [303, 171] width 579 height 74
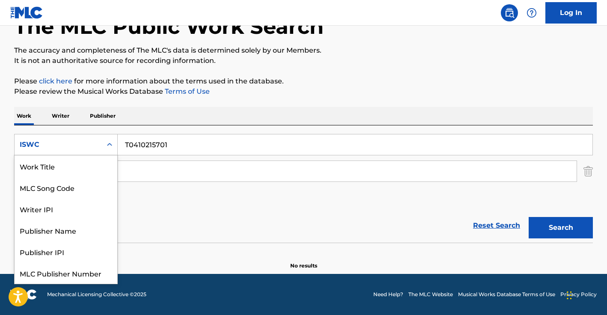
click at [61, 152] on div "ISWC" at bounding box center [58, 145] width 87 height 16
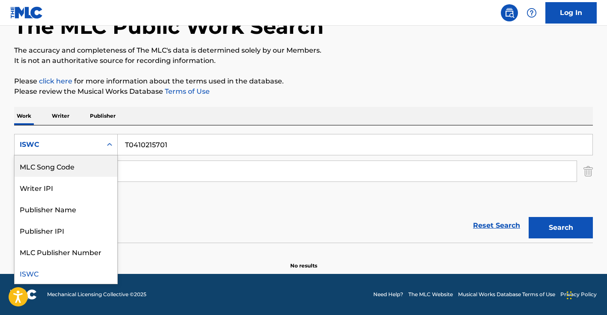
scroll to position [0, 0]
click at [63, 168] on div "Work Title" at bounding box center [66, 165] width 103 height 21
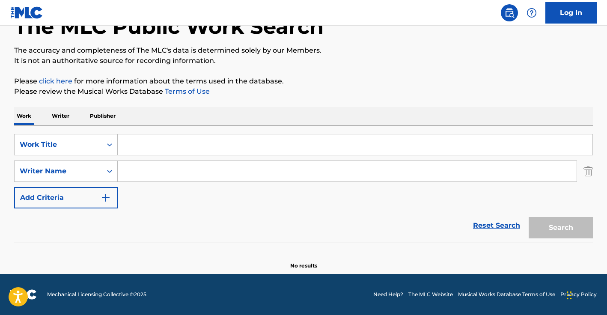
click at [152, 148] on input "Search Form" at bounding box center [355, 144] width 475 height 21
paste input "['VEN A MI CASA ESTA NAVIDAD']"
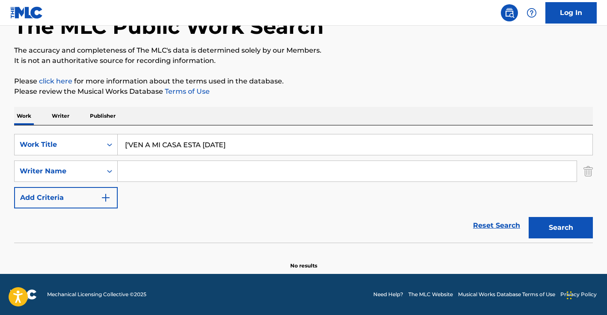
click at [130, 145] on input "['VEN A MI CASA ESTA NAVIDAD" at bounding box center [355, 144] width 475 height 21
type input "VEN A MI CASA ESTA NAVIDAD"
click at [161, 162] on input "Search Form" at bounding box center [347, 171] width 459 height 21
paste input "AGUILERA PICCA LUIS MARIA"
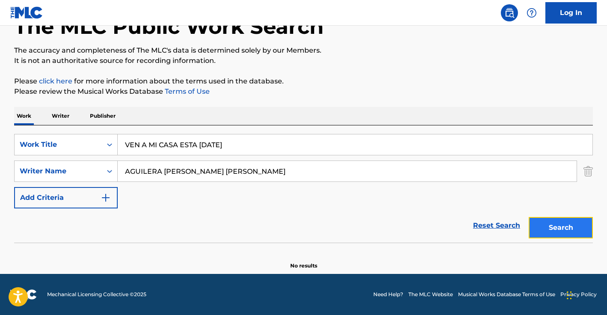
click at [573, 231] on button "Search" at bounding box center [561, 227] width 64 height 21
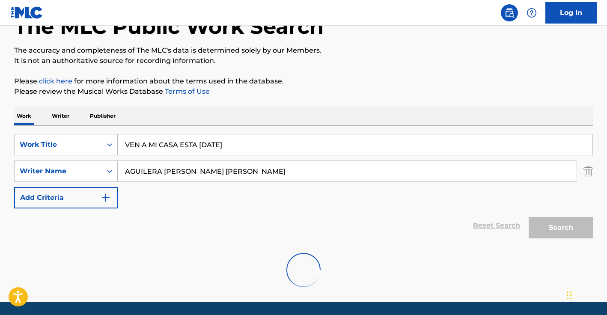
click at [318, 173] on input "AGUILERA PICCA LUIS MARIA" at bounding box center [347, 171] width 459 height 21
click at [292, 166] on input "AGUILERA PICCA LUIS MARIA" at bounding box center [347, 171] width 459 height 21
type input "AGUILERA PICCA LUIS MARIA"
click at [385, 101] on div "The MLC Public Work Search The accuracy and completeness of The MLC's data is d…" at bounding box center [303, 144] width 599 height 307
drag, startPoint x: 547, startPoint y: 206, endPoint x: 550, endPoint y: 228, distance: 22.5
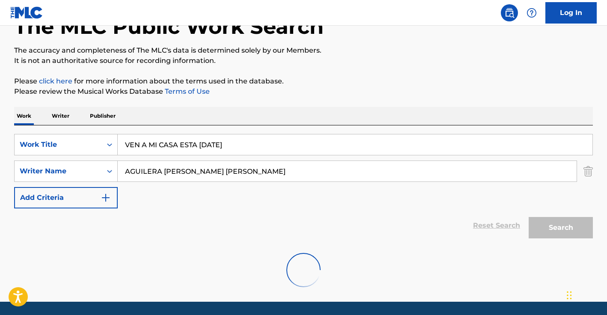
click at [548, 206] on div "SearchWithCriteria1cff4f29-a2bd-4a0f-8cc6-dc6816359dca Work Title VEN A MI CASA…" at bounding box center [303, 171] width 579 height 74
drag, startPoint x: 551, startPoint y: 236, endPoint x: 543, endPoint y: 228, distance: 12.1
click at [551, 236] on div "Search" at bounding box center [558, 225] width 68 height 34
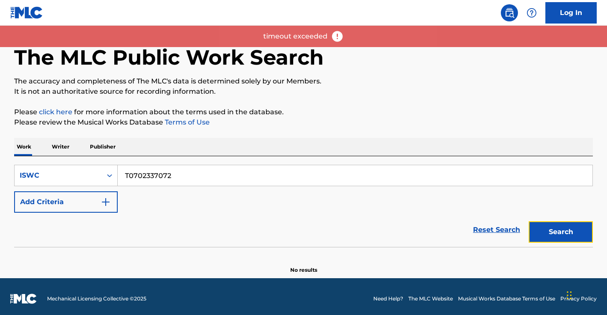
click at [538, 222] on button "Search" at bounding box center [561, 231] width 64 height 21
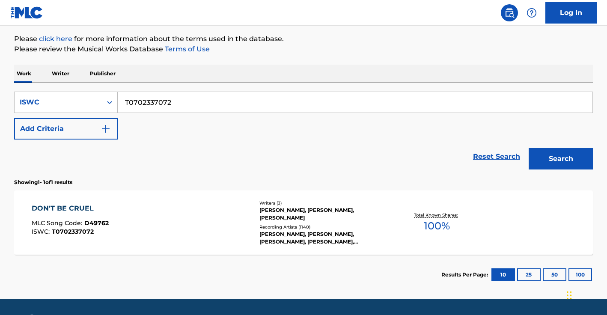
scroll to position [106, 0]
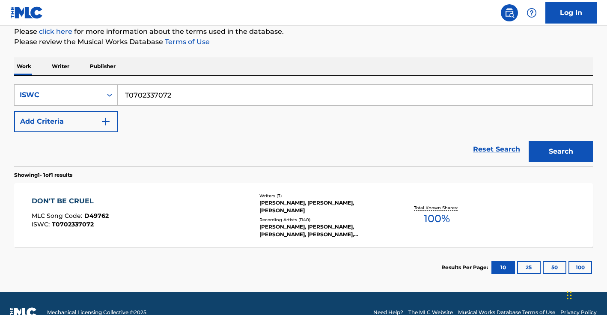
click at [263, 208] on div "[PERSON_NAME], [PERSON_NAME], [PERSON_NAME]" at bounding box center [323, 206] width 129 height 15
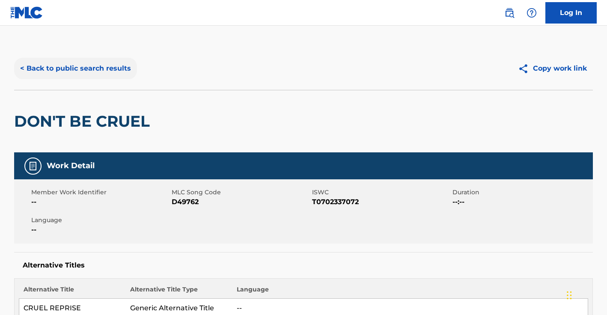
click at [81, 74] on button "< Back to public search results" at bounding box center [75, 68] width 123 height 21
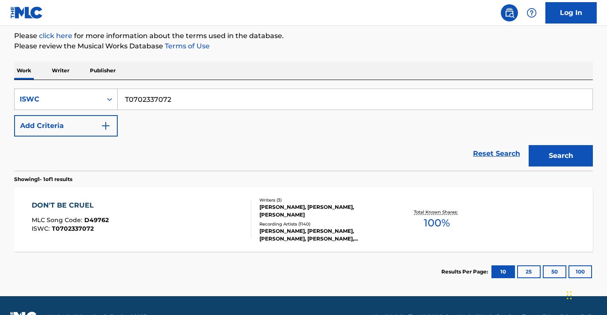
click at [38, 98] on div "ISWC" at bounding box center [58, 99] width 77 height 10
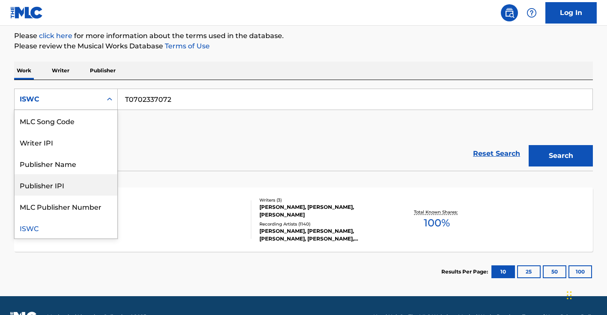
scroll to position [0, 0]
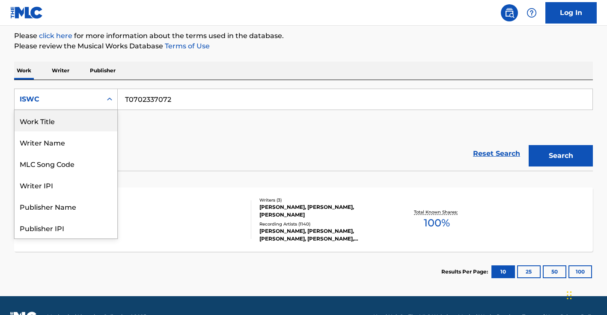
click at [60, 125] on div "Work Title" at bounding box center [66, 120] width 103 height 21
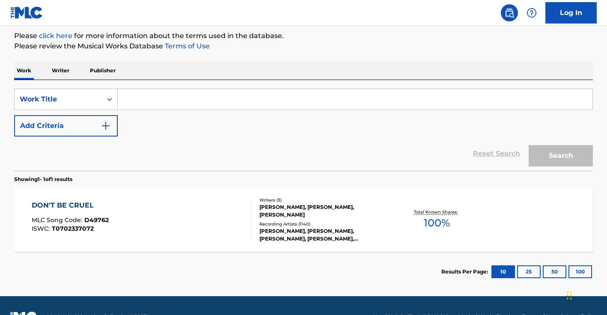
click at [150, 98] on input "Search Form" at bounding box center [355, 99] width 475 height 21
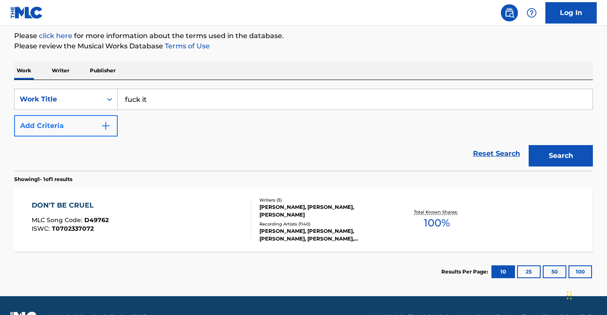
type input "fuck it"
click at [59, 122] on button "Add Criteria" at bounding box center [66, 125] width 104 height 21
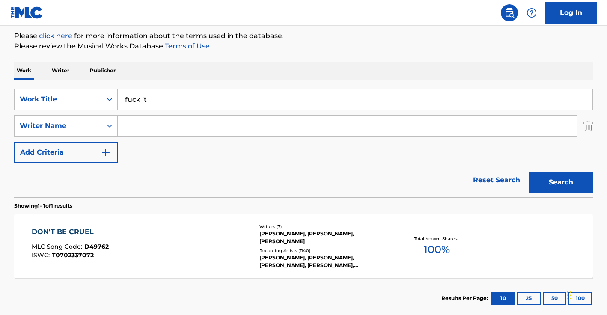
click at [152, 130] on input "Search Form" at bounding box center [347, 126] width 459 height 21
paste input "HAYWARD"
click at [574, 190] on button "Search" at bounding box center [561, 182] width 64 height 21
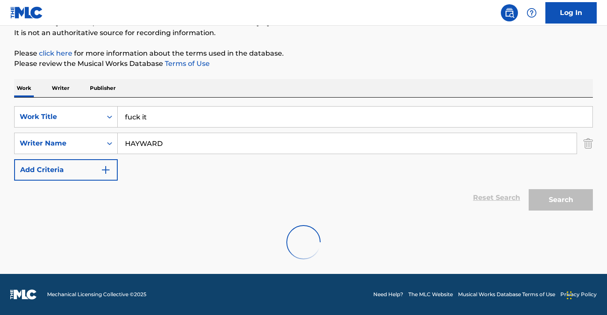
scroll to position [84, 0]
click at [544, 205] on div "Search" at bounding box center [558, 198] width 68 height 34
click at [264, 166] on div "SearchWithCriteria78a3799b-ecfc-44dc-8793-eadbdc1b6c79 Work Title fuck it Searc…" at bounding box center [303, 143] width 579 height 74
click at [243, 148] on input "HAYWARD" at bounding box center [347, 143] width 459 height 21
type input "HAYWARD."
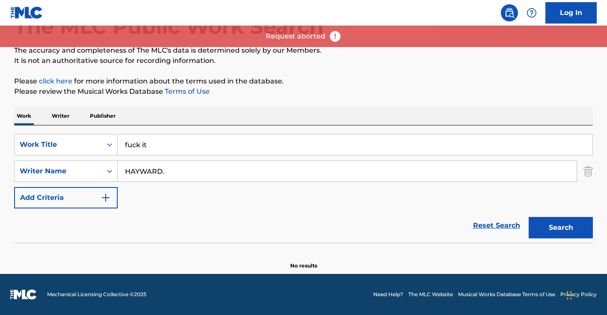
scroll to position [56, 0]
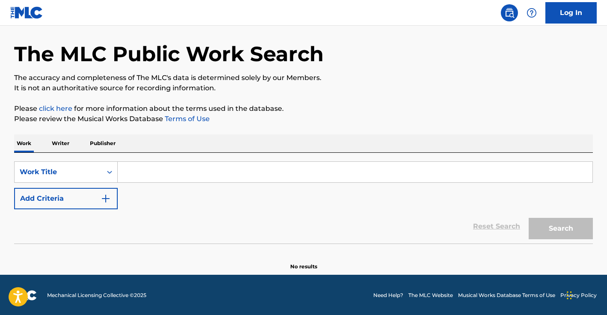
scroll to position [30, 0]
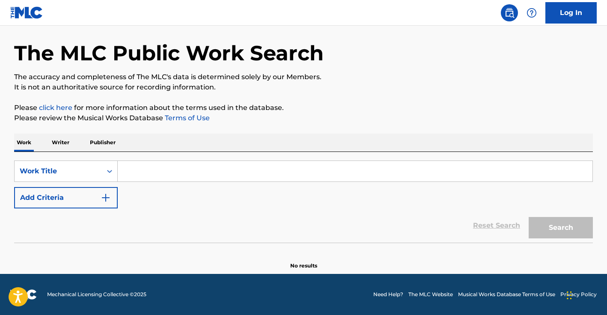
click at [137, 166] on input "Search Form" at bounding box center [355, 171] width 475 height 21
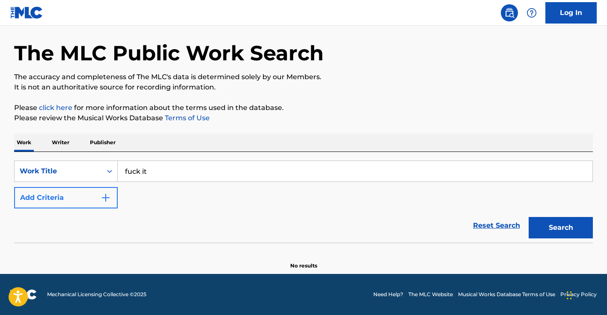
type input "fuck it"
click at [81, 201] on button "Add Criteria" at bounding box center [66, 197] width 104 height 21
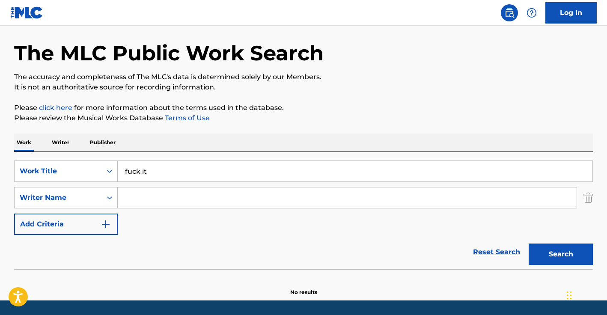
drag, startPoint x: 193, startPoint y: 205, endPoint x: 196, endPoint y: 200, distance: 5.6
click at [193, 205] on input "Search Form" at bounding box center [347, 197] width 459 height 21
paste input "[PERSON_NAME],"
type input "[PERSON_NAME],"
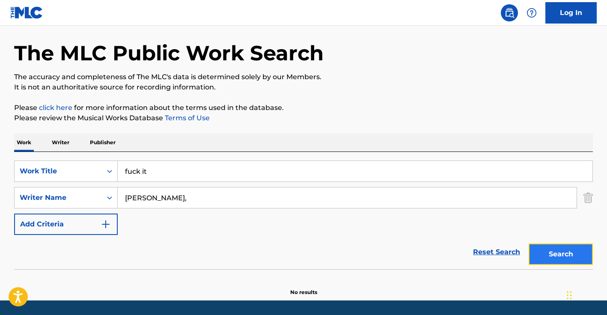
click at [573, 261] on button "Search" at bounding box center [561, 254] width 64 height 21
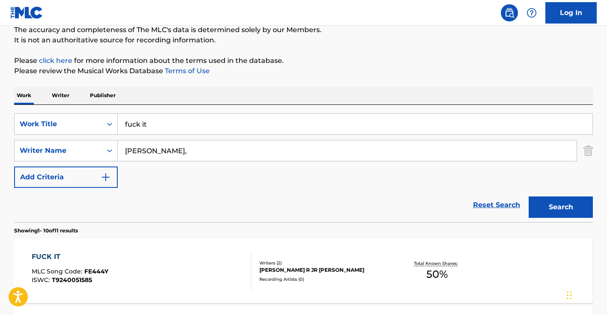
scroll to position [238, 0]
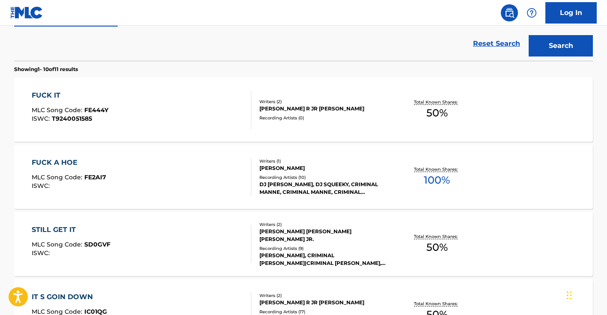
click at [204, 109] on div "FUCK IT MLC Song Code : FE444Y ISWC : T9240051585" at bounding box center [142, 109] width 220 height 39
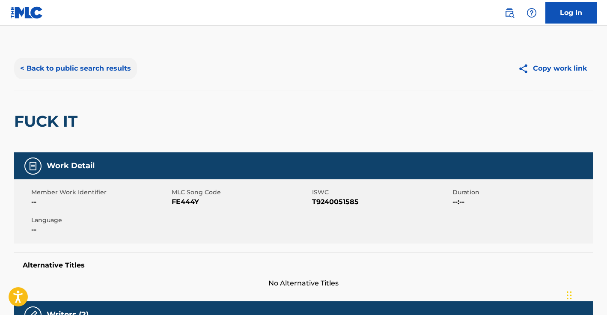
click at [78, 62] on button "< Back to public search results" at bounding box center [75, 68] width 123 height 21
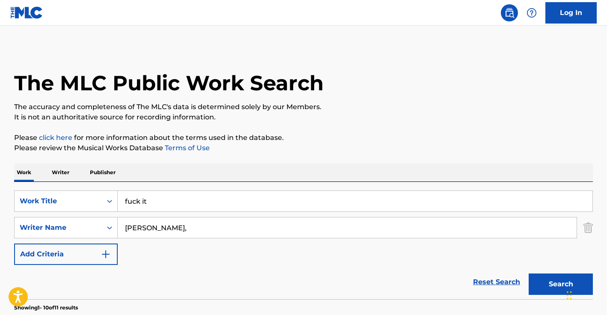
click at [171, 199] on input "fuck it" at bounding box center [355, 201] width 475 height 21
click at [166, 202] on input "fuck it" at bounding box center [355, 201] width 475 height 21
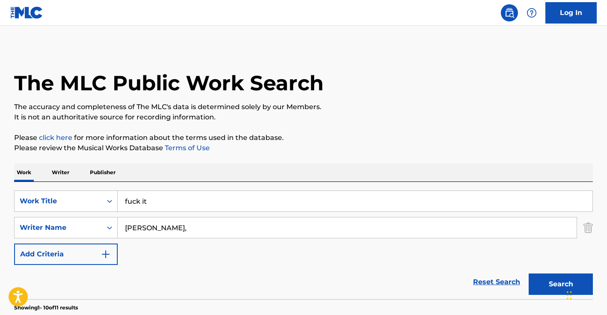
paste input "RIDE THE LIGHTNING"
type input "RIDE THE LIGHTNING"
click at [161, 225] on input "[PERSON_NAME]," at bounding box center [347, 227] width 459 height 21
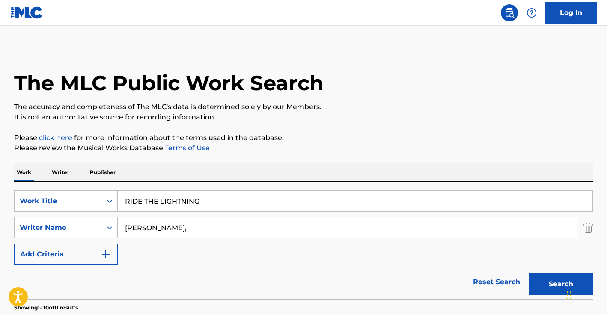
paste input "[PERSON_NAME]"
type input "[PERSON_NAME]"
click at [529, 273] on button "Search" at bounding box center [561, 283] width 64 height 21
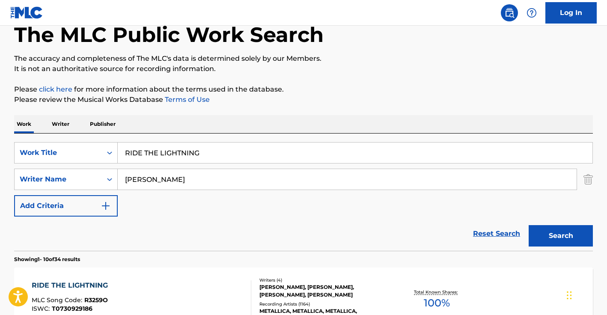
scroll to position [83, 0]
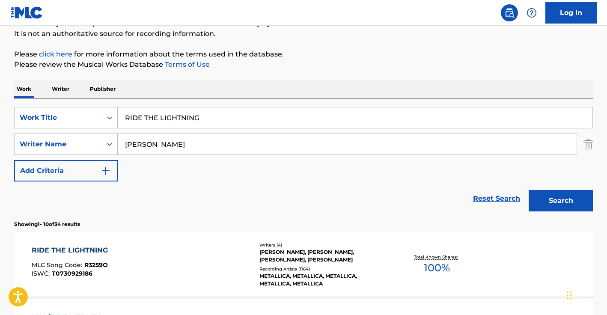
click at [162, 252] on div "RIDE THE LIGHTNING MLC Song Code : R3259O ISWC : T0730929186" at bounding box center [142, 264] width 220 height 39
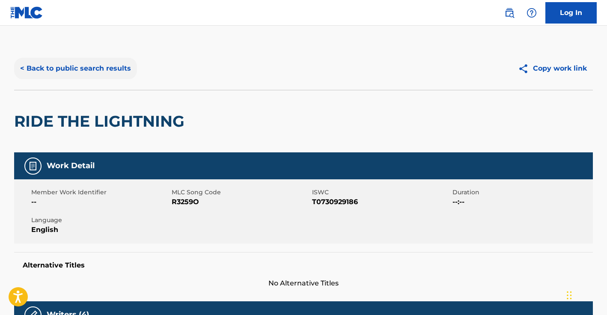
click at [80, 69] on button "< Back to public search results" at bounding box center [75, 68] width 123 height 21
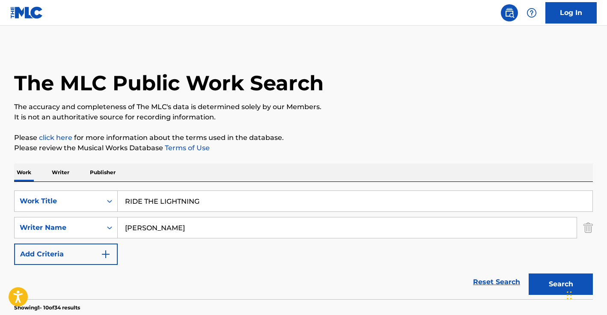
scroll to position [83, 0]
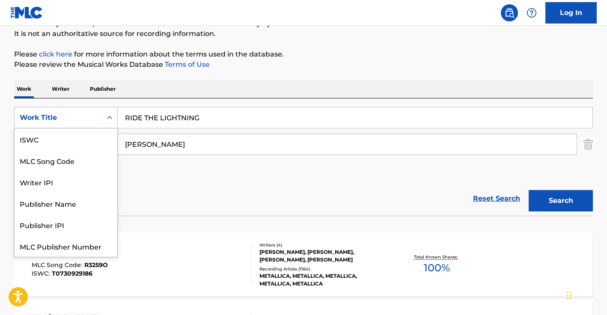
click at [88, 125] on div "Work Title" at bounding box center [58, 118] width 87 height 16
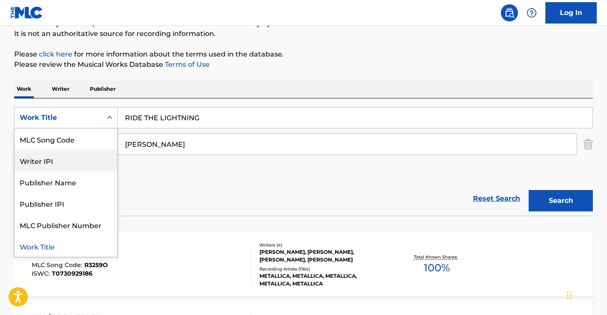
click at [149, 120] on input "RIDE THE LIGHTNING" at bounding box center [355, 117] width 475 height 21
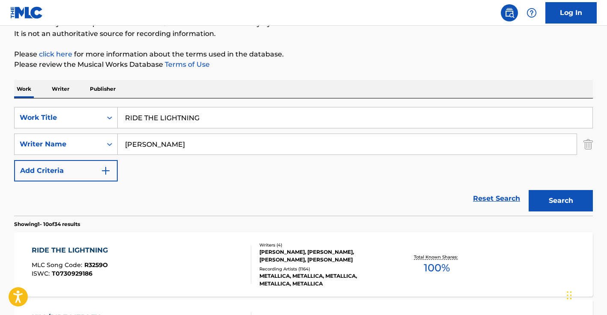
click at [149, 120] on input "RIDE THE LIGHTNING" at bounding box center [355, 117] width 475 height 21
paste input "['BARBIE GIRL']"
click at [131, 116] on input "['BARBIE GIRL" at bounding box center [355, 117] width 475 height 21
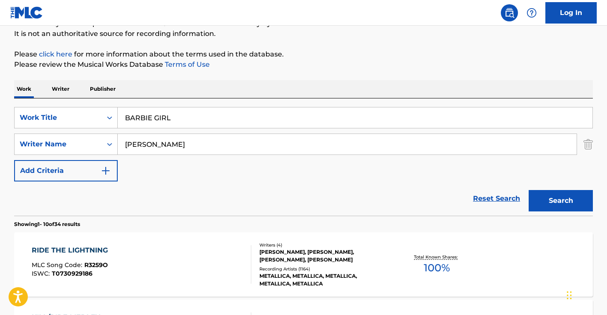
type input "BARBIE GIRL"
click at [184, 143] on input "[PERSON_NAME]" at bounding box center [347, 144] width 459 height 21
paste input "[PERSON_NAME]"
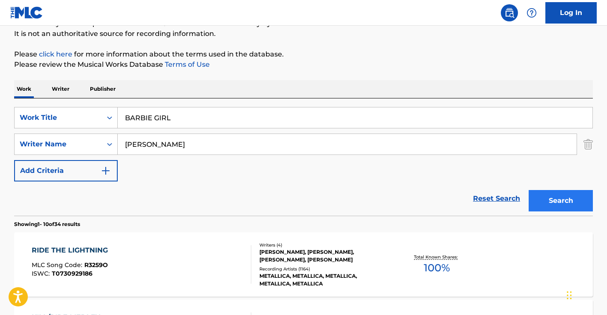
type input "[PERSON_NAME]"
click at [555, 201] on button "Search" at bounding box center [561, 200] width 64 height 21
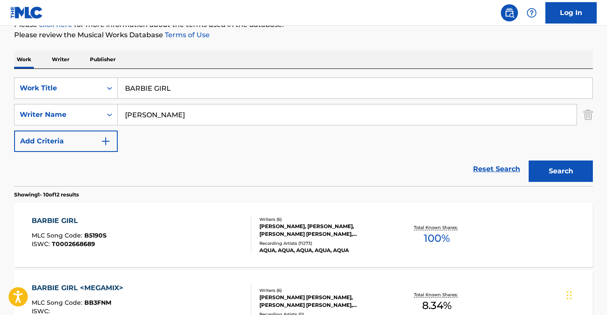
scroll to position [167, 0]
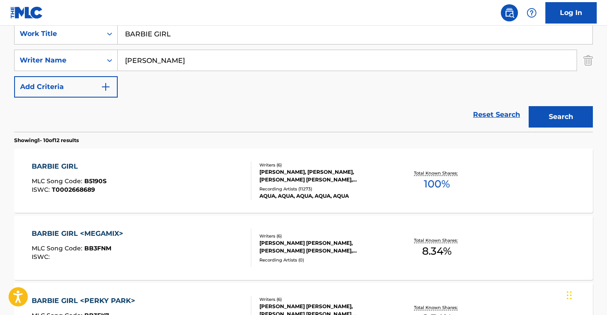
click at [228, 173] on div "BARBIE GIRL MLC Song Code : B5190S ISWC : T0002668689" at bounding box center [142, 180] width 220 height 39
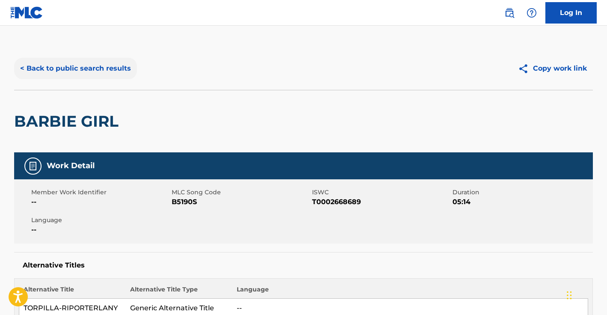
click at [84, 71] on button "< Back to public search results" at bounding box center [75, 68] width 123 height 21
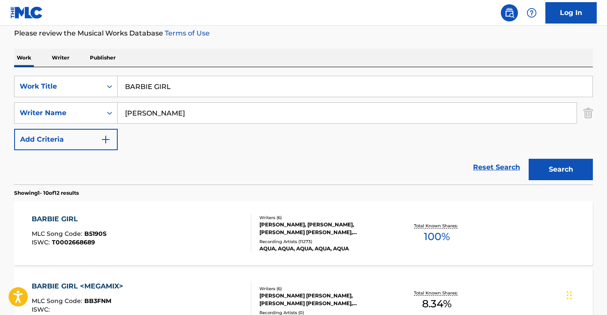
scroll to position [85, 0]
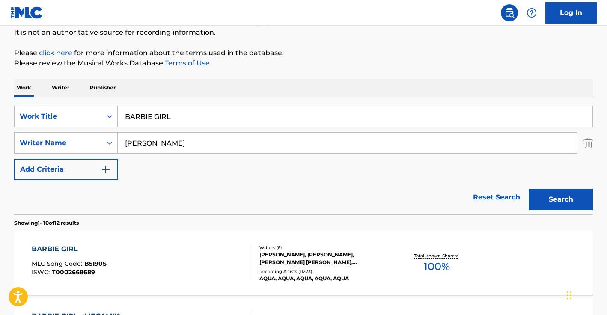
click at [161, 134] on input "[PERSON_NAME]" at bounding box center [347, 143] width 459 height 21
paste input "[PERSON_NAME],"
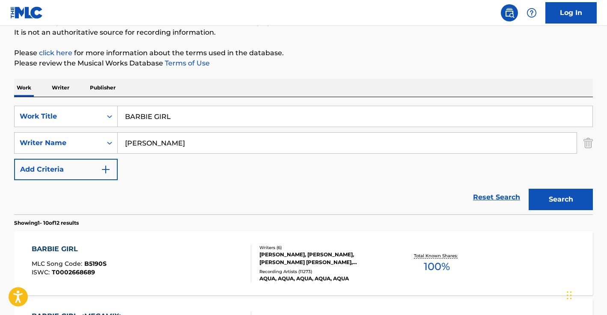
type input "[PERSON_NAME]"
click at [168, 116] on input "BARBIE GIRL" at bounding box center [355, 116] width 475 height 21
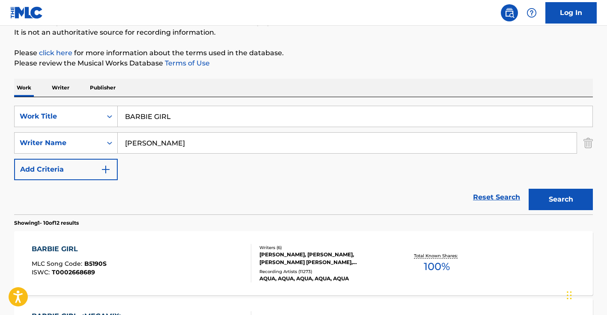
paste input "WHO SEH ME DUN WAKE THE MAN"
type input "WHO SEH ME DUN WAKE THE MAN"
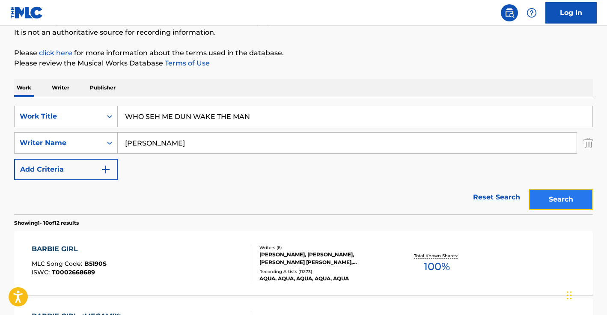
click at [566, 199] on button "Search" at bounding box center [561, 199] width 64 height 21
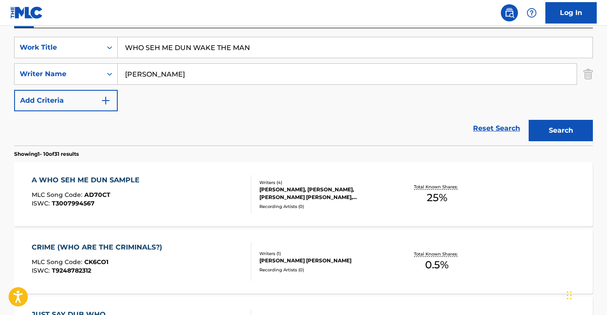
scroll to position [198, 0]
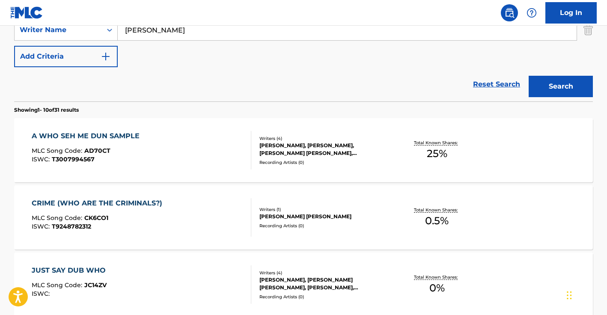
click at [177, 135] on div "A WHO SEH ME DUN SAMPLE MLC Song Code : AD70CT ISWC : T3007994567" at bounding box center [142, 150] width 220 height 39
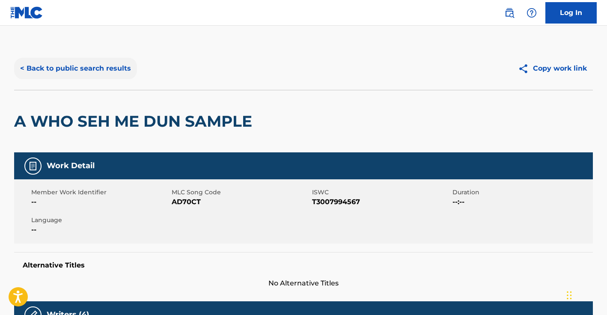
click at [101, 68] on button "< Back to public search results" at bounding box center [75, 68] width 123 height 21
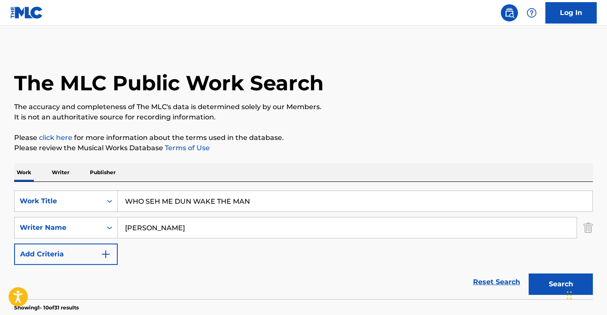
click at [186, 221] on input "[PERSON_NAME]" at bounding box center [347, 227] width 459 height 21
click at [185, 221] on input "[PERSON_NAME]" at bounding box center [347, 227] width 459 height 21
paste input "[PERSON_NAME]"
type input "[PERSON_NAME]"
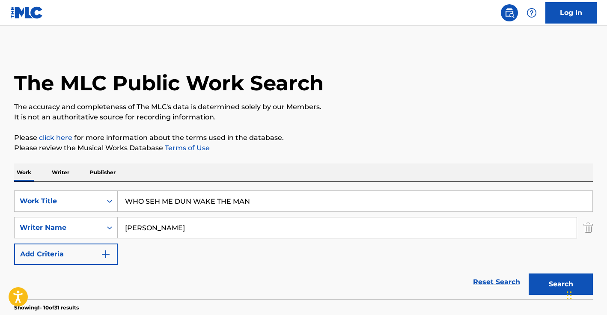
click at [186, 206] on input "WHO SEH ME DUN WAKE THE MAN" at bounding box center [355, 201] width 475 height 21
paste input "['WATCH OVER US']"
click at [128, 201] on input "['WATCH OVER US" at bounding box center [355, 201] width 475 height 21
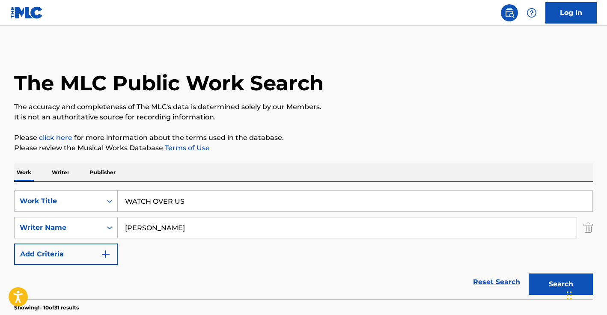
type input "WATCH OVER US"
click at [529, 273] on button "Search" at bounding box center [561, 283] width 64 height 21
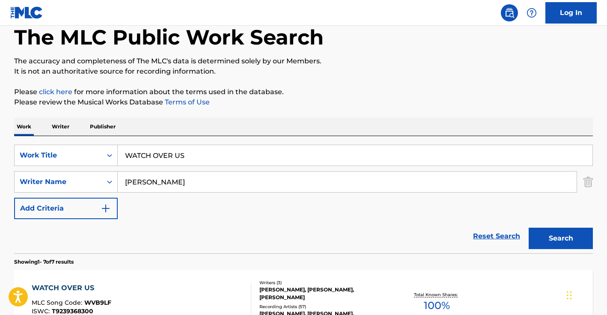
scroll to position [147, 0]
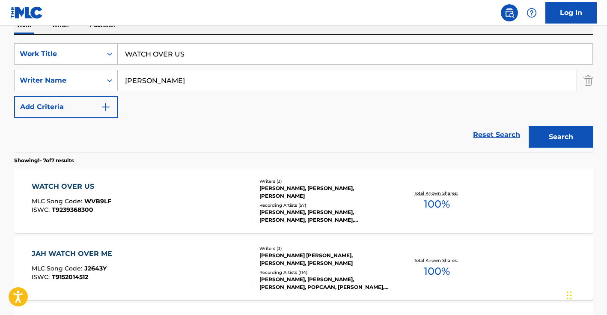
click at [317, 199] on div "Writers ( 3 ) [PERSON_NAME], [PERSON_NAME], [PERSON_NAME] Recording Artists ( 5…" at bounding box center [319, 201] width 137 height 46
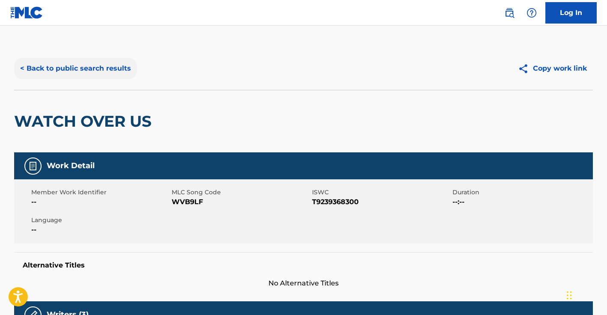
click at [90, 73] on button "< Back to public search results" at bounding box center [75, 68] width 123 height 21
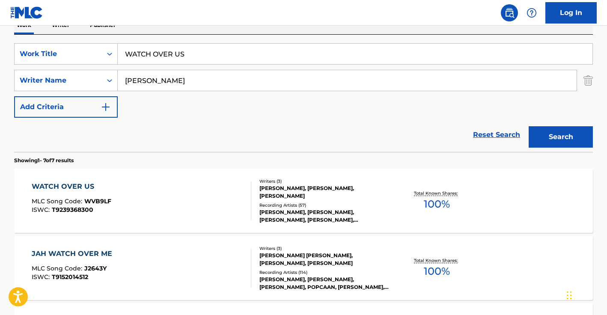
click at [196, 65] on div "SearchWithCriteriae211b809-06c1-4972-af5c-5cfdf3f11517 Work Title WATCH OVER US…" at bounding box center [303, 80] width 579 height 74
click at [197, 62] on input "WATCH OVER US" at bounding box center [355, 54] width 475 height 21
click at [208, 200] on div "WATCH OVER US MLC Song Code : WVB9LF ISWC : T9239368300" at bounding box center [142, 200] width 220 height 39
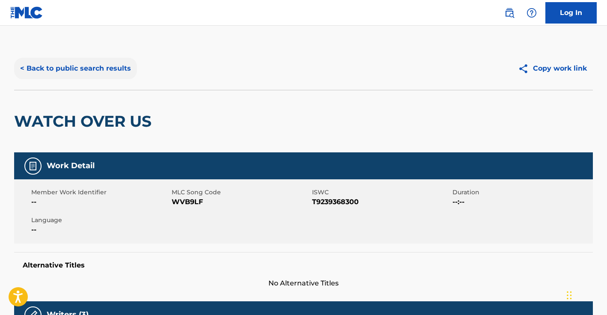
click at [84, 65] on button "< Back to public search results" at bounding box center [75, 68] width 123 height 21
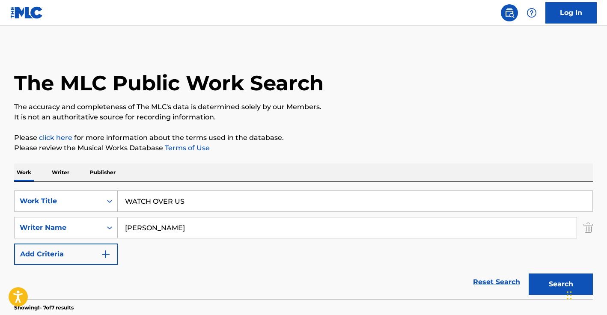
scroll to position [147, 0]
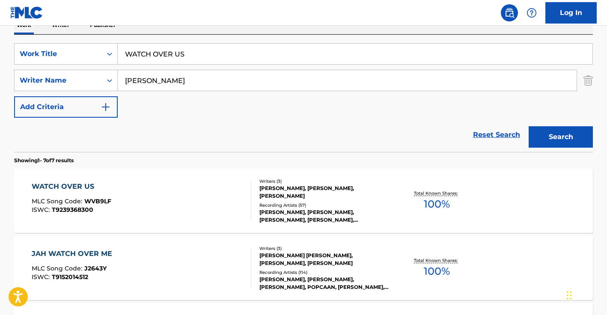
click at [163, 53] on input "WATCH OVER US" at bounding box center [355, 54] width 475 height 21
paste input "['Film About Your Life']"
click at [128, 53] on input "['Film About Your Life" at bounding box center [355, 54] width 475 height 21
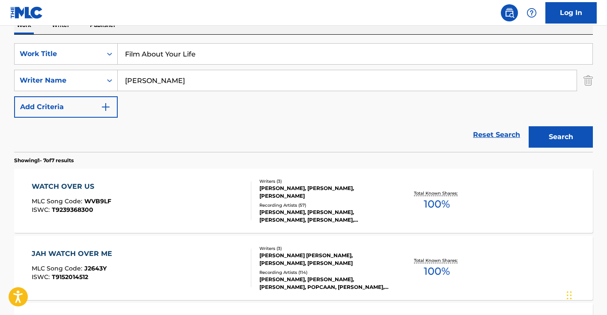
type input "Film About Your Life"
click at [156, 82] on input "[PERSON_NAME]" at bounding box center [347, 80] width 459 height 21
paste input "[PERSON_NAME] [PERSON_NAME], [PERSON_NAME]"
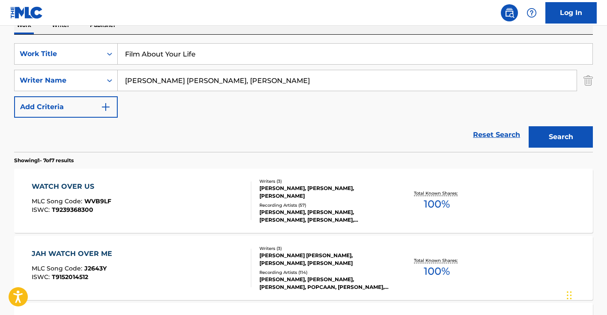
drag, startPoint x: 284, startPoint y: 82, endPoint x: 219, endPoint y: 80, distance: 65.1
click at [219, 80] on input "[PERSON_NAME] [PERSON_NAME], [PERSON_NAME]" at bounding box center [347, 80] width 459 height 21
type input "[PERSON_NAME] [PERSON_NAME]"
click at [529, 126] on button "Search" at bounding box center [561, 136] width 64 height 21
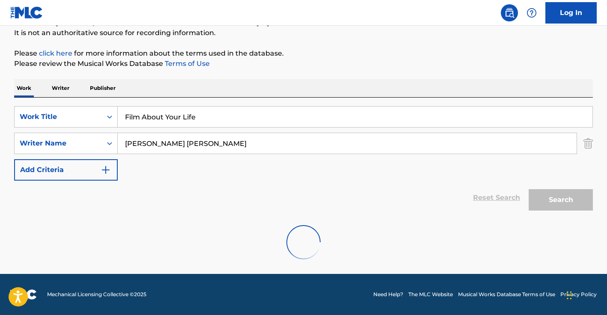
scroll to position [56, 0]
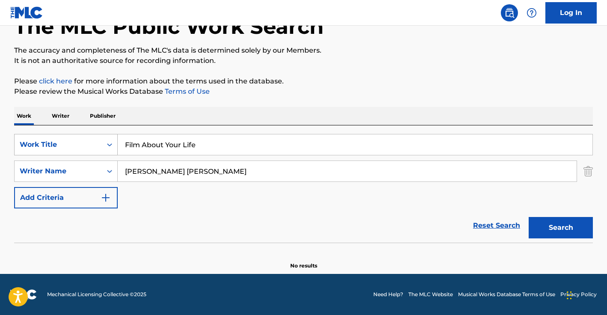
click at [102, 141] on div "Search Form" at bounding box center [109, 144] width 15 height 15
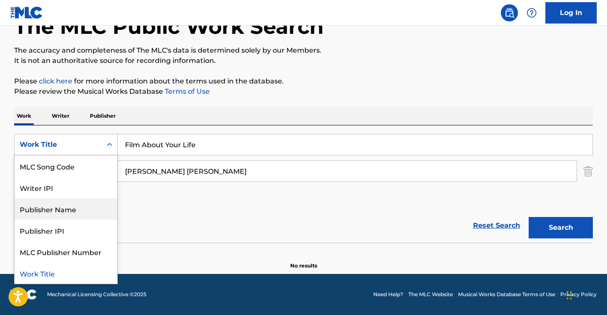
scroll to position [0, 0]
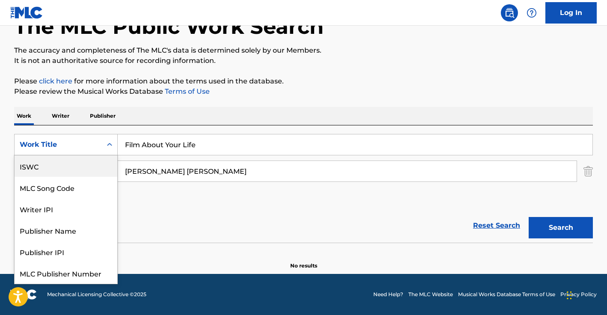
click at [63, 170] on div "ISWC" at bounding box center [66, 165] width 103 height 21
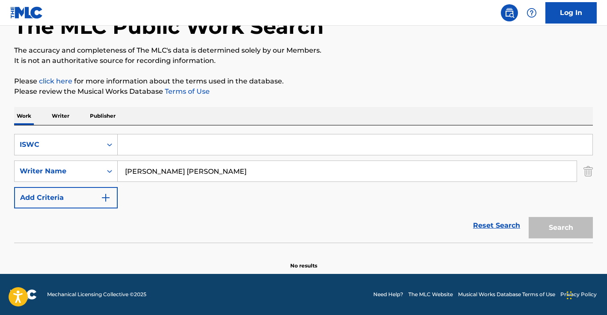
click at [142, 171] on input "[PERSON_NAME] [PERSON_NAME]" at bounding box center [347, 171] width 459 height 21
click at [147, 152] on input "Search Form" at bounding box center [355, 144] width 475 height 21
paste input "T0702017911"
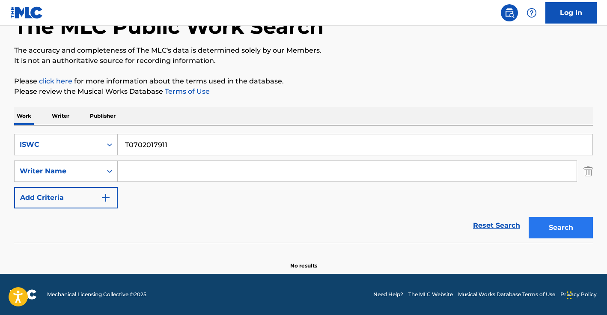
type input "T0702017911"
click at [545, 236] on button "Search" at bounding box center [561, 227] width 64 height 21
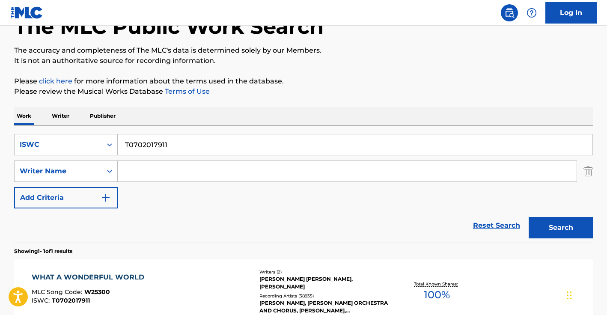
click at [181, 153] on input "T0702017911" at bounding box center [355, 144] width 475 height 21
click at [70, 144] on div "ISWC" at bounding box center [58, 145] width 77 height 10
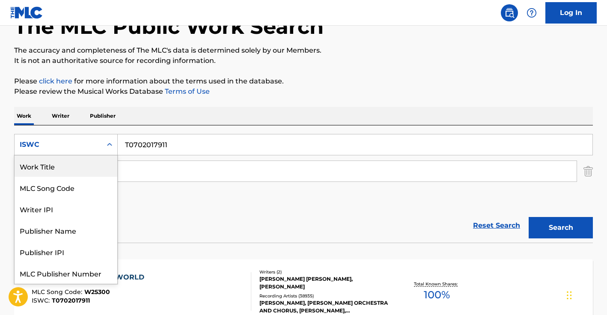
click at [64, 169] on div "Work Title" at bounding box center [66, 165] width 103 height 21
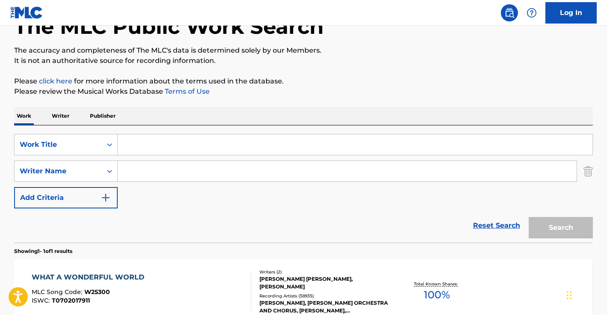
click at [135, 142] on input "Search Form" at bounding box center [355, 144] width 475 height 21
paste input "O [GEOGRAPHIC_DATA]"
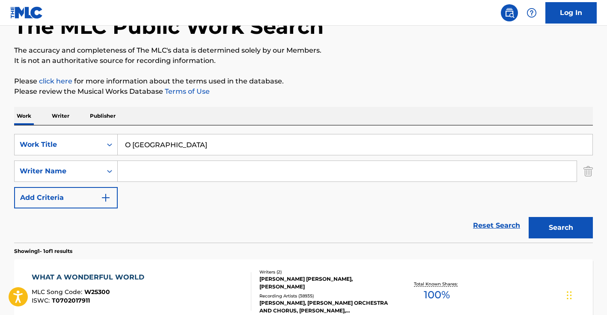
type input "O [GEOGRAPHIC_DATA]"
click at [258, 170] on input "Search Form" at bounding box center [347, 171] width 459 height 21
paste input "[PERSON_NAME]"
type input "[PERSON_NAME]"
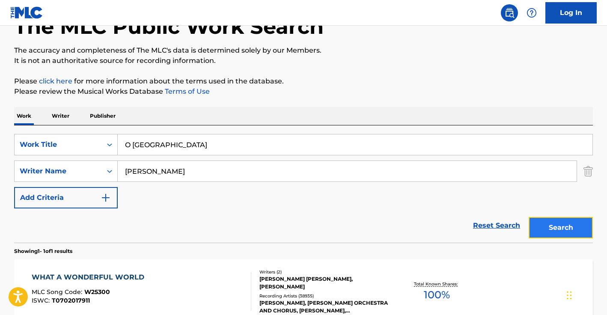
click at [551, 229] on button "Search" at bounding box center [561, 227] width 64 height 21
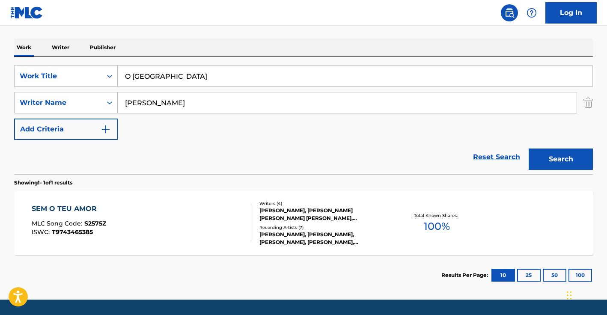
scroll to position [151, 0]
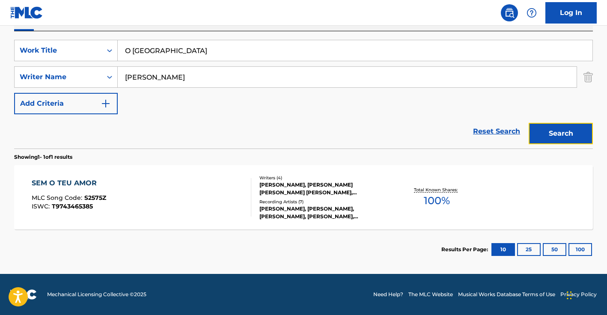
click at [583, 136] on button "Search" at bounding box center [561, 133] width 64 height 21
click at [79, 44] on div "Work Title" at bounding box center [58, 50] width 87 height 16
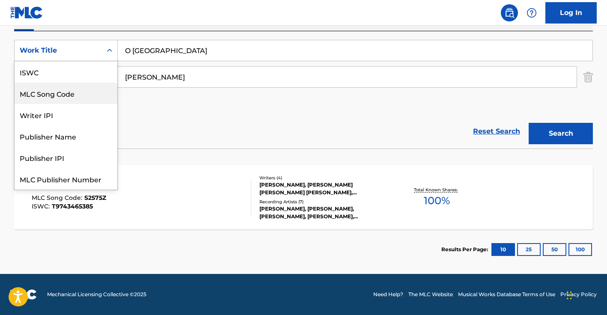
scroll to position [0, 0]
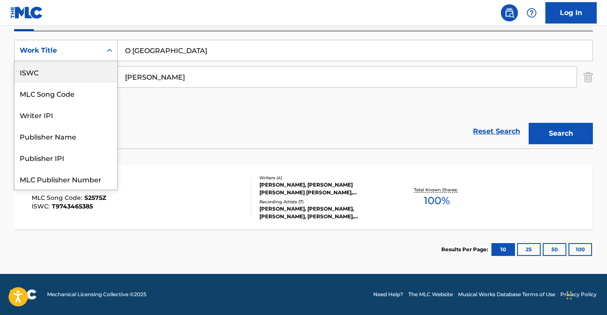
click at [51, 74] on div "ISWC" at bounding box center [66, 71] width 103 height 21
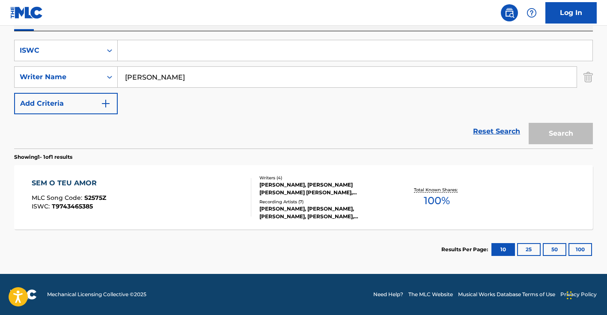
click at [136, 53] on input "Search Form" at bounding box center [355, 50] width 475 height 21
paste input "T9316718828"
type input "T9316718828"
click at [163, 76] on input "[PERSON_NAME]" at bounding box center [347, 77] width 459 height 21
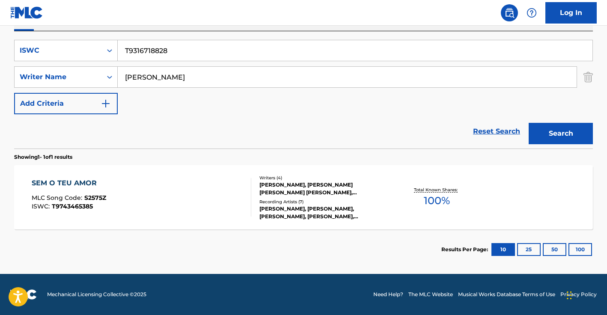
click at [163, 76] on input "[PERSON_NAME]" at bounding box center [347, 77] width 459 height 21
click at [529, 123] on button "Search" at bounding box center [561, 133] width 64 height 21
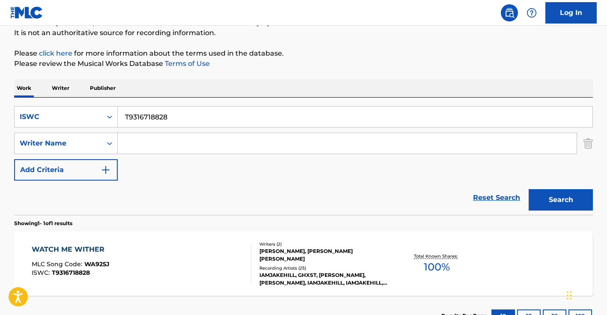
scroll to position [151, 0]
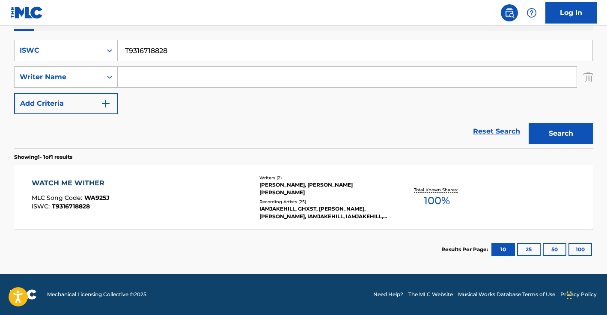
click at [150, 46] on input "T9316718828" at bounding box center [355, 50] width 475 height 21
paste input "3066931139"
type input "T3066931139"
click at [529, 123] on button "Search" at bounding box center [561, 133] width 64 height 21
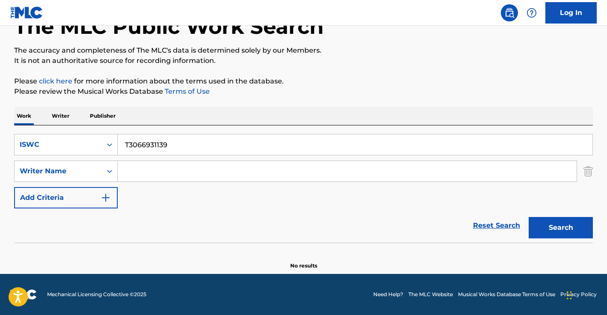
scroll to position [56, 0]
click at [135, 180] on input "Search Form" at bounding box center [347, 171] width 459 height 21
paste input "[PERSON_NAME] [PERSON_NAME]"
type input "[PERSON_NAME] [PERSON_NAME]"
click at [51, 146] on div "ISWC" at bounding box center [58, 145] width 77 height 10
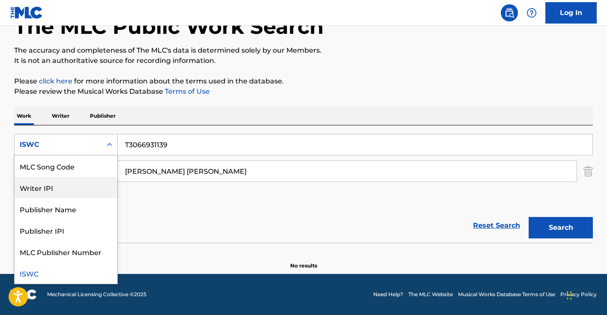
scroll to position [0, 0]
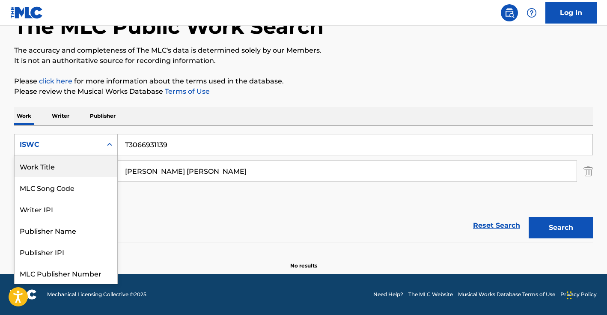
click at [46, 158] on div "Work Title" at bounding box center [66, 165] width 103 height 21
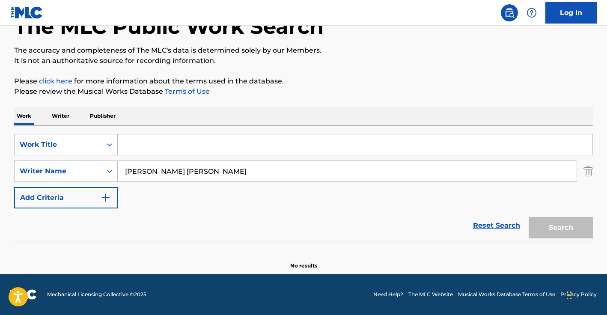
click at [210, 147] on input "Search Form" at bounding box center [355, 144] width 475 height 21
type input "ratata"
click at [529, 217] on button "Search" at bounding box center [561, 227] width 64 height 21
